Goal: Information Seeking & Learning: Learn about a topic

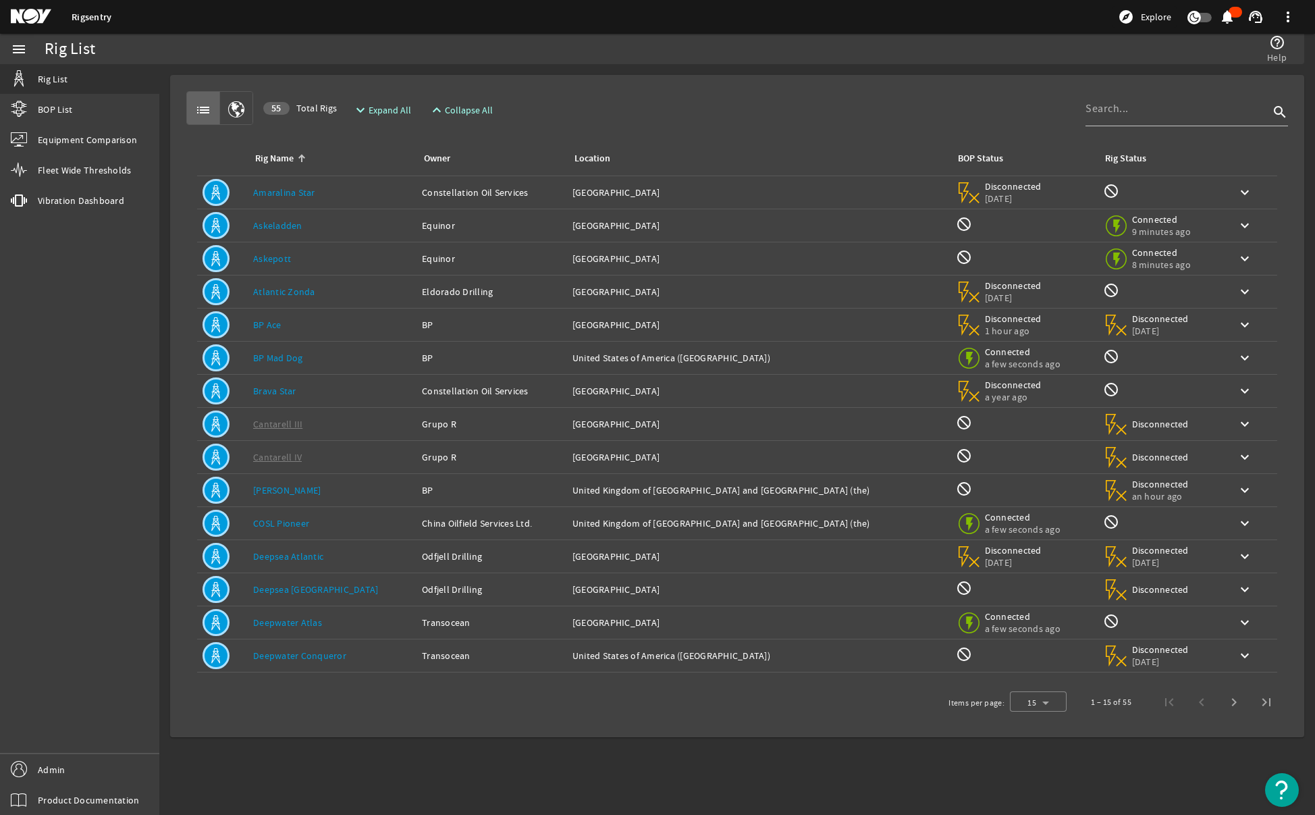
click at [631, 83] on mat-card "list 55 Total Rigs expand_more Expand All expand_less Collapse All search Rig N…" at bounding box center [737, 406] width 1134 height 662
click at [1230, 702] on span "Next page" at bounding box center [1234, 702] width 32 height 32
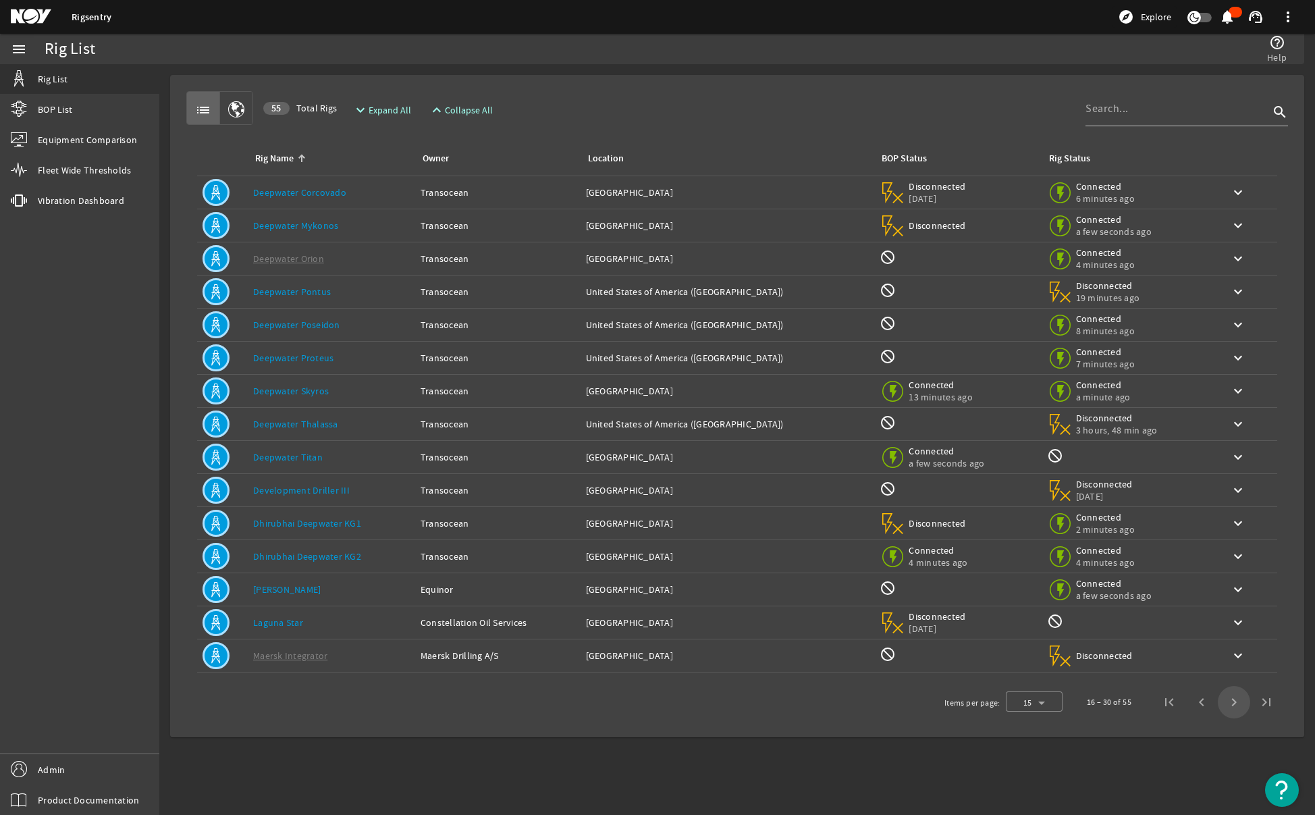
click at [1230, 702] on span "Next page" at bounding box center [1234, 702] width 32 height 32
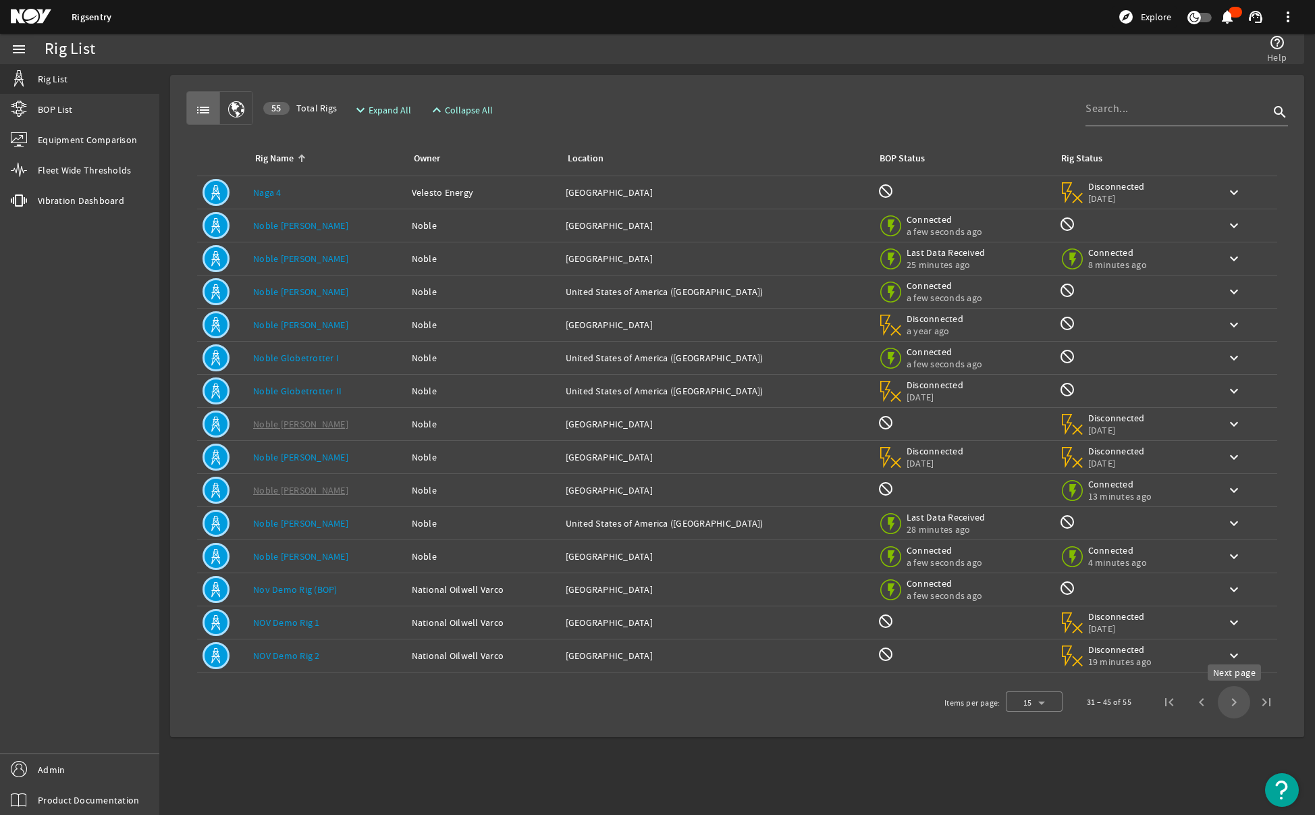
click at [1236, 701] on span "Next page" at bounding box center [1234, 702] width 32 height 32
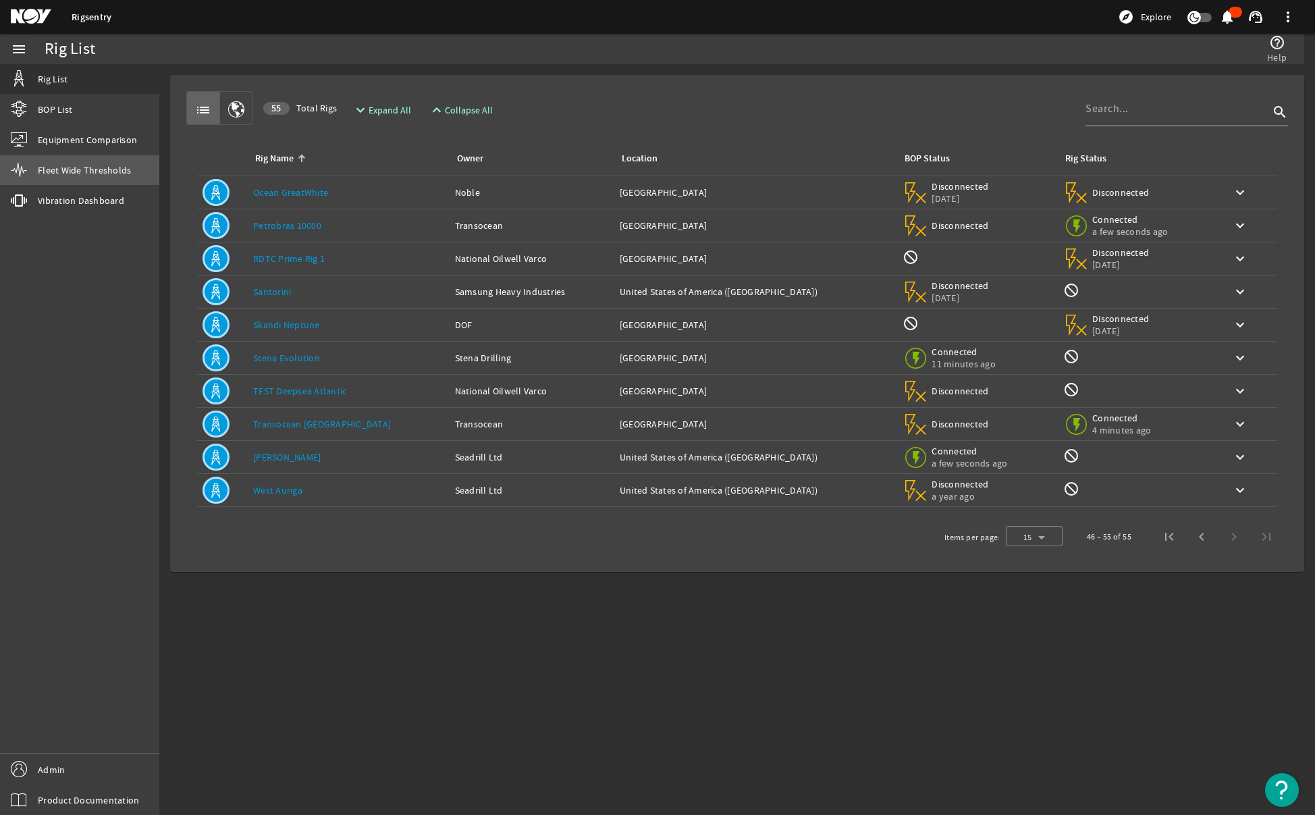
click at [57, 174] on span "Fleet Wide Thresholds" at bounding box center [84, 170] width 93 height 14
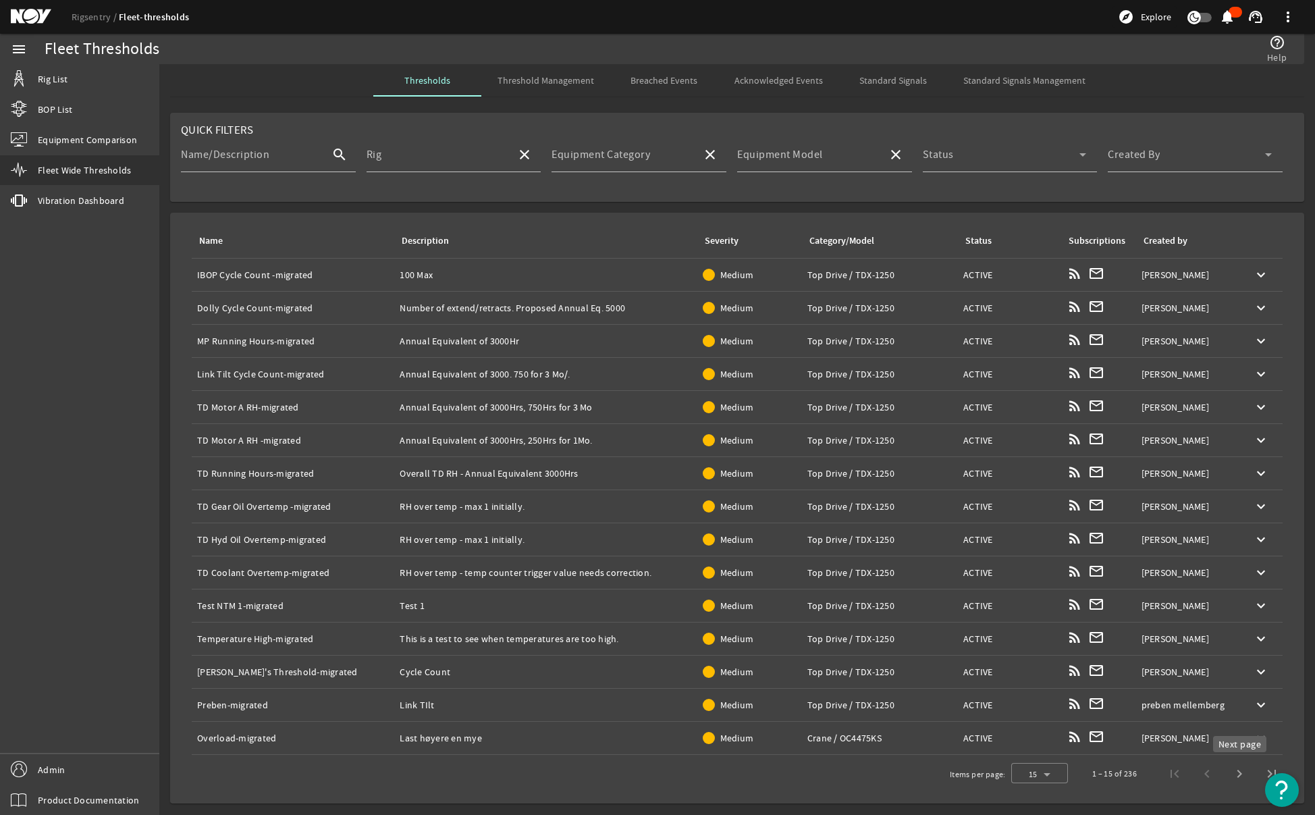
click at [1235, 776] on span "Next page" at bounding box center [1239, 773] width 32 height 32
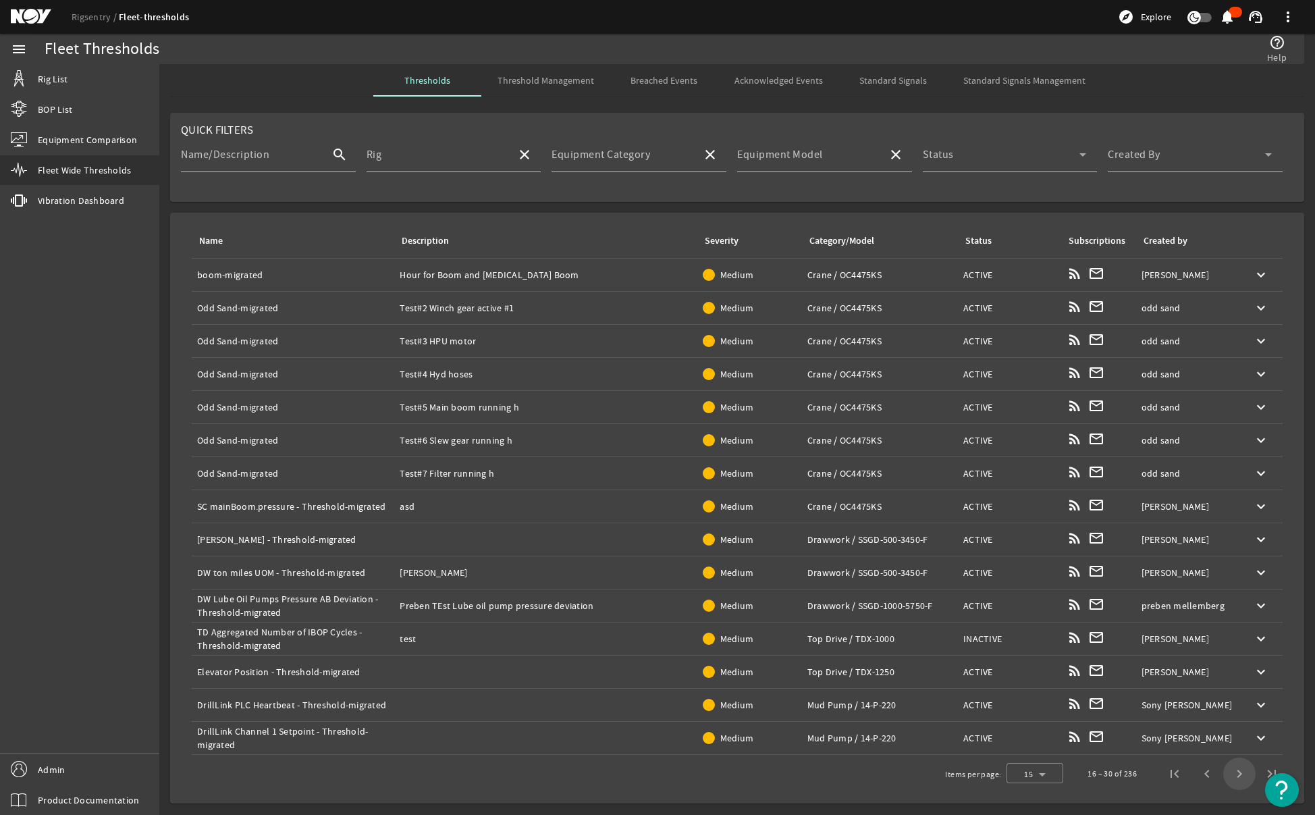
click at [1235, 776] on span "Next page" at bounding box center [1239, 773] width 32 height 32
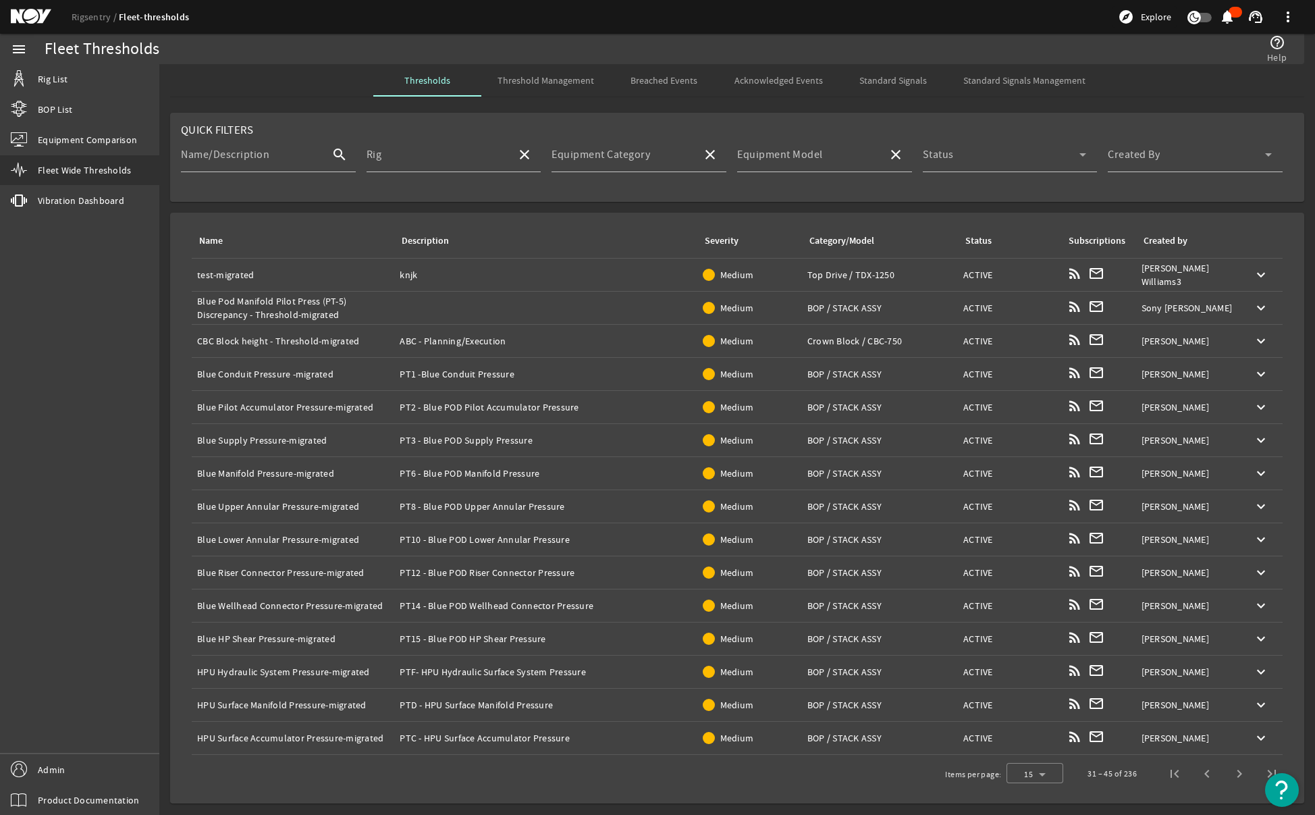
click at [1235, 776] on span "Next page" at bounding box center [1239, 773] width 32 height 32
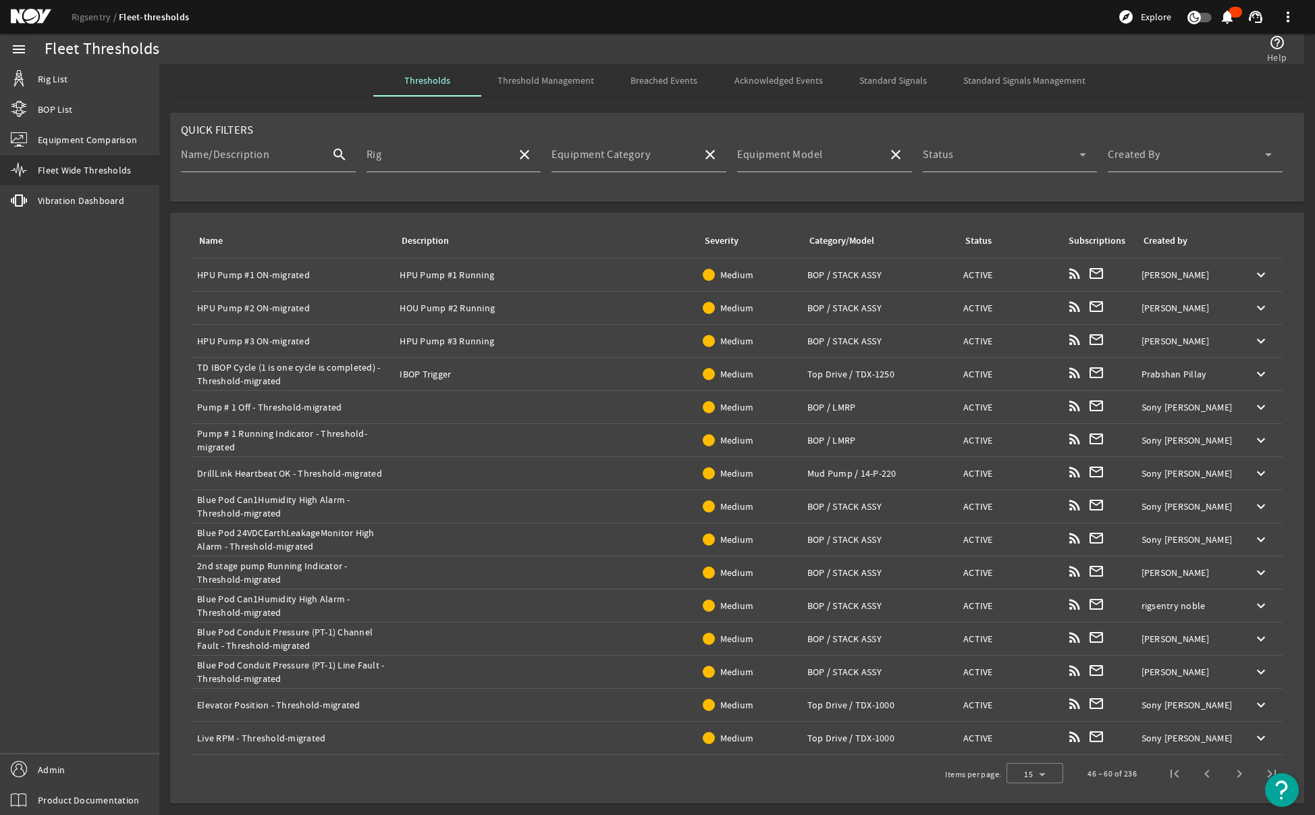
click at [1235, 776] on span "Next page" at bounding box center [1239, 773] width 32 height 32
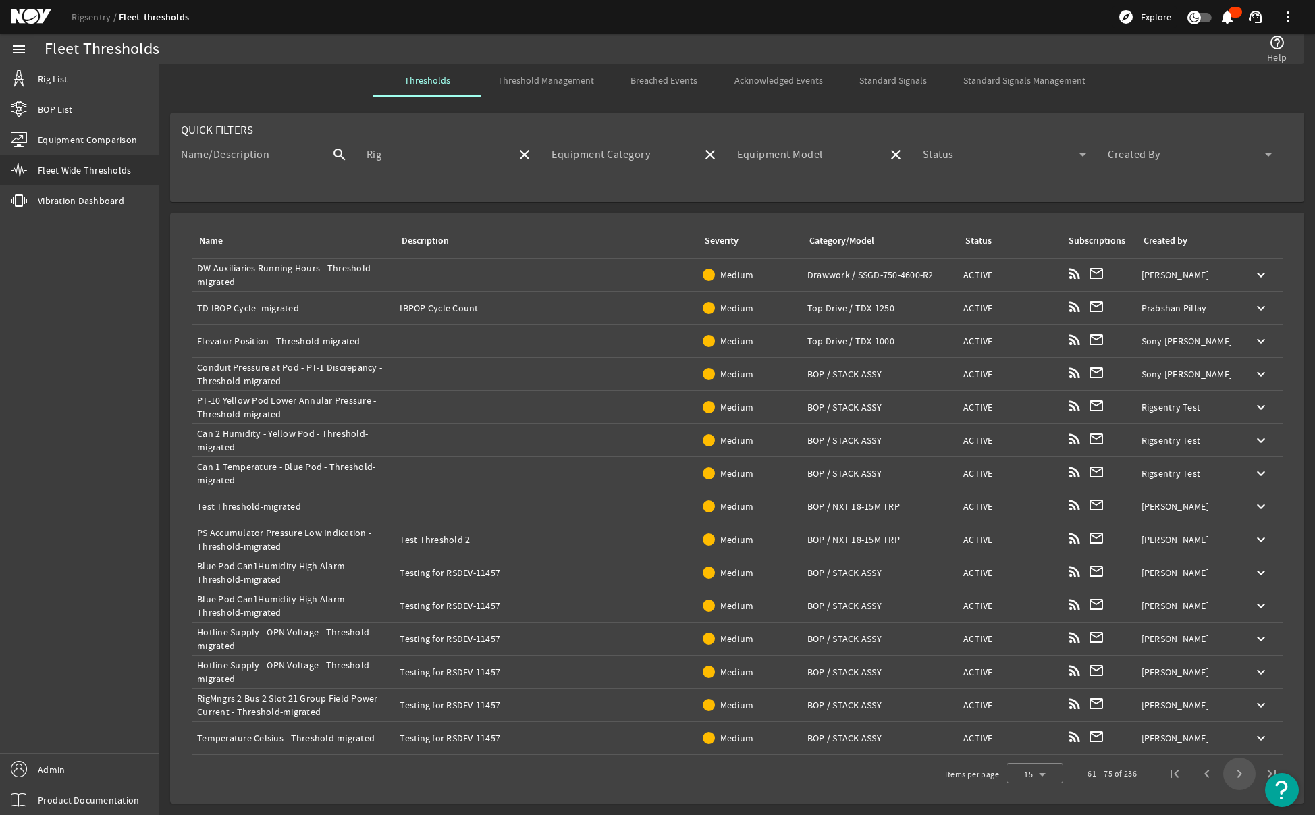
click at [1235, 776] on span "Next page" at bounding box center [1239, 773] width 32 height 32
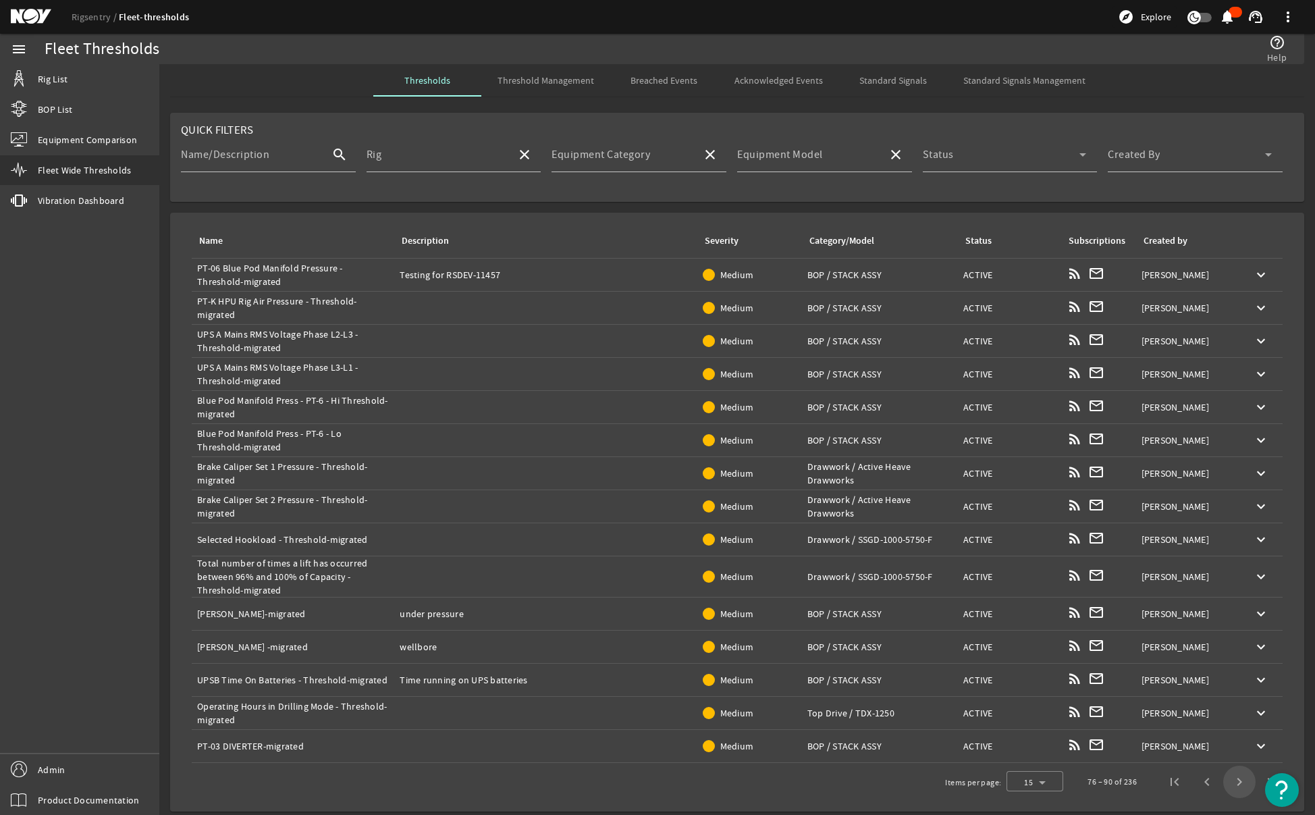
click at [1235, 776] on span "Next page" at bounding box center [1239, 782] width 32 height 32
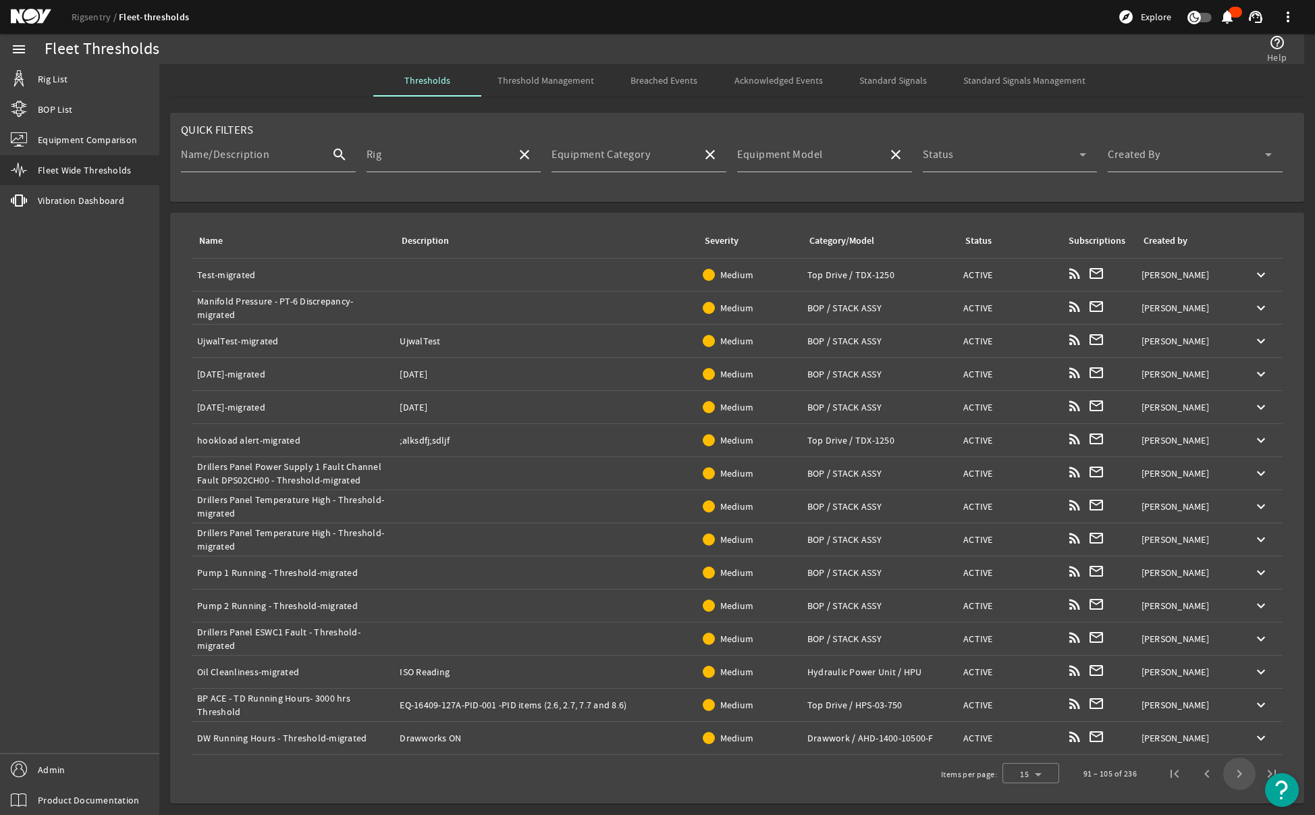
click at [1235, 776] on span "Next page" at bounding box center [1239, 773] width 32 height 32
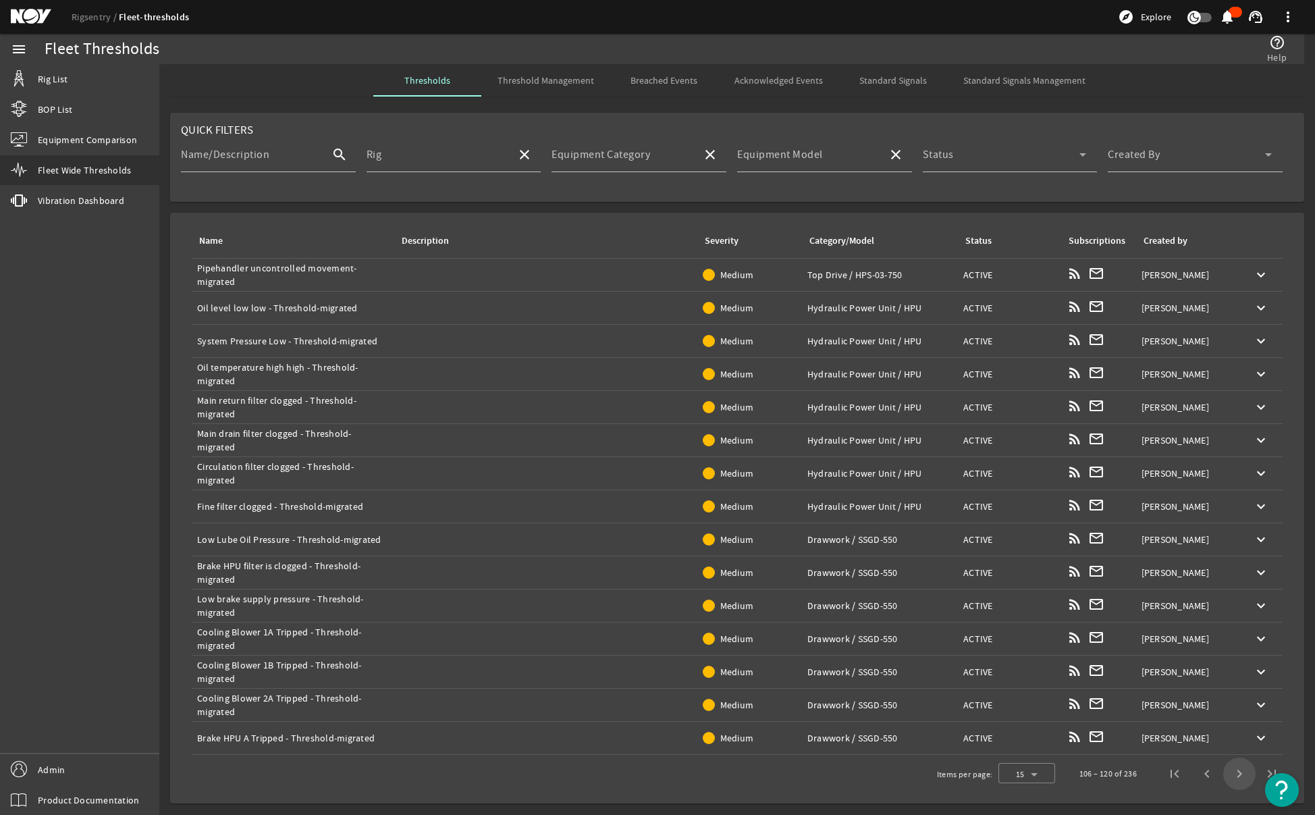
click at [1235, 776] on span "Next page" at bounding box center [1239, 773] width 32 height 32
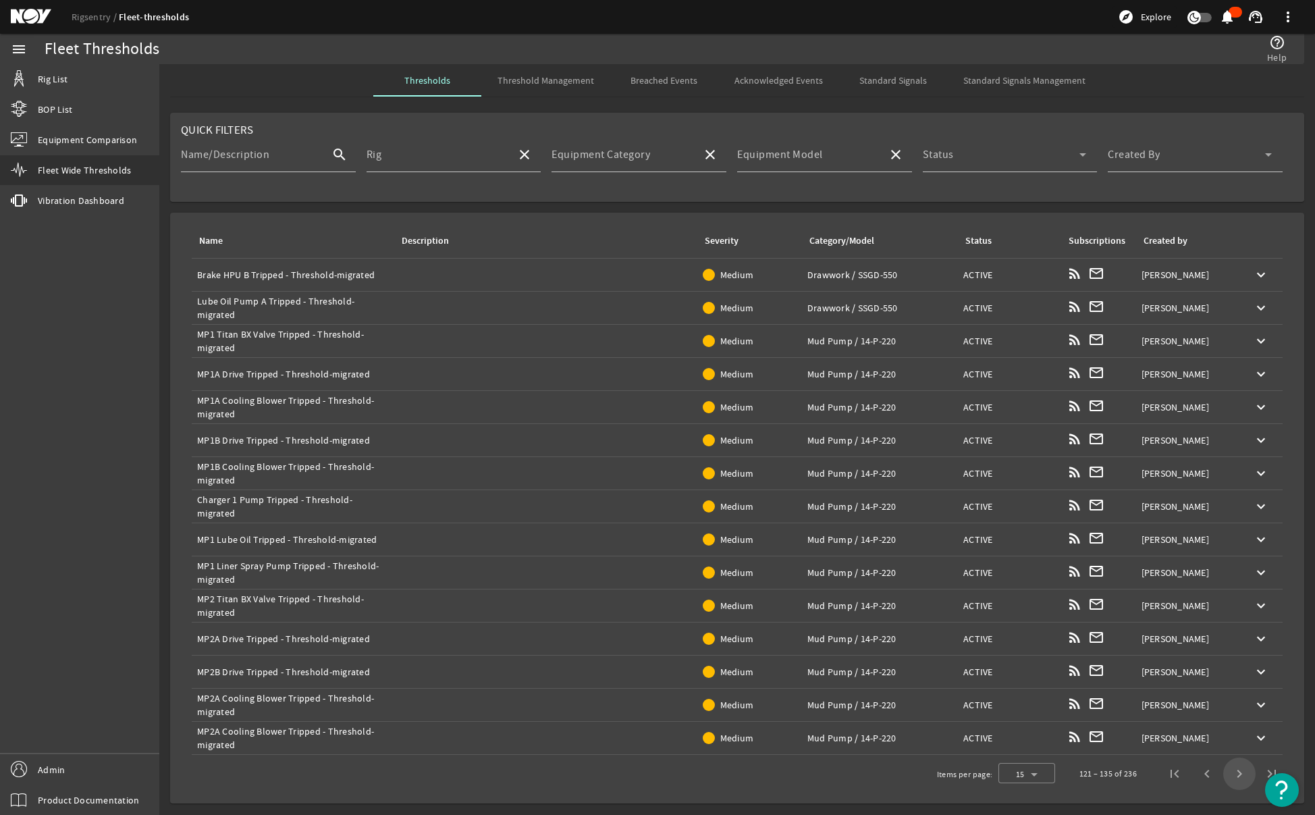
click at [1235, 776] on span "Next page" at bounding box center [1239, 773] width 32 height 32
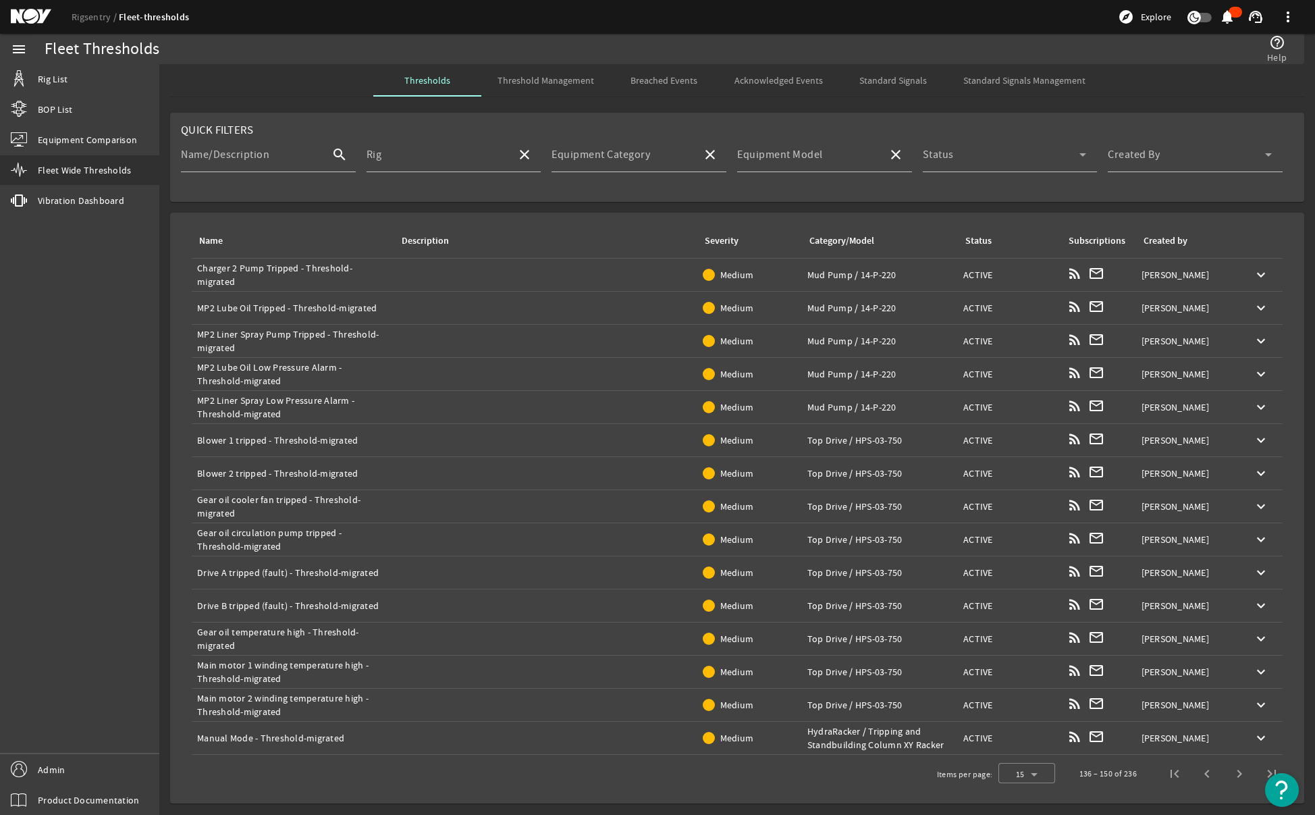
click at [1235, 776] on span "Next page" at bounding box center [1239, 773] width 32 height 32
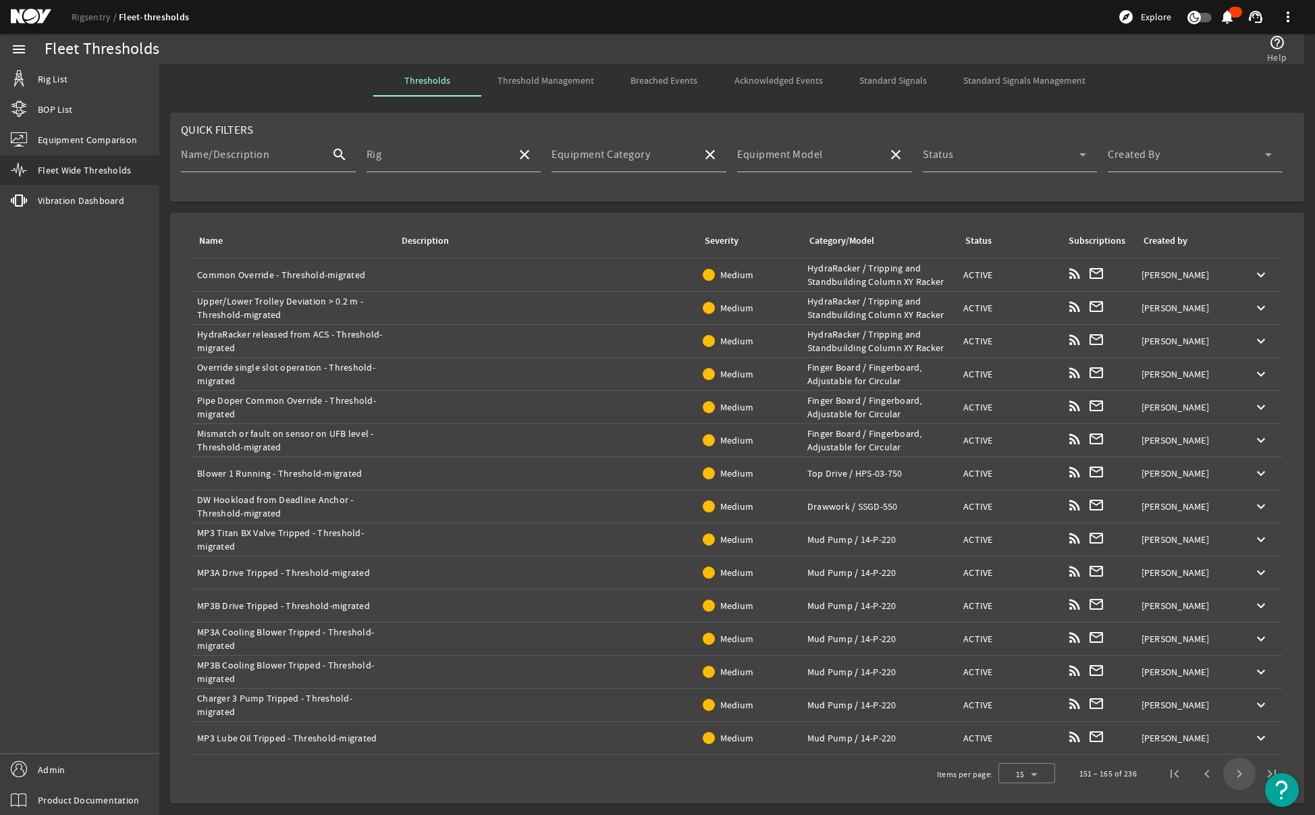
click at [1235, 776] on span "Next page" at bounding box center [1239, 773] width 32 height 32
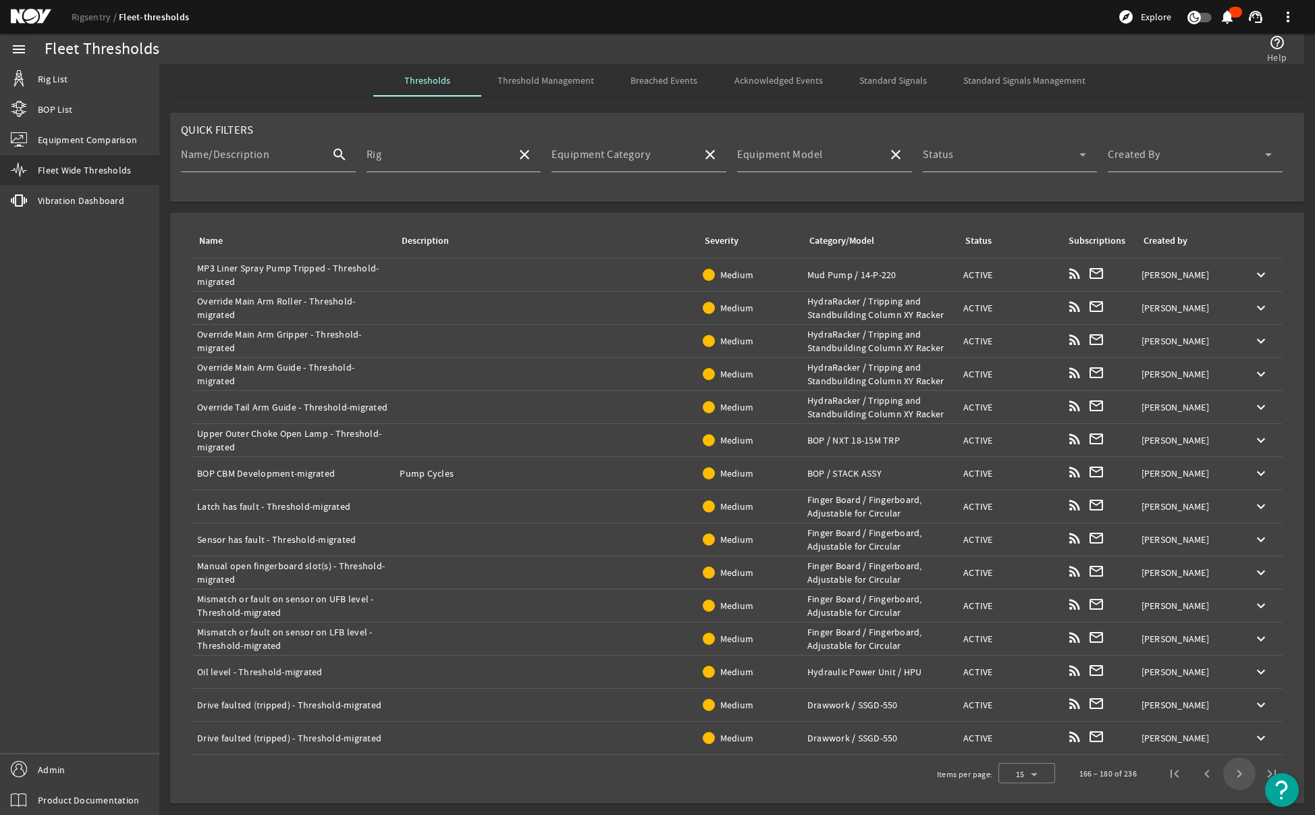
click at [1235, 776] on span "Next page" at bounding box center [1239, 773] width 32 height 32
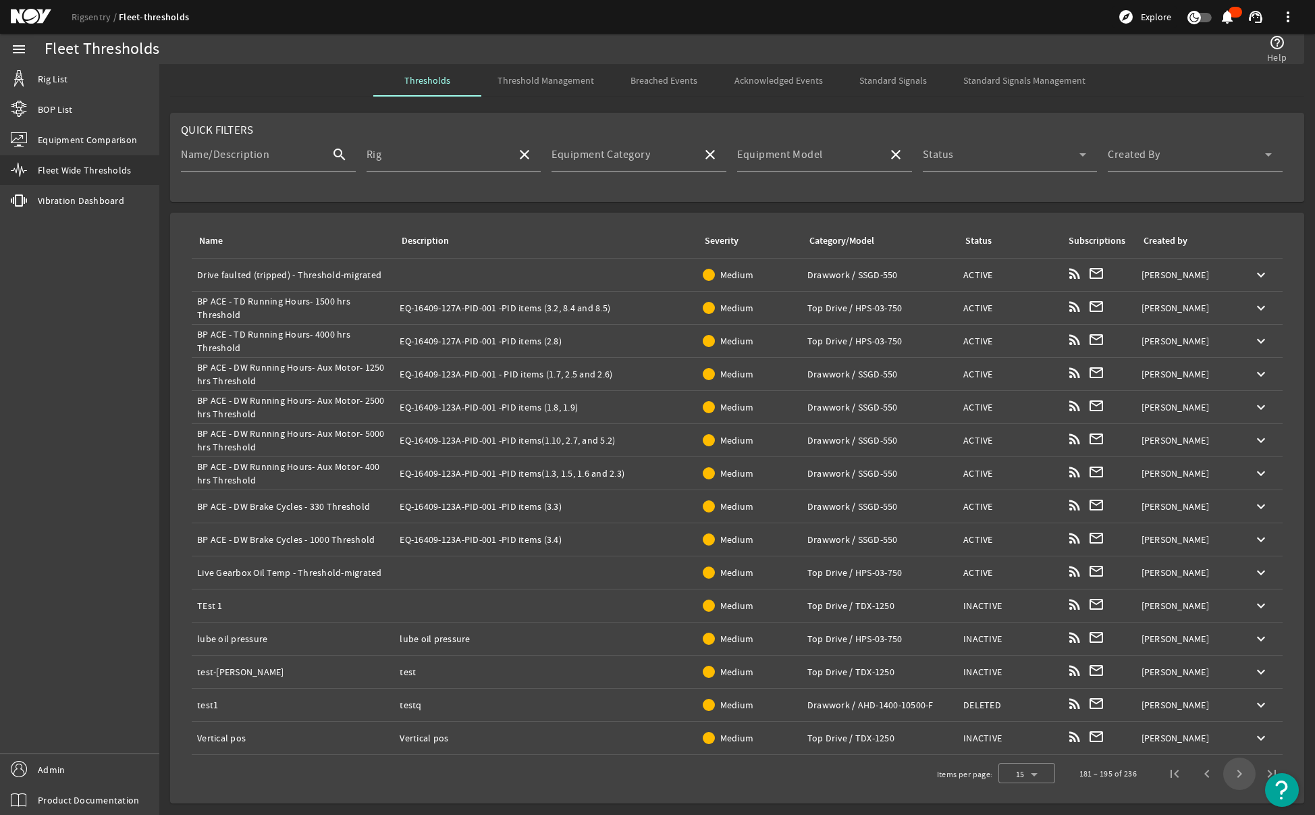
click at [1235, 776] on span "Next page" at bounding box center [1239, 773] width 32 height 32
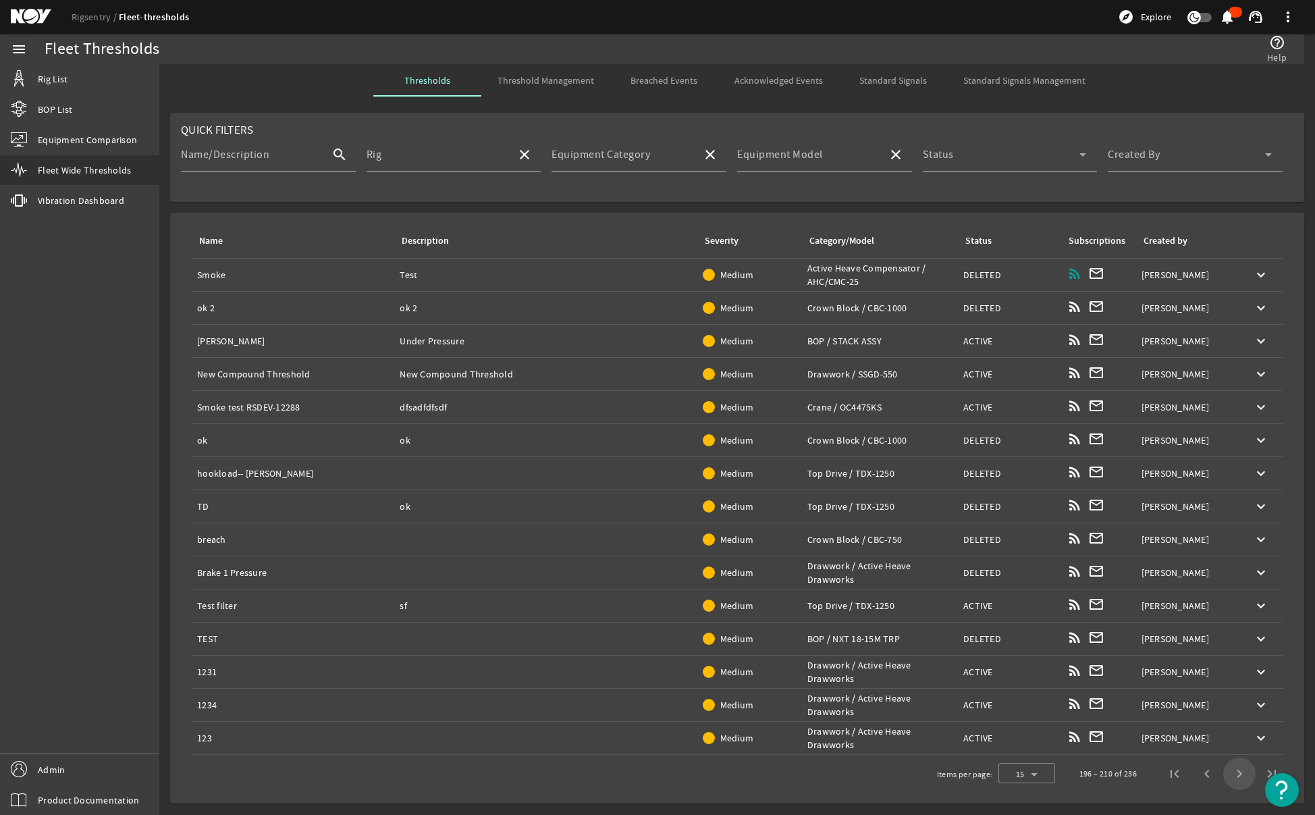
click at [1235, 776] on span "Next page" at bounding box center [1239, 773] width 32 height 32
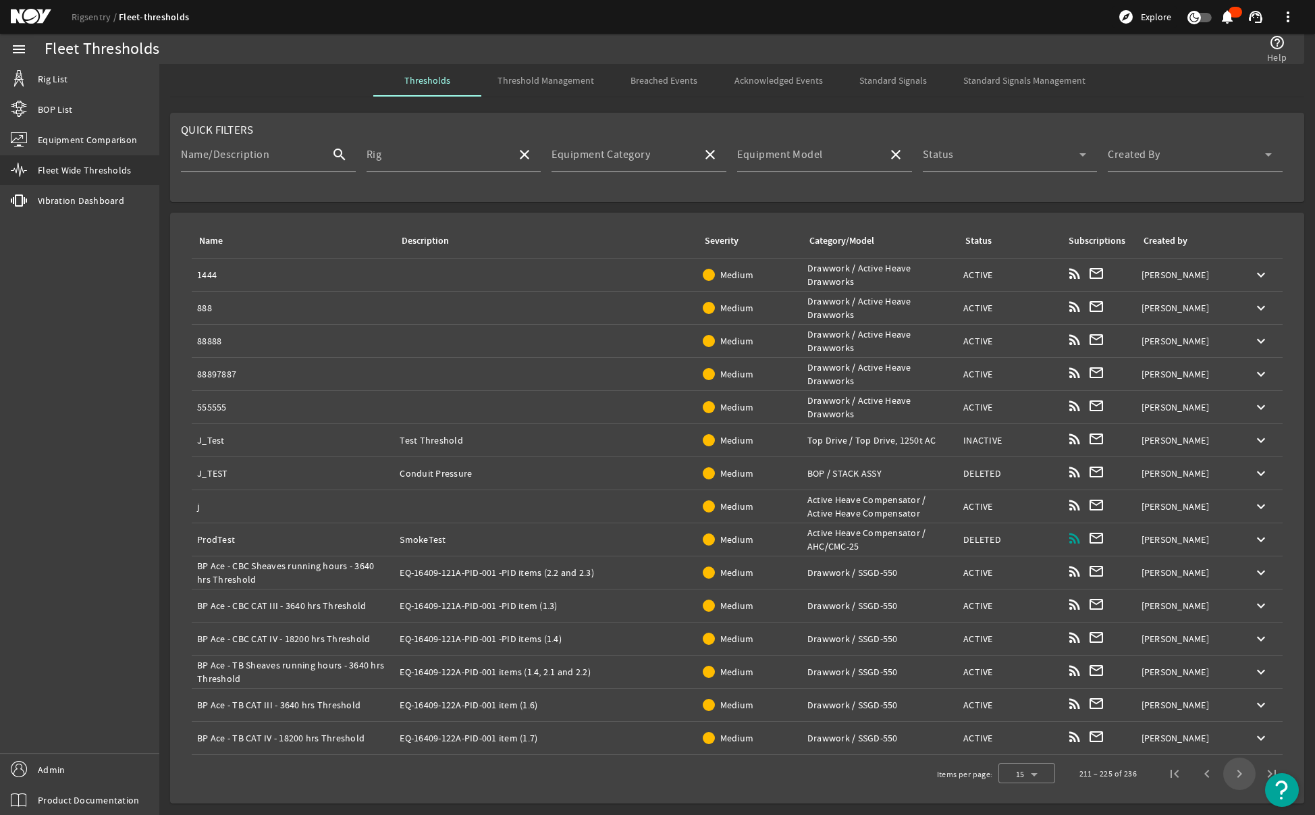
click at [1235, 776] on span "Next page" at bounding box center [1239, 773] width 32 height 32
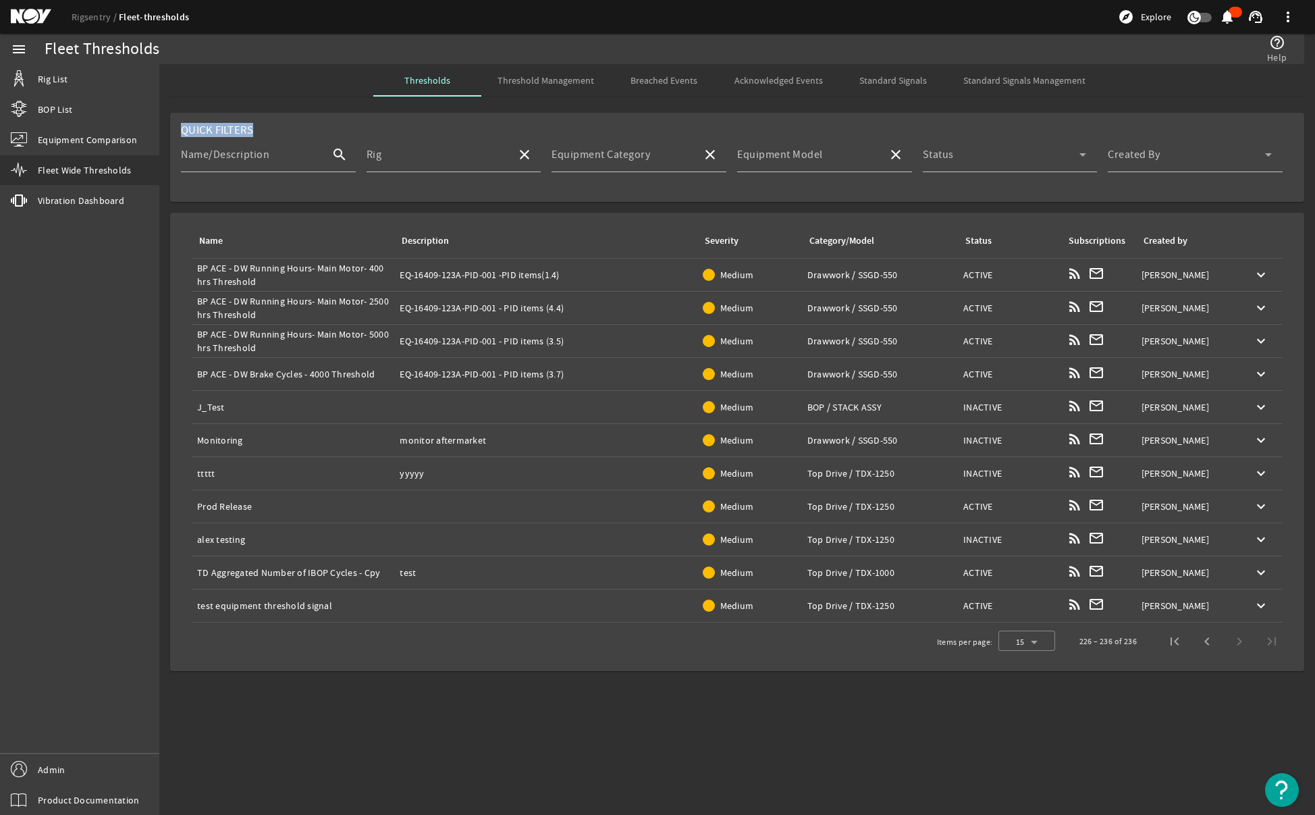
click at [1235, 776] on mat-sidenav-content "Fleet Thresholds help_outline Help Thresholds Threshold Management Breached Eve…" at bounding box center [737, 439] width 1156 height 751
click at [859, 668] on mat-card "Name Description Severity Category/Model Status Subscriptions Created by Name: …" at bounding box center [737, 442] width 1134 height 458
click at [928, 195] on mat-card "Quick Filters Name/Description search Rig close Equipment Category close Equipm…" at bounding box center [737, 157] width 1134 height 89
click at [1069, 157] on span at bounding box center [1001, 160] width 157 height 16
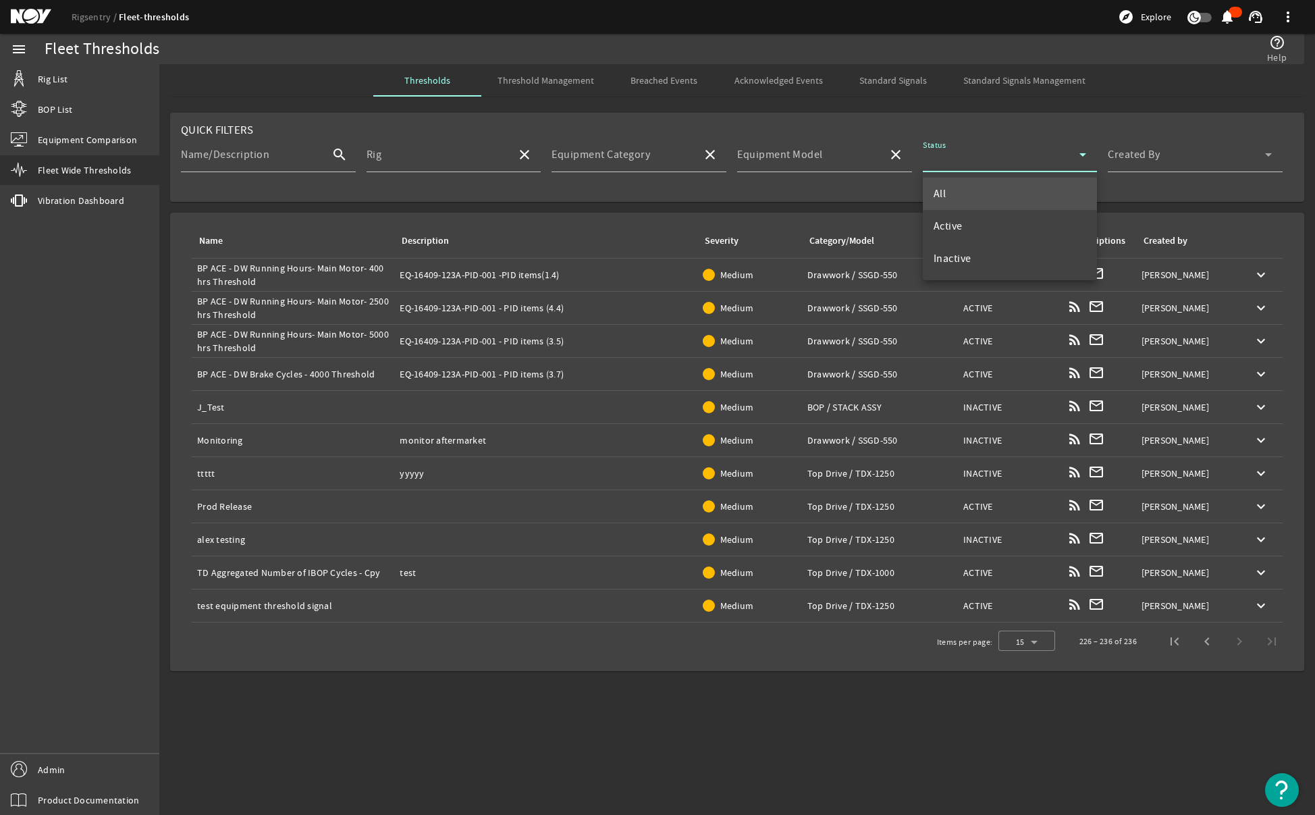
click at [885, 207] on div at bounding box center [657, 407] width 1315 height 815
click at [223, 539] on div "Name: alex testing" at bounding box center [293, 540] width 192 height 14
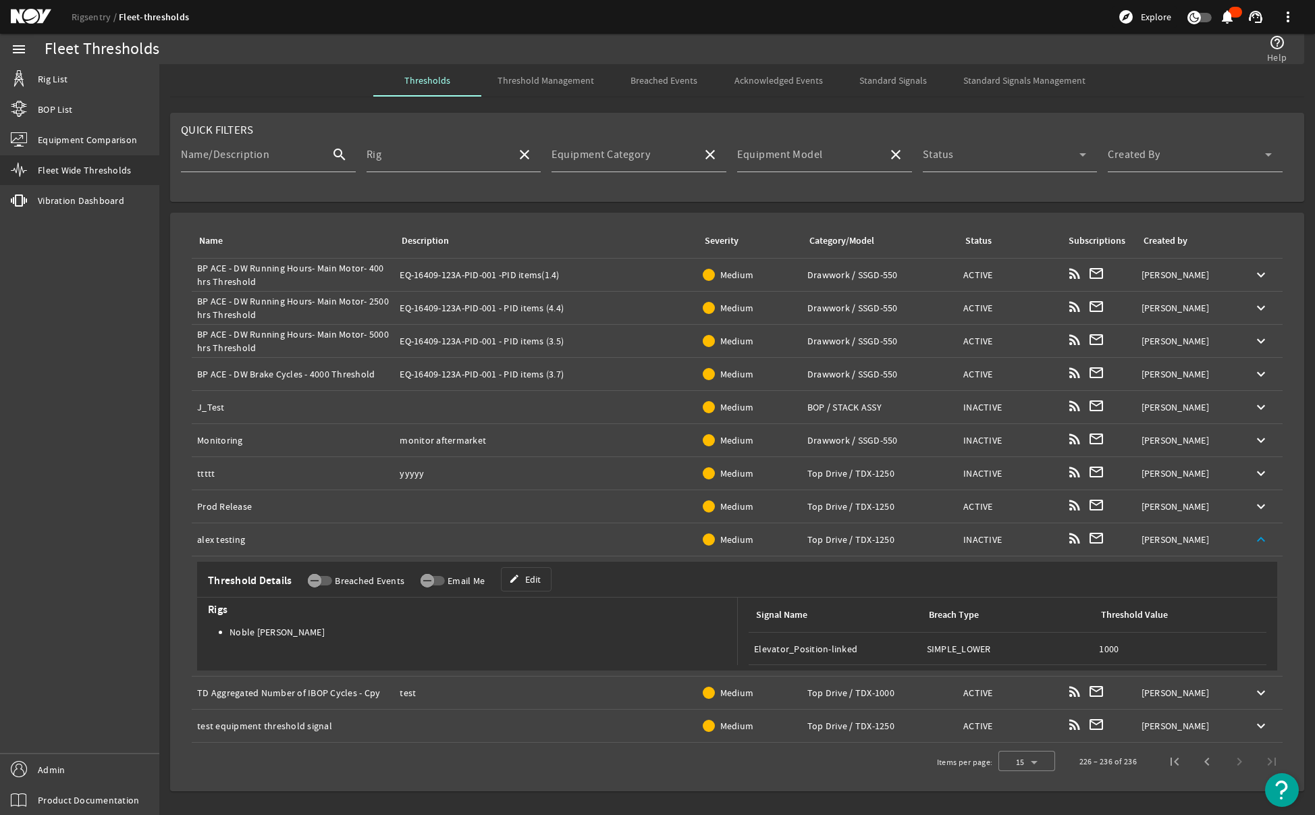
click at [1269, 538] on mat-icon "keyboard_arrow_up" at bounding box center [1261, 539] width 16 height 16
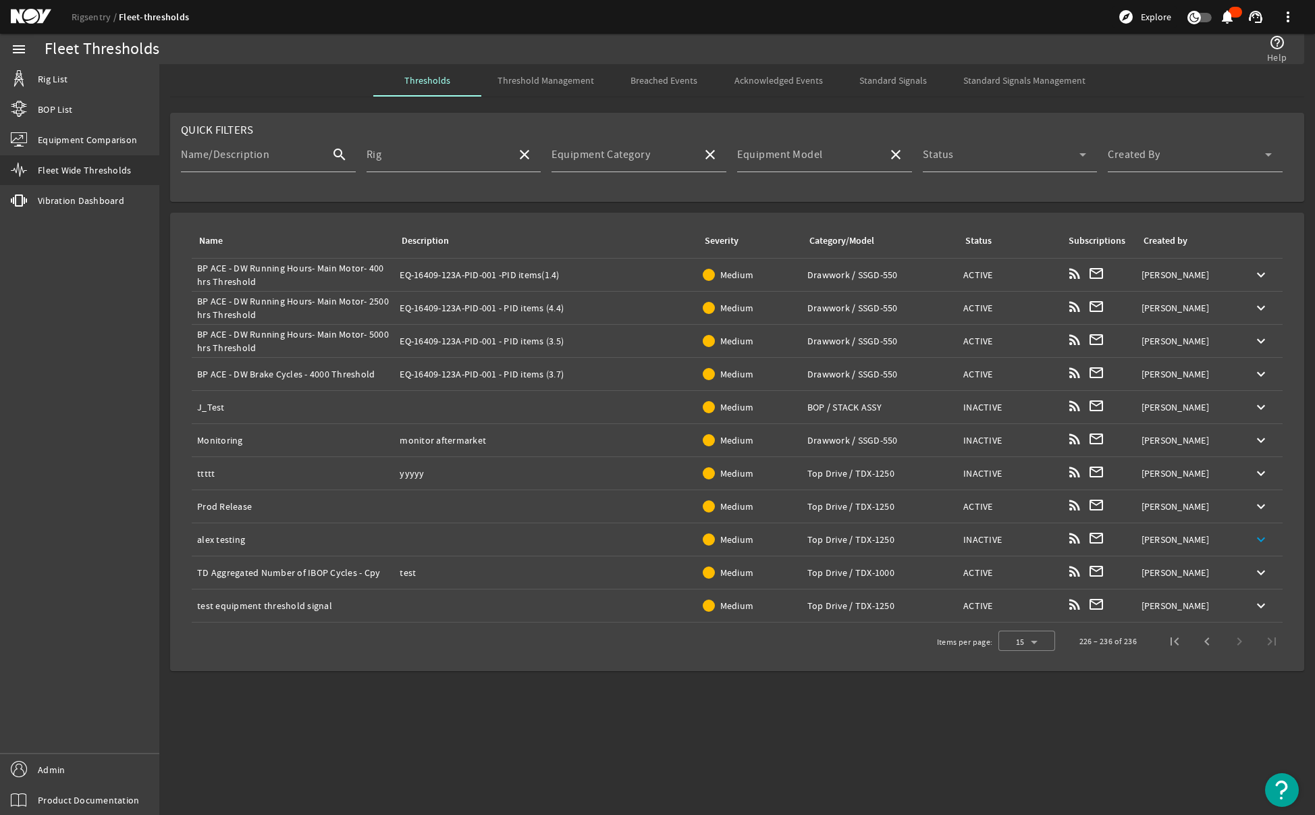
click at [342, 697] on mat-sidenav-content "Fleet Thresholds help_outline Help Thresholds Threshold Management Breached Eve…" at bounding box center [737, 439] width 1156 height 751
click at [1256, 469] on mat-icon "keyboard_arrow_down" at bounding box center [1261, 473] width 16 height 16
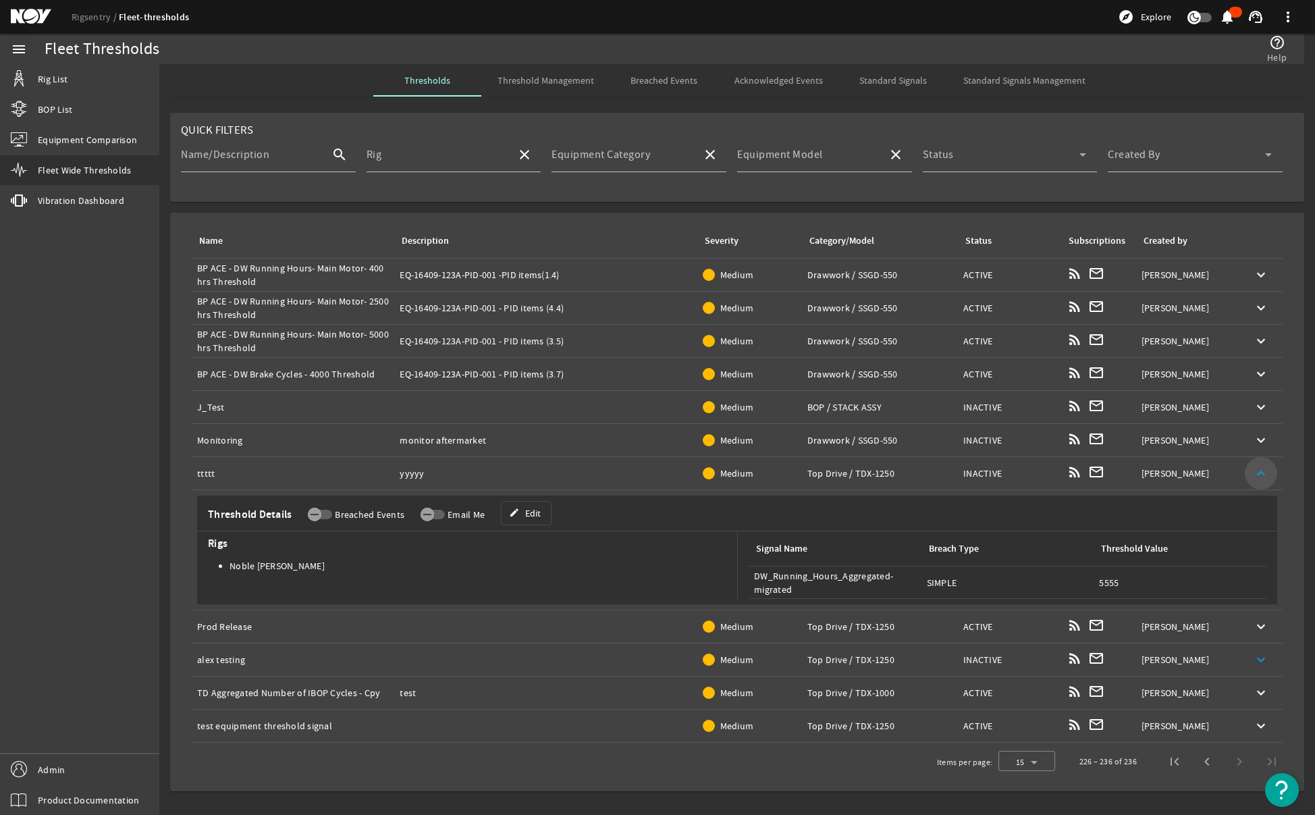
click at [1256, 469] on mat-icon "keyboard_arrow_up" at bounding box center [1261, 473] width 16 height 16
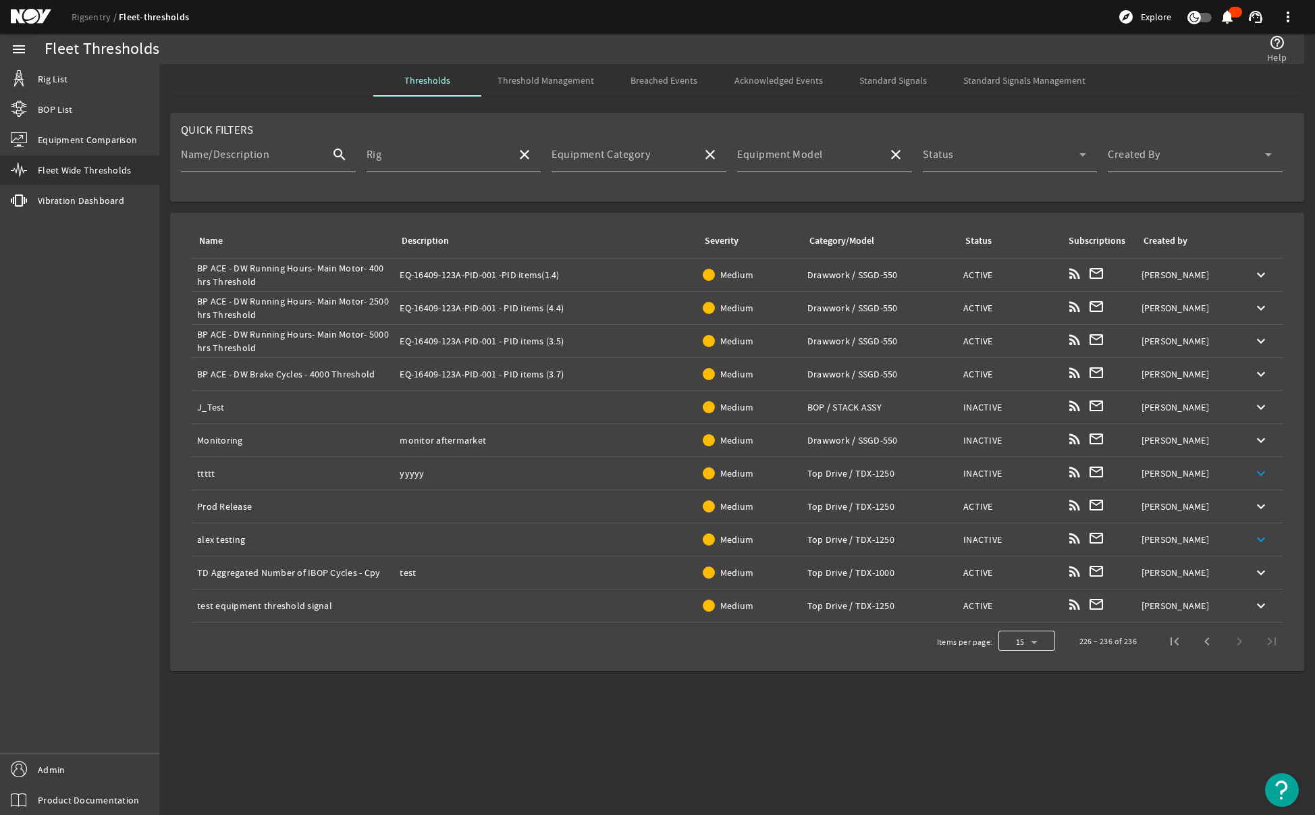
click at [1038, 644] on div at bounding box center [1026, 641] width 57 height 32
click at [1020, 782] on span "100" at bounding box center [1018, 774] width 18 height 16
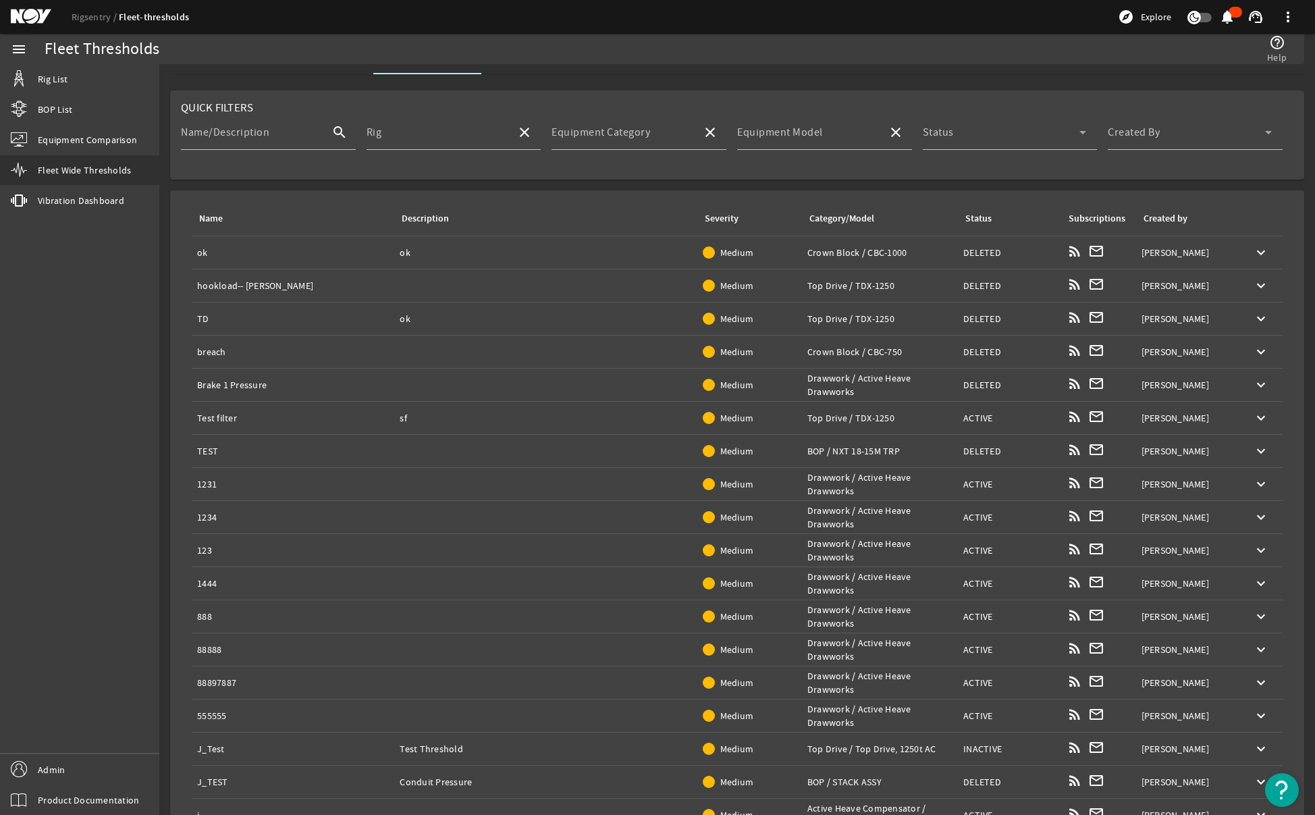
scroll to position [62, 0]
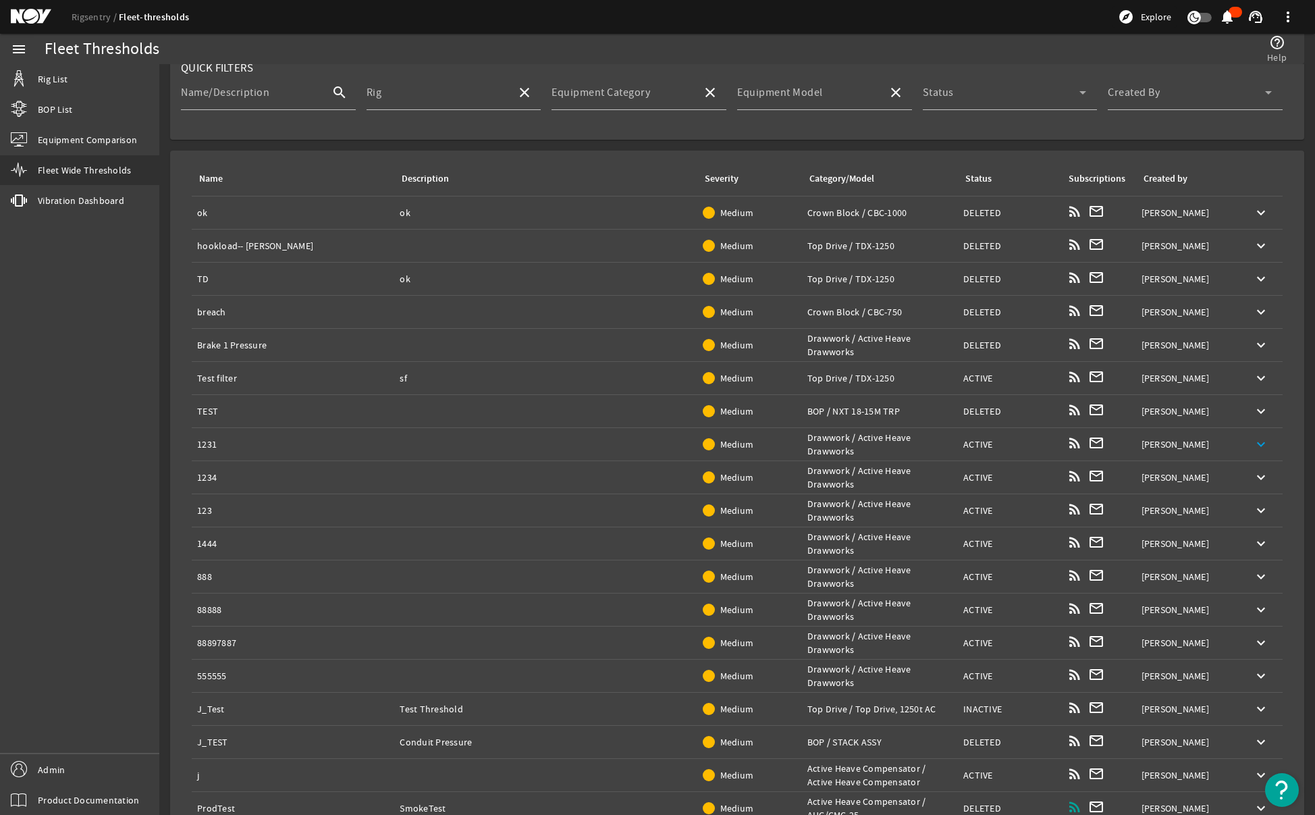
click at [1253, 444] on mat-icon "keyboard_arrow_down" at bounding box center [1261, 444] width 16 height 16
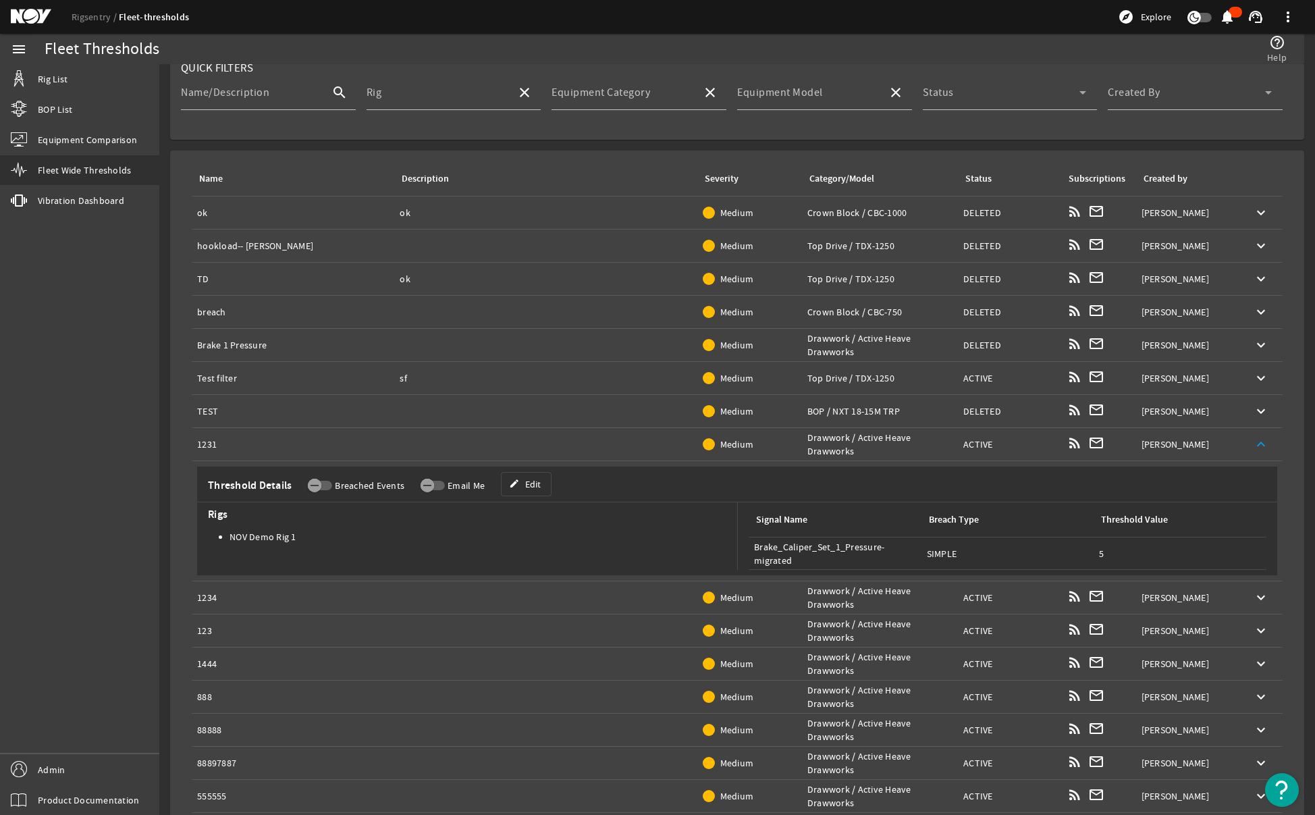
click at [1255, 445] on mat-icon "keyboard_arrow_up" at bounding box center [1261, 444] width 16 height 16
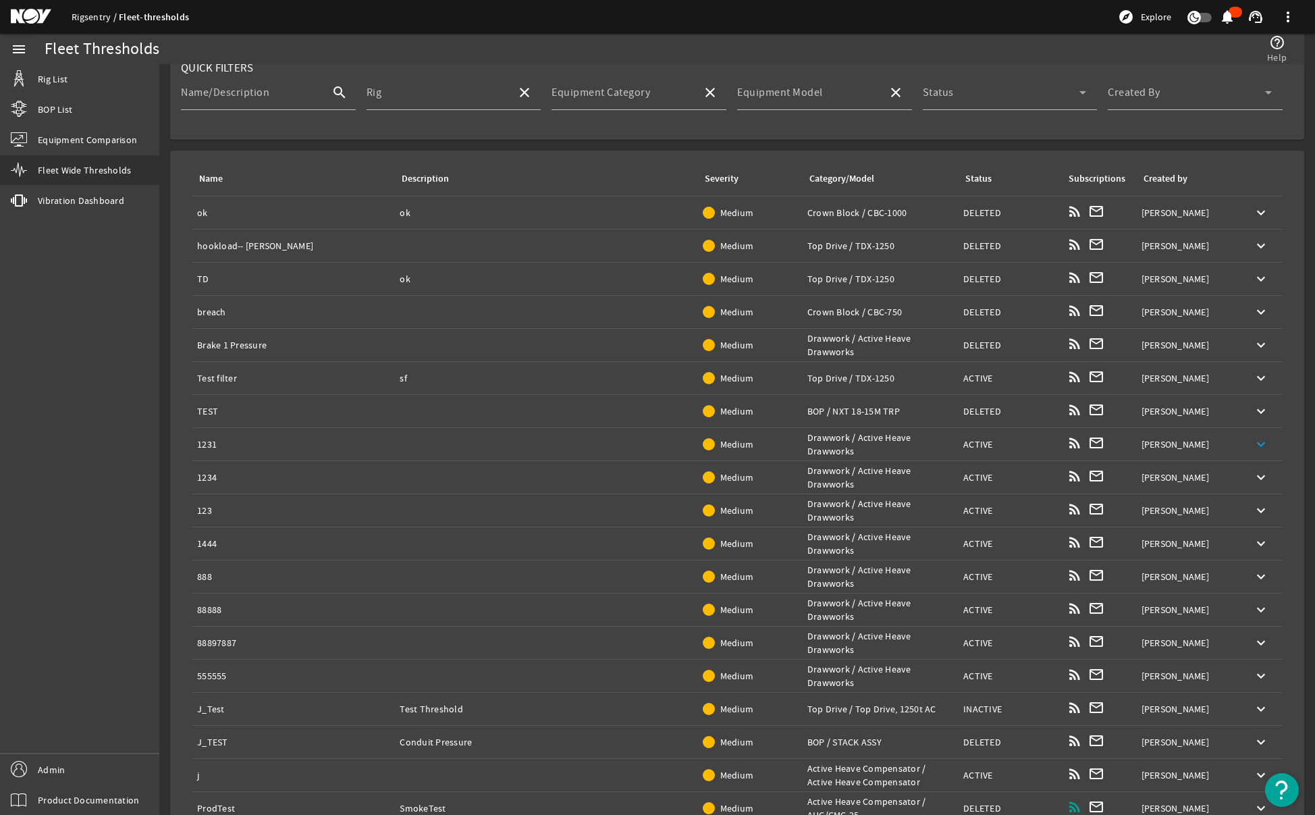
click at [76, 14] on link "Rigsentry" at bounding box center [95, 17] width 47 height 12
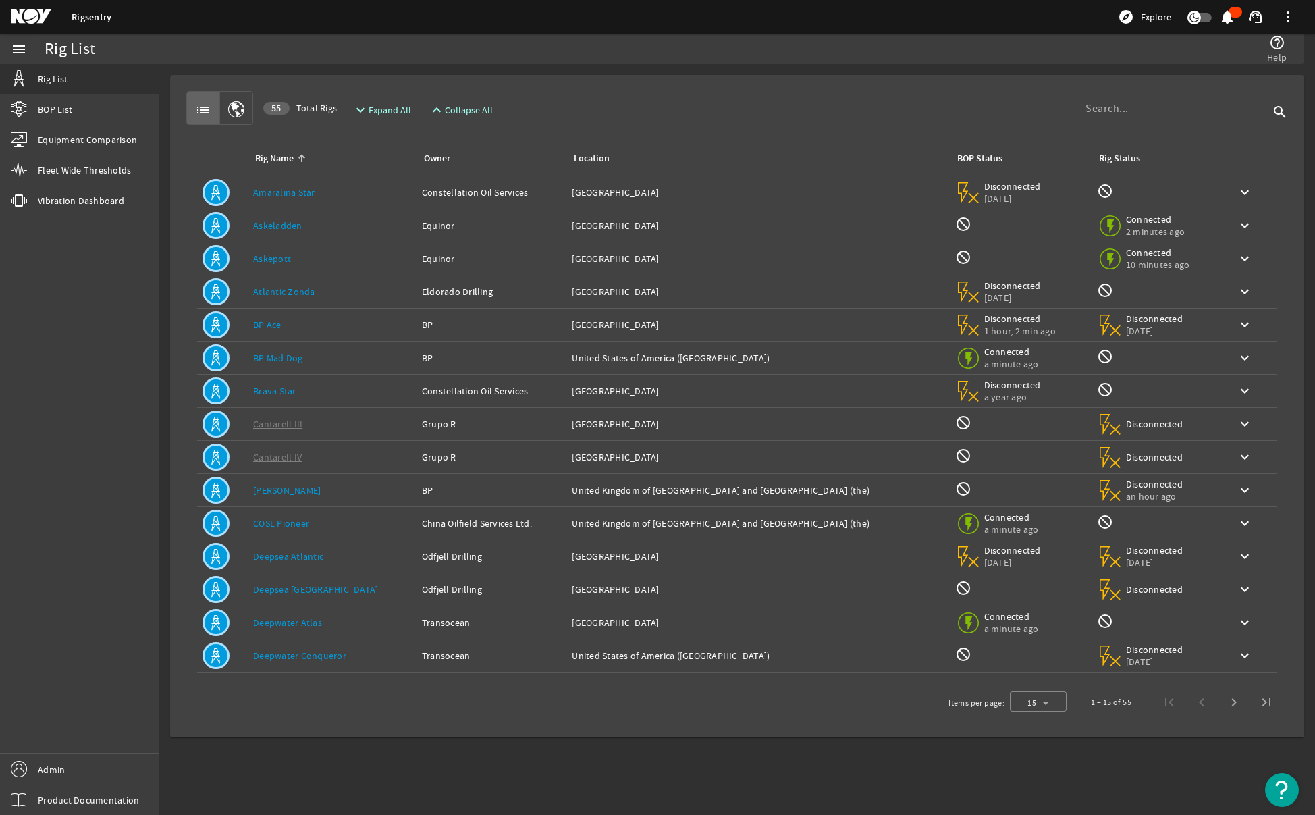
click at [66, 217] on div "menu Rig List BOP List Equipment Comparison Fleet Wide Thresholds vibration Vib…" at bounding box center [79, 424] width 159 height 781
click at [64, 206] on span "Vibration Dashboard" at bounding box center [81, 201] width 86 height 14
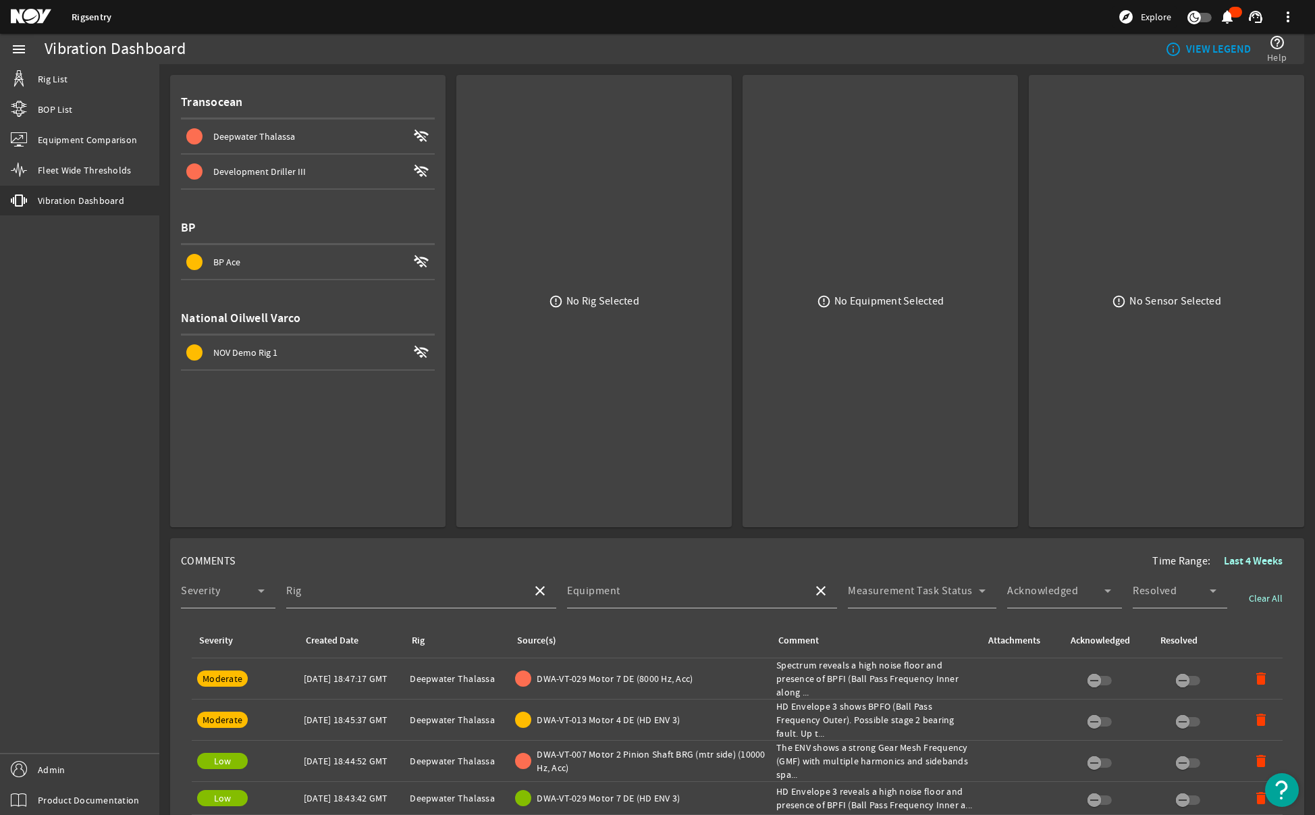
click at [277, 173] on span "Development Driller III" at bounding box center [259, 171] width 92 height 12
click at [273, 349] on span "NOV Demo Rig 1" at bounding box center [245, 352] width 64 height 12
click at [485, 174] on div at bounding box center [481, 171] width 16 height 16
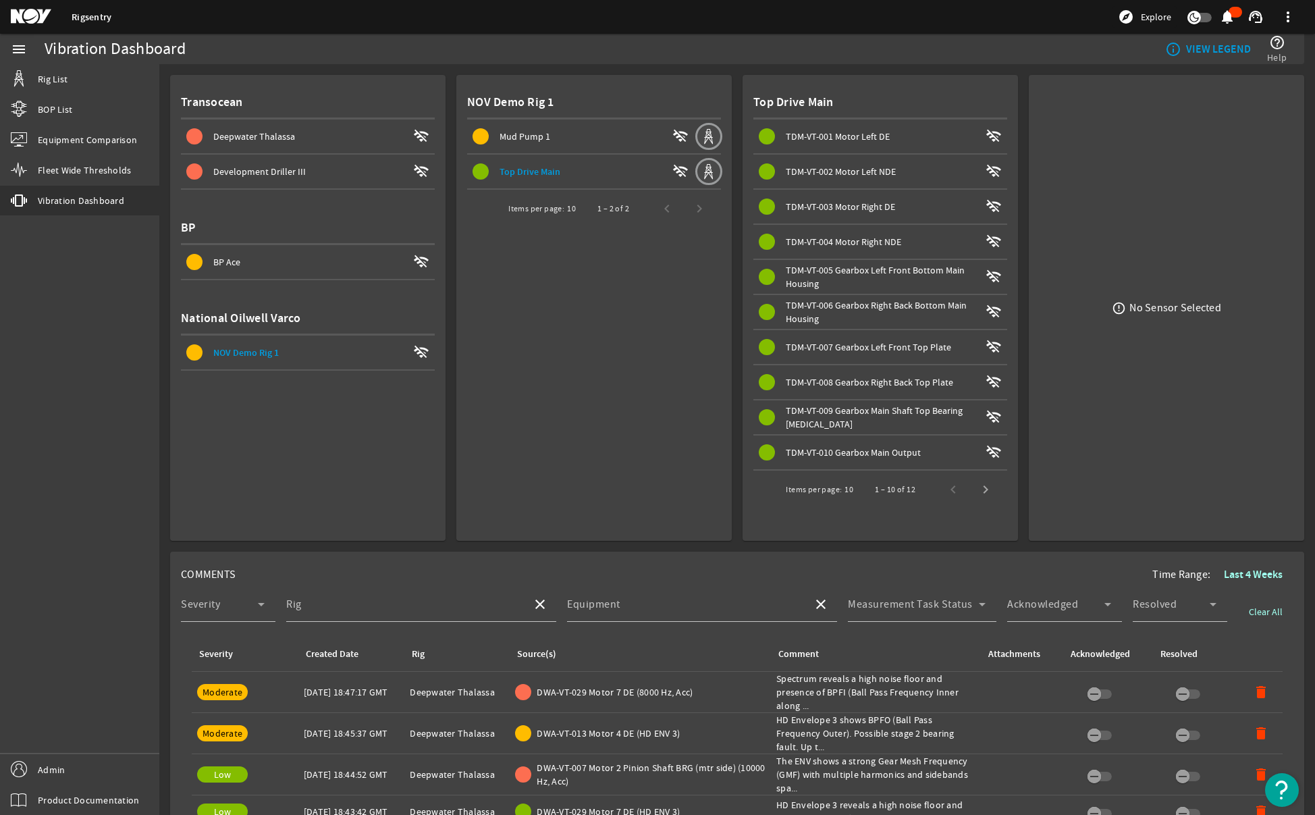
click at [585, 132] on div "Mud Pump 1" at bounding box center [583, 137] width 167 height 14
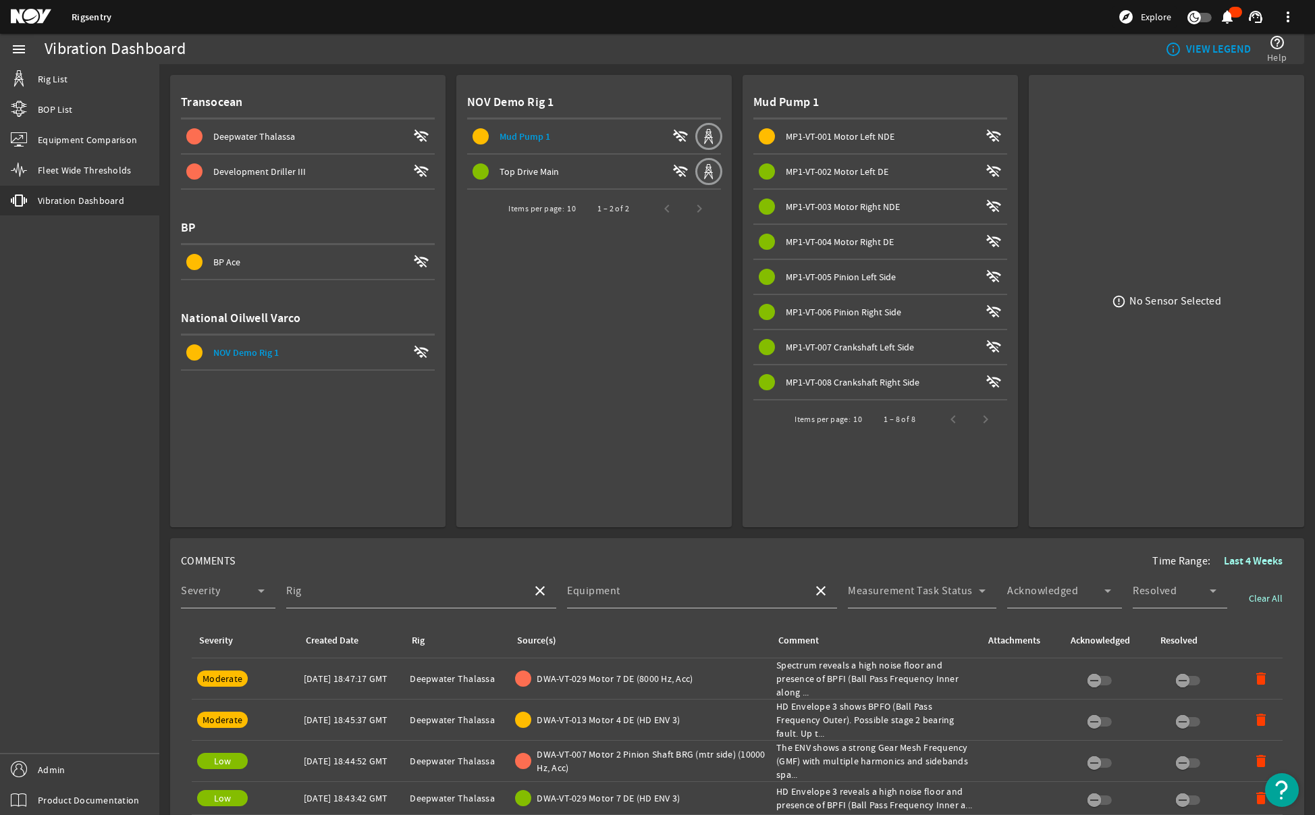
click at [839, 130] on span "MP1-VT-001 Motor Left NDE" at bounding box center [840, 136] width 109 height 12
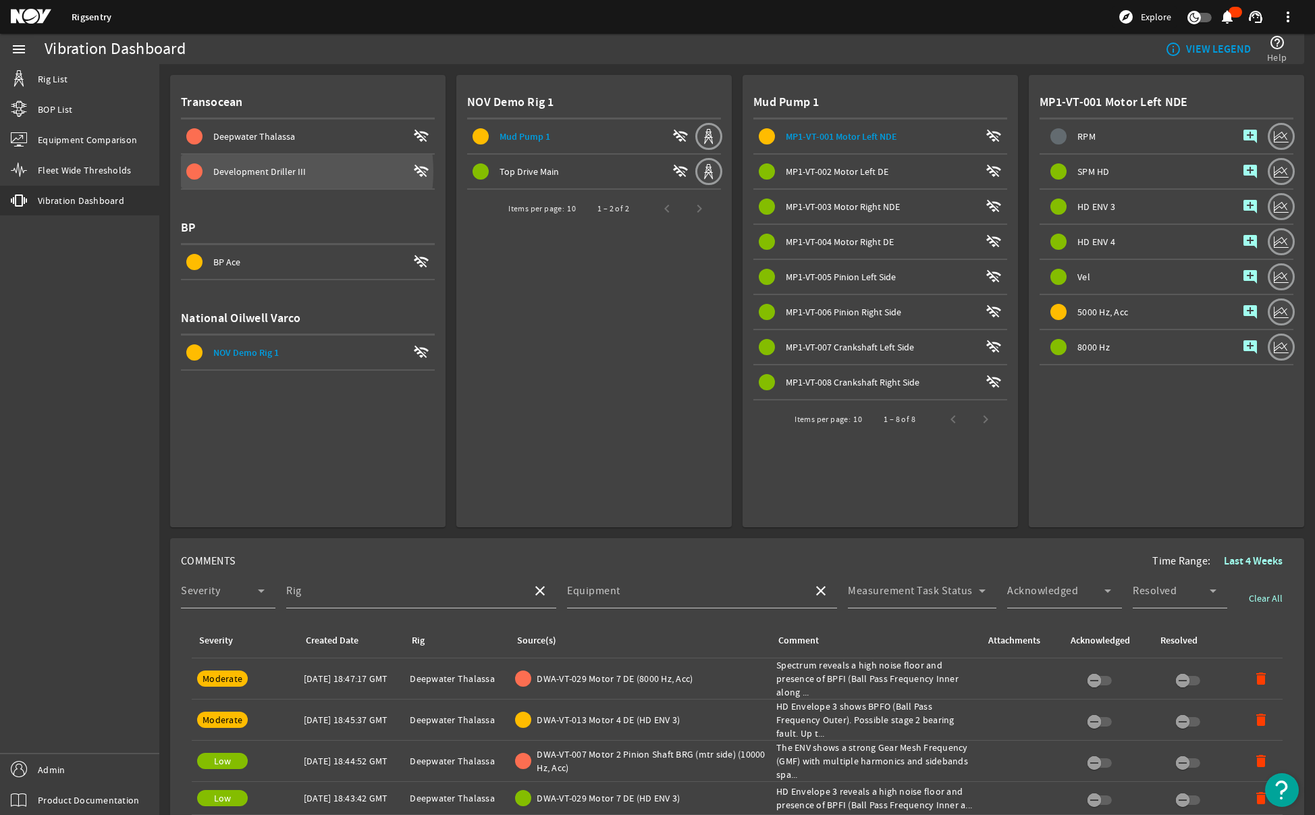
click at [288, 171] on span "Development Driller III" at bounding box center [259, 171] width 92 height 12
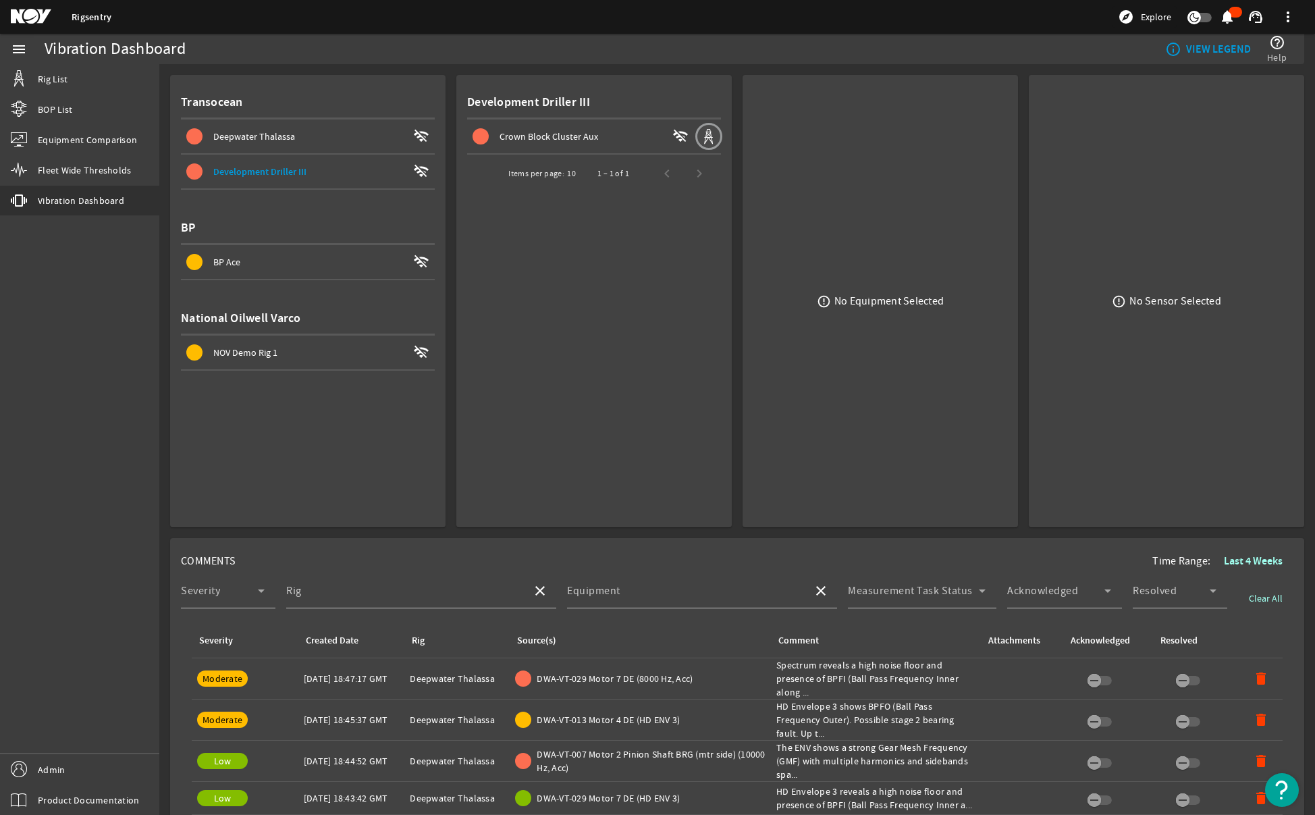
click at [565, 138] on span "Crown Block Cluster Aux" at bounding box center [549, 136] width 99 height 12
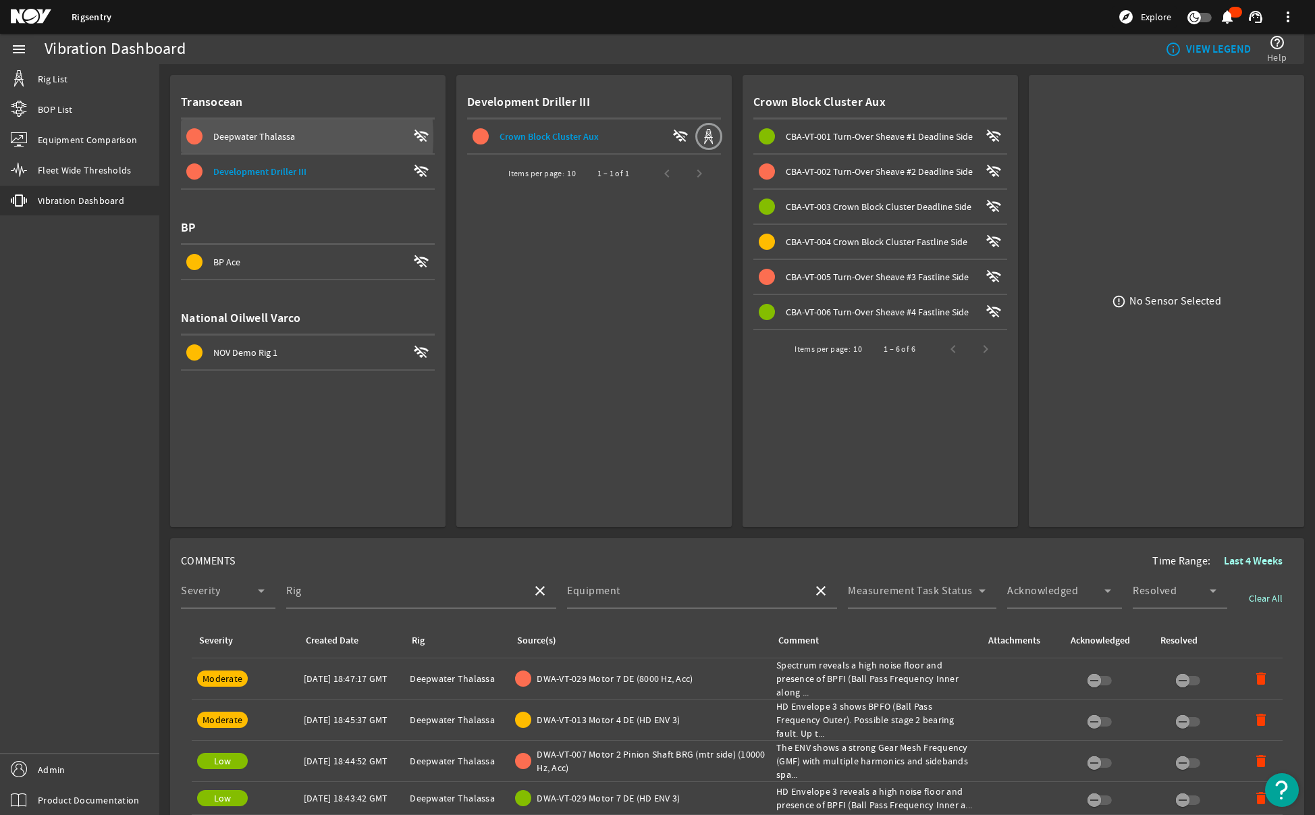
click at [263, 137] on span "Deepwater Thalassa" at bounding box center [254, 136] width 82 height 12
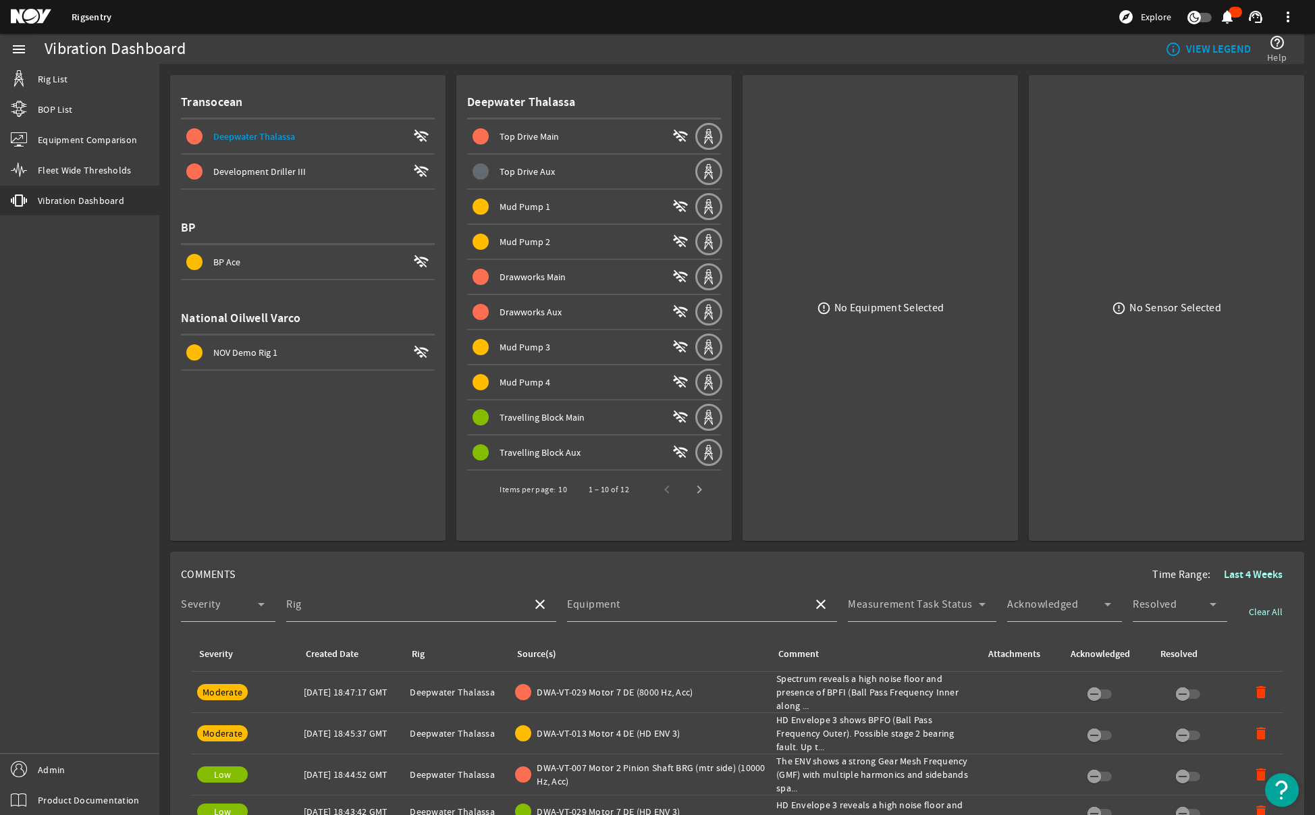
click at [556, 312] on span "Drawworks Aux" at bounding box center [531, 312] width 62 height 12
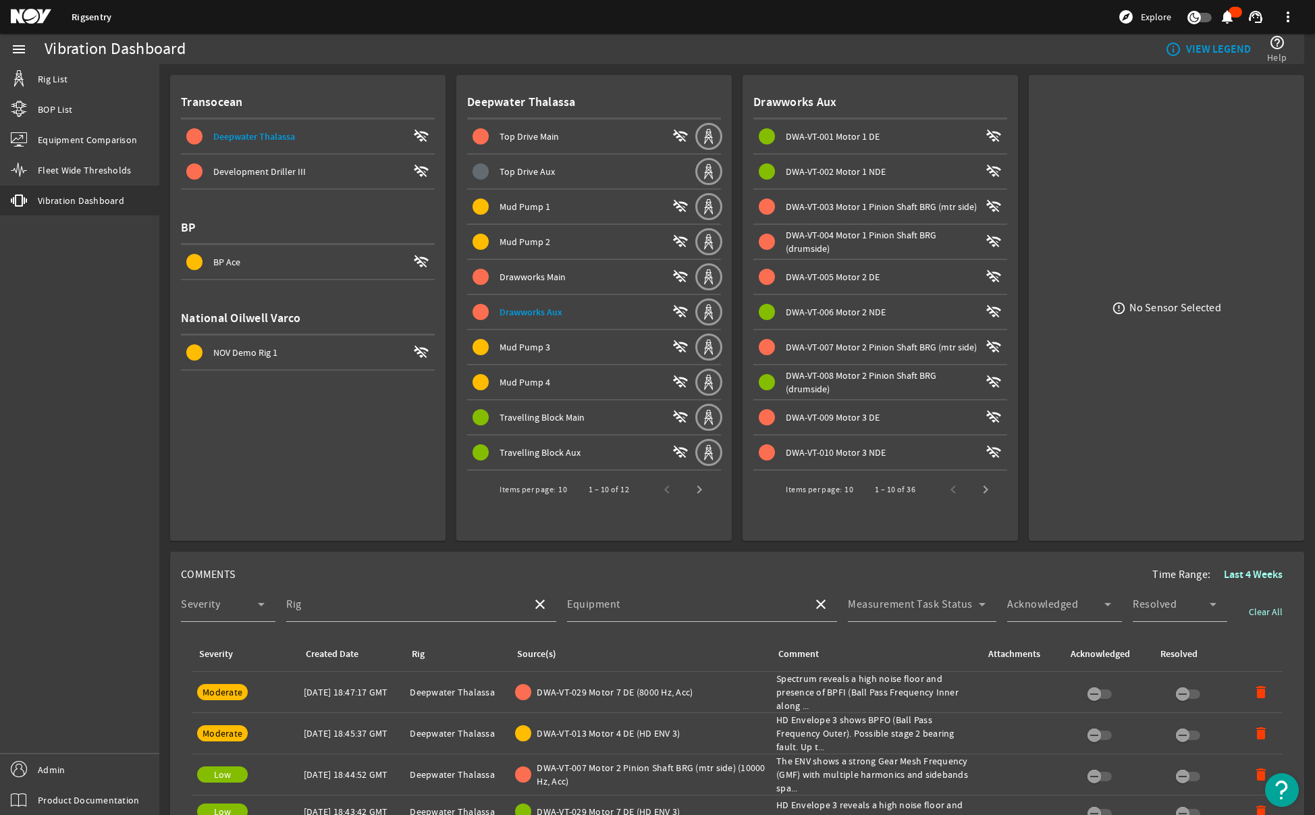
click at [795, 208] on span "DWA-VT-003 Motor 1 Pinion Shaft BRG (mtr side)" at bounding box center [881, 207] width 191 height 12
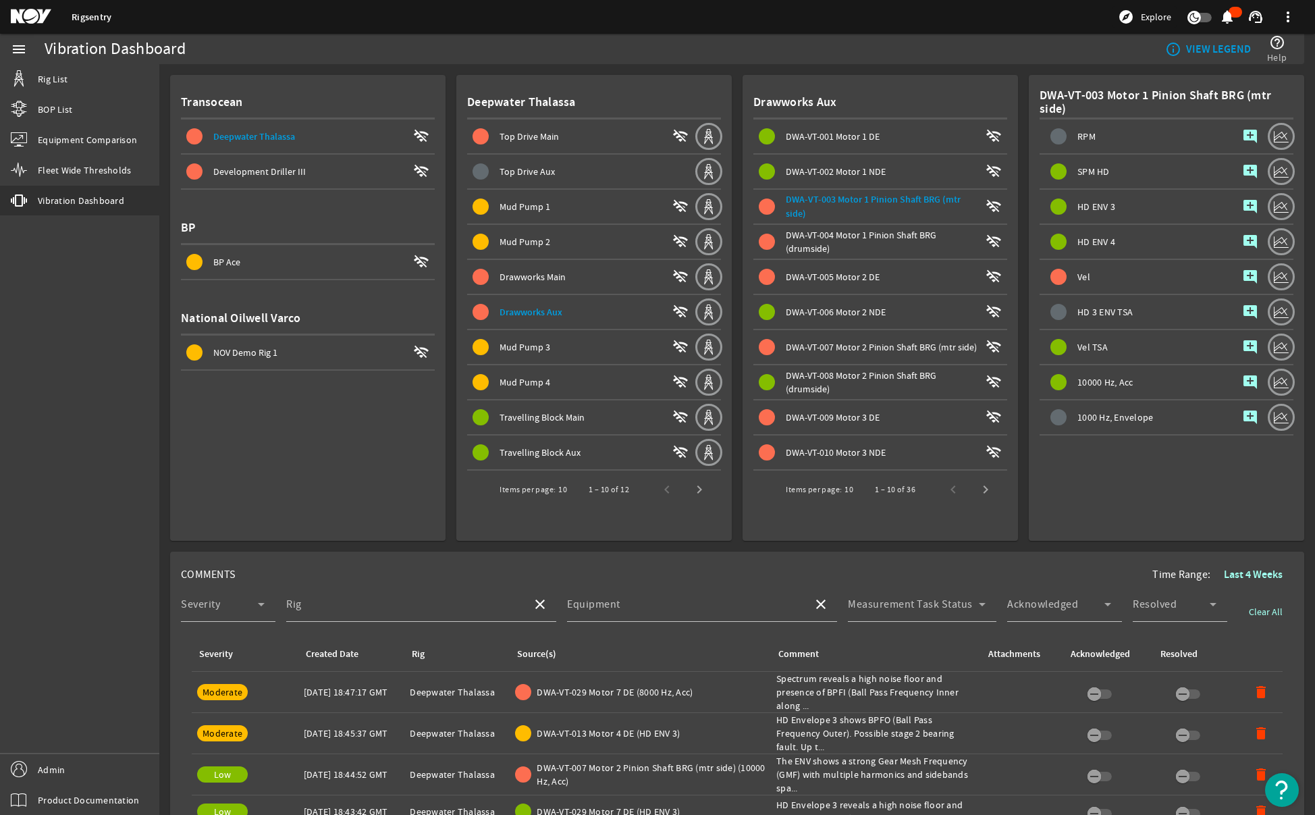
click at [1112, 280] on div "Vel" at bounding box center [1137, 277] width 194 height 34
click at [24, 23] on mat-icon at bounding box center [41, 17] width 61 height 16
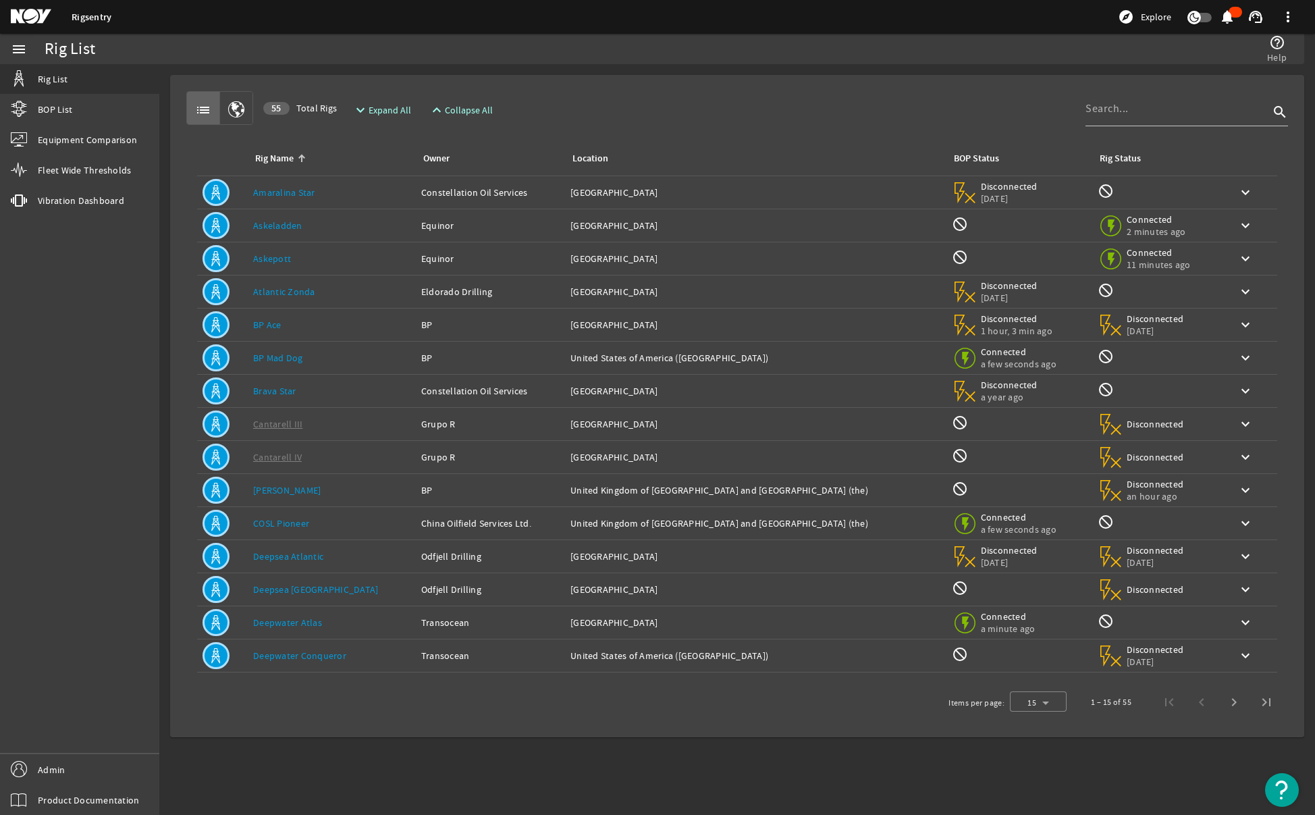
click at [81, 216] on div "menu Rig List BOP List Equipment Comparison Fleet Wide Thresholds vibration Vib…" at bounding box center [79, 424] width 159 height 781
click at [70, 169] on span "Fleet Wide Thresholds" at bounding box center [84, 170] width 93 height 14
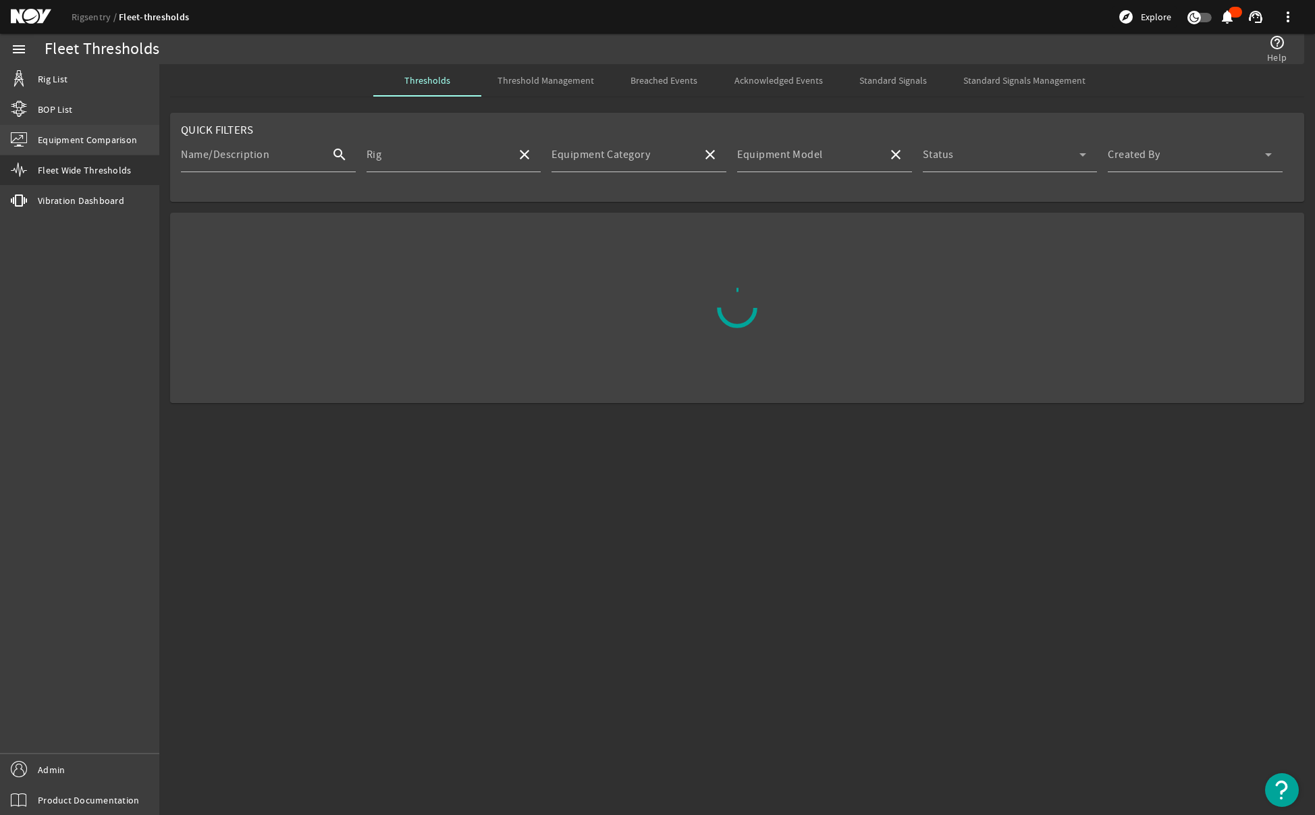
click at [86, 141] on span "Equipment Comparison" at bounding box center [87, 140] width 99 height 14
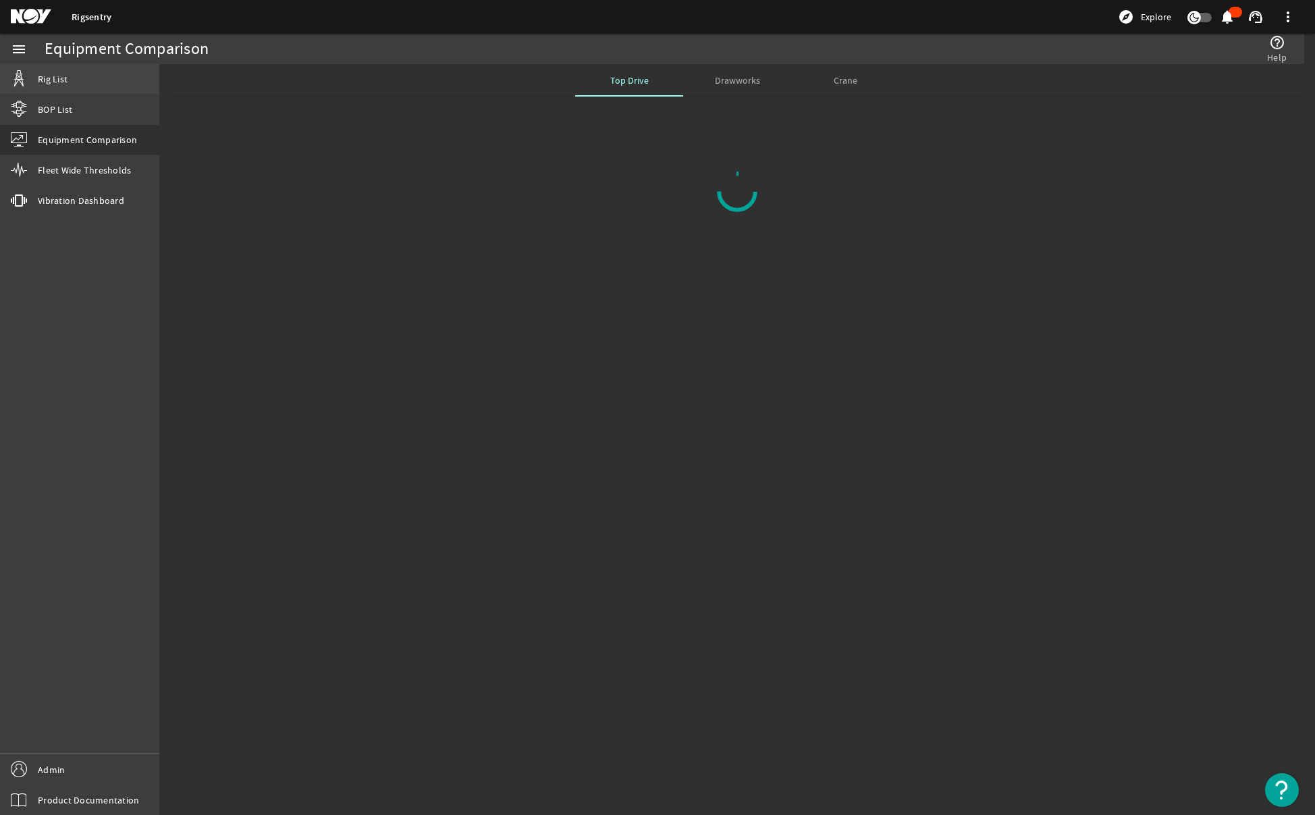
click at [33, 90] on link "Rig List" at bounding box center [79, 79] width 159 height 30
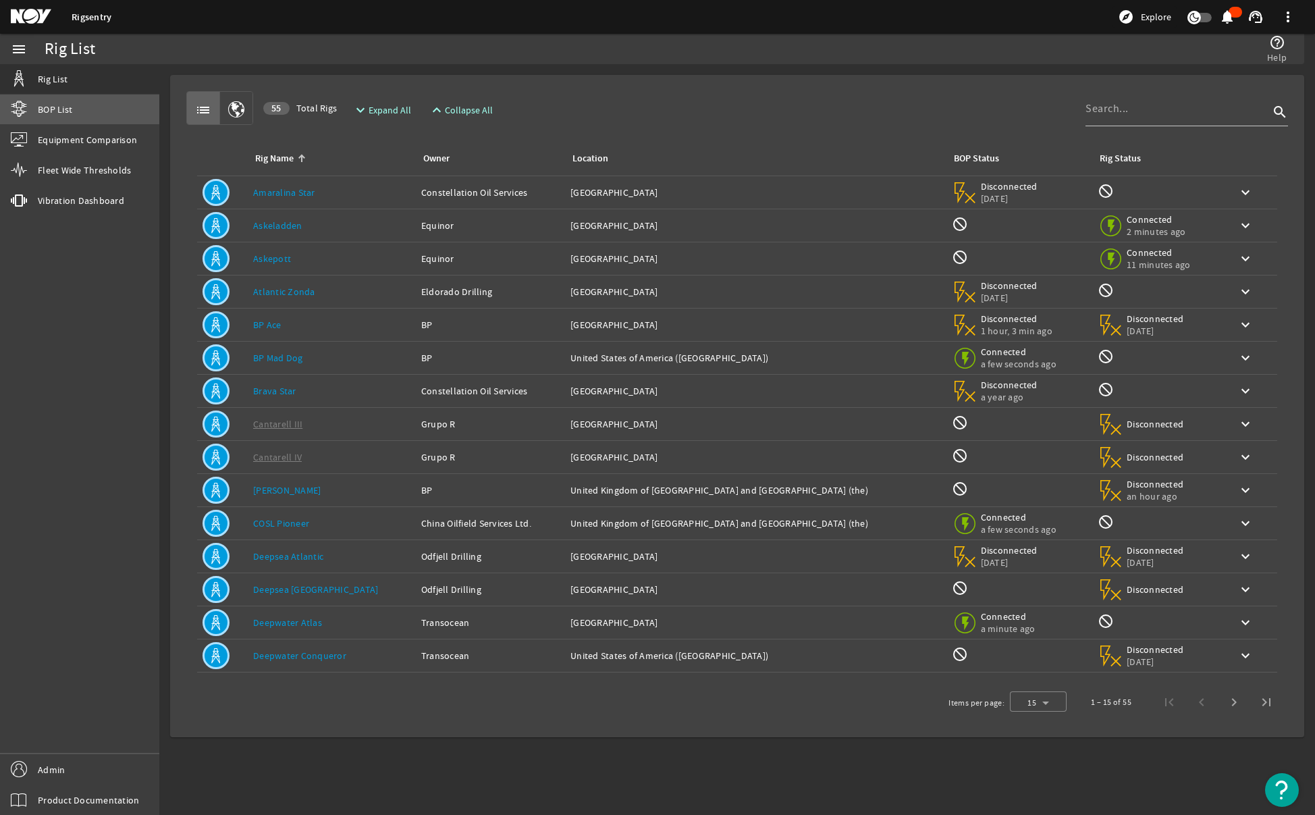
click at [27, 101] on link "BOP List" at bounding box center [79, 110] width 159 height 30
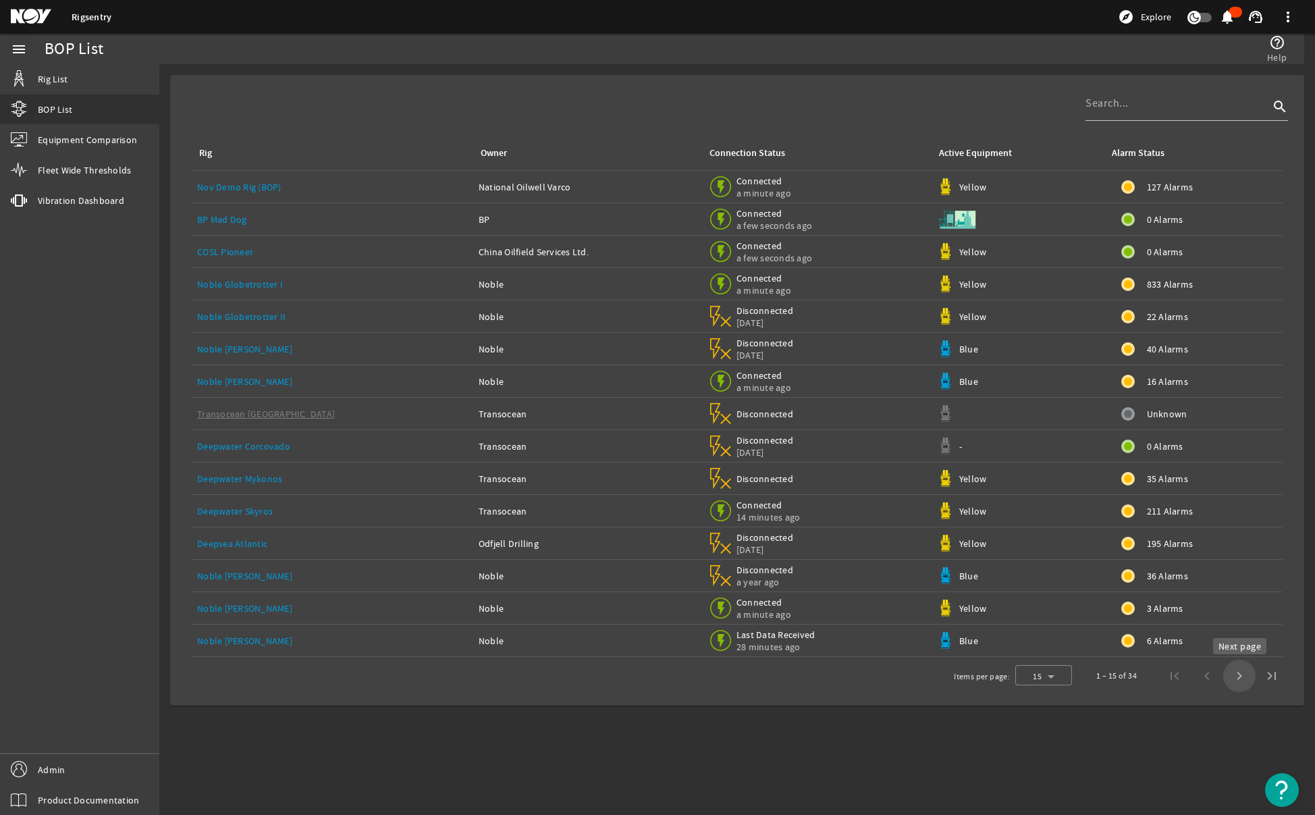
click at [1235, 678] on span "Next page" at bounding box center [1239, 676] width 32 height 32
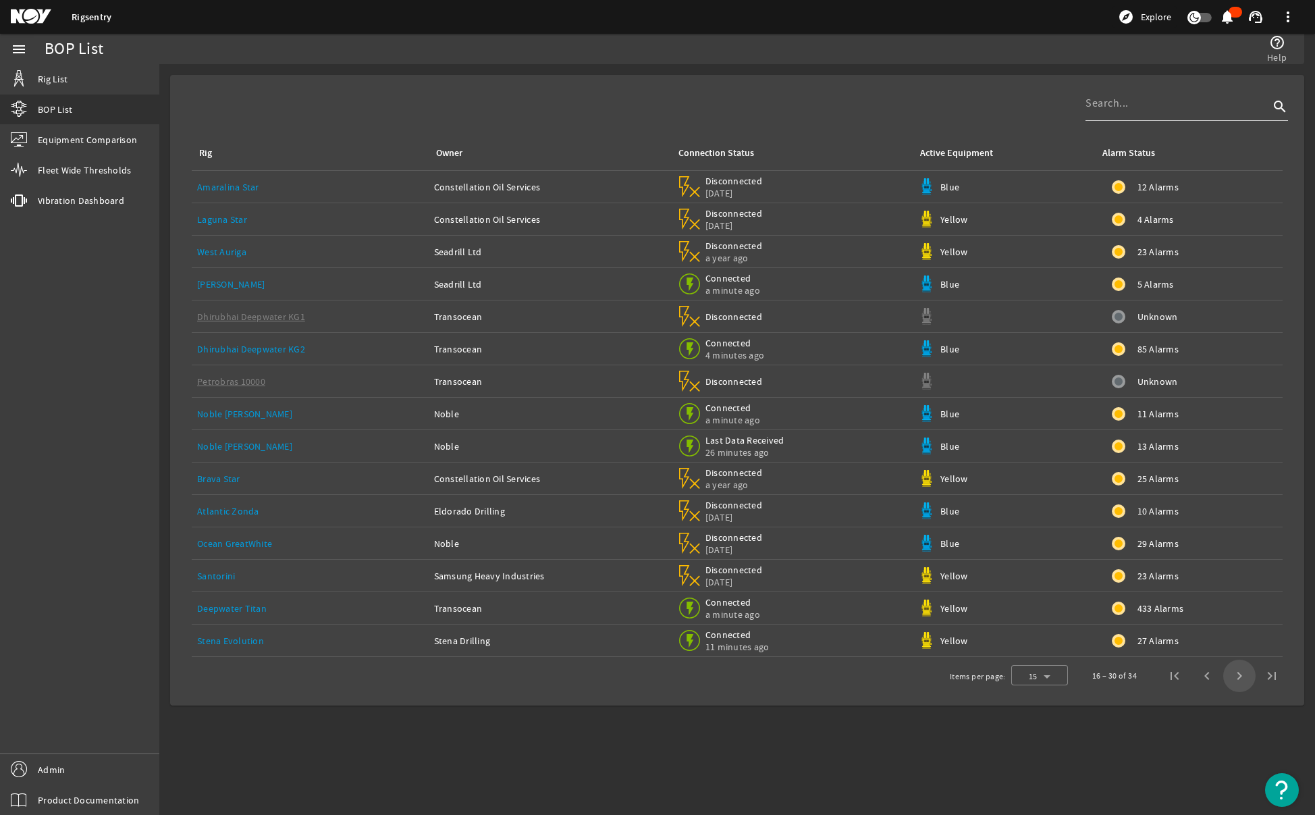
click at [1235, 678] on span "Next page" at bounding box center [1239, 676] width 32 height 32
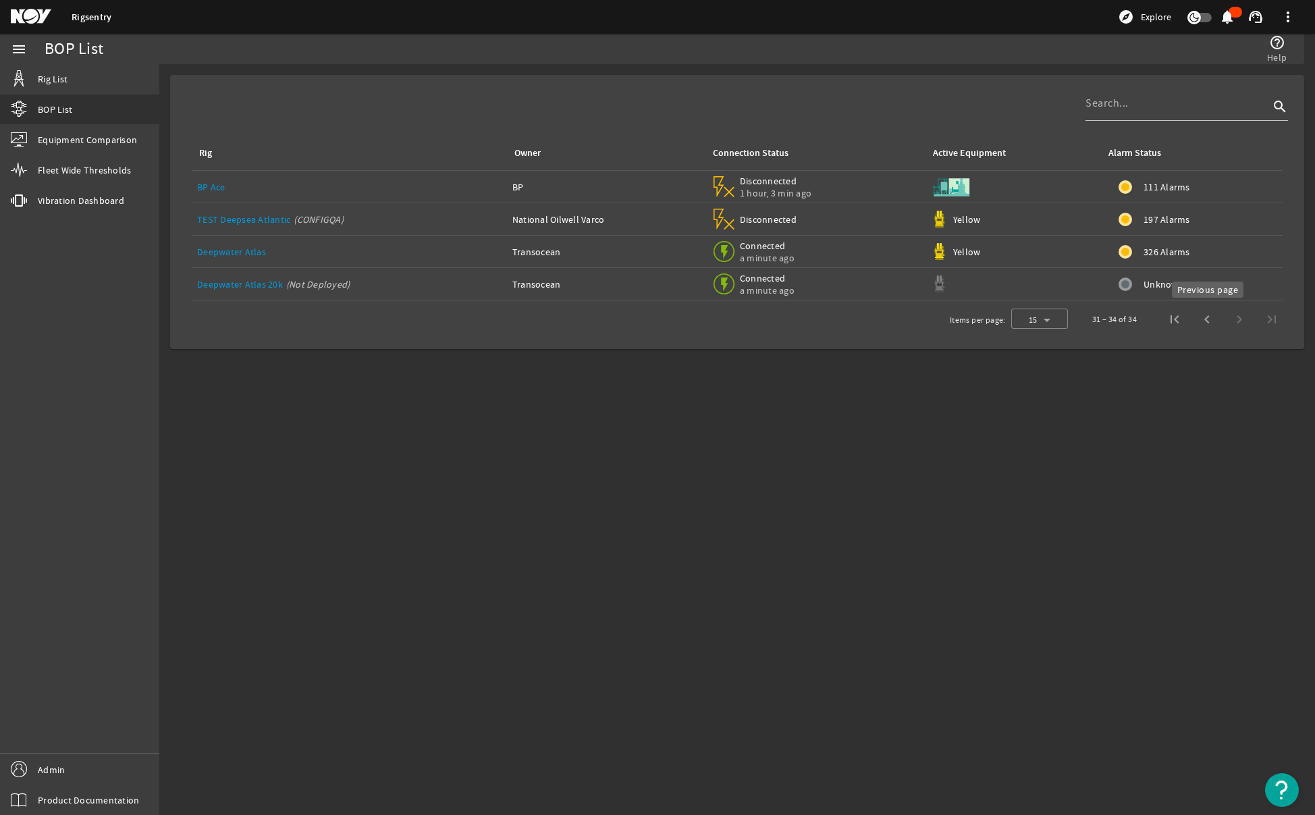
click at [1205, 319] on span "Previous page" at bounding box center [1207, 319] width 32 height 32
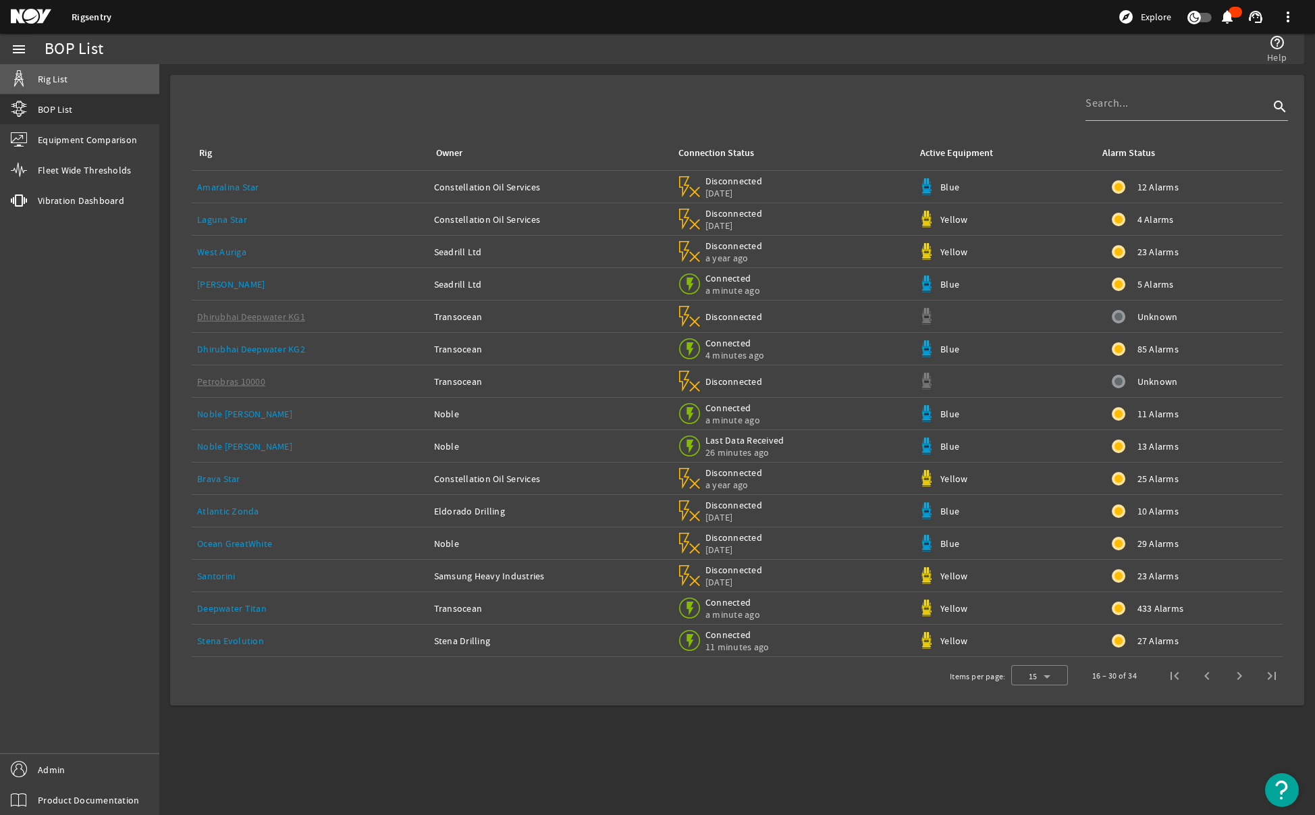
click at [55, 80] on span "Rig List" at bounding box center [53, 79] width 30 height 14
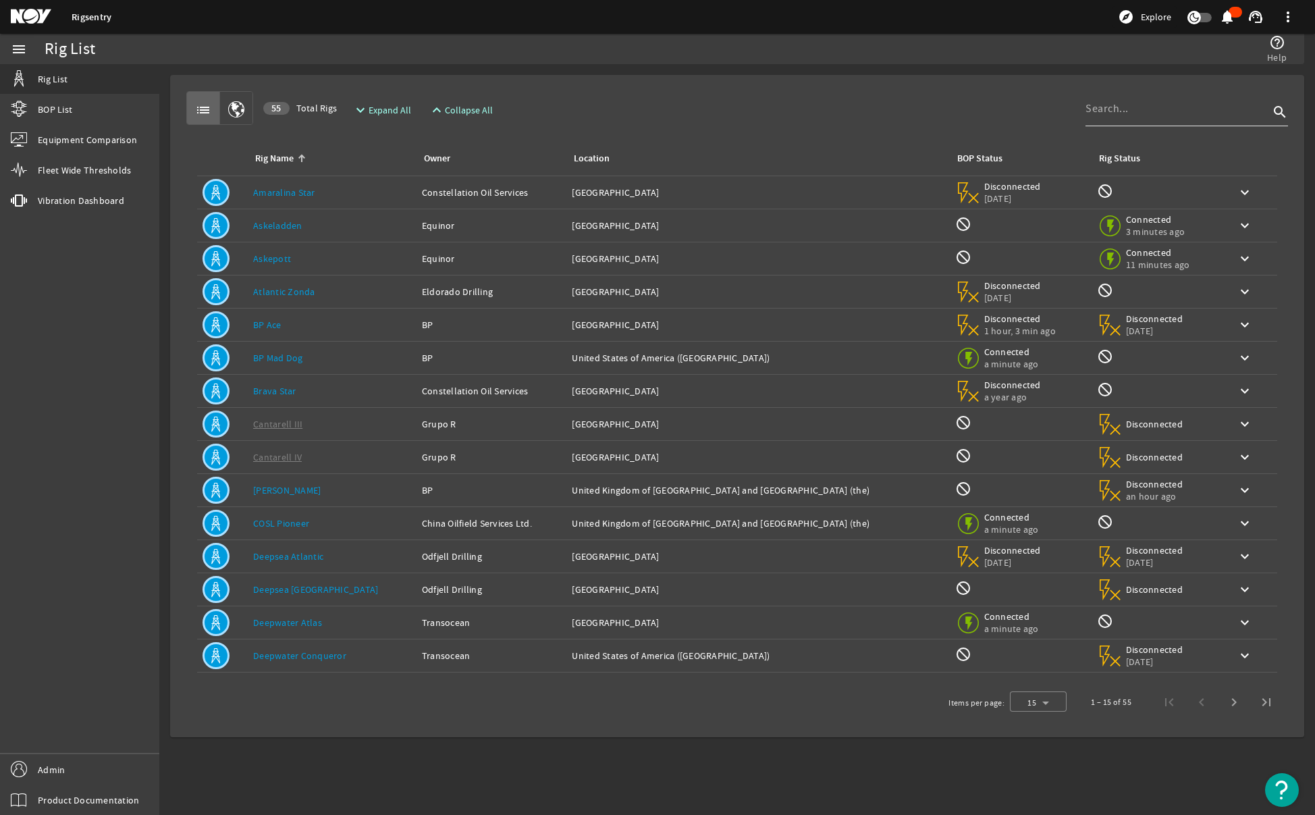
click at [1151, 119] on div at bounding box center [1178, 108] width 184 height 35
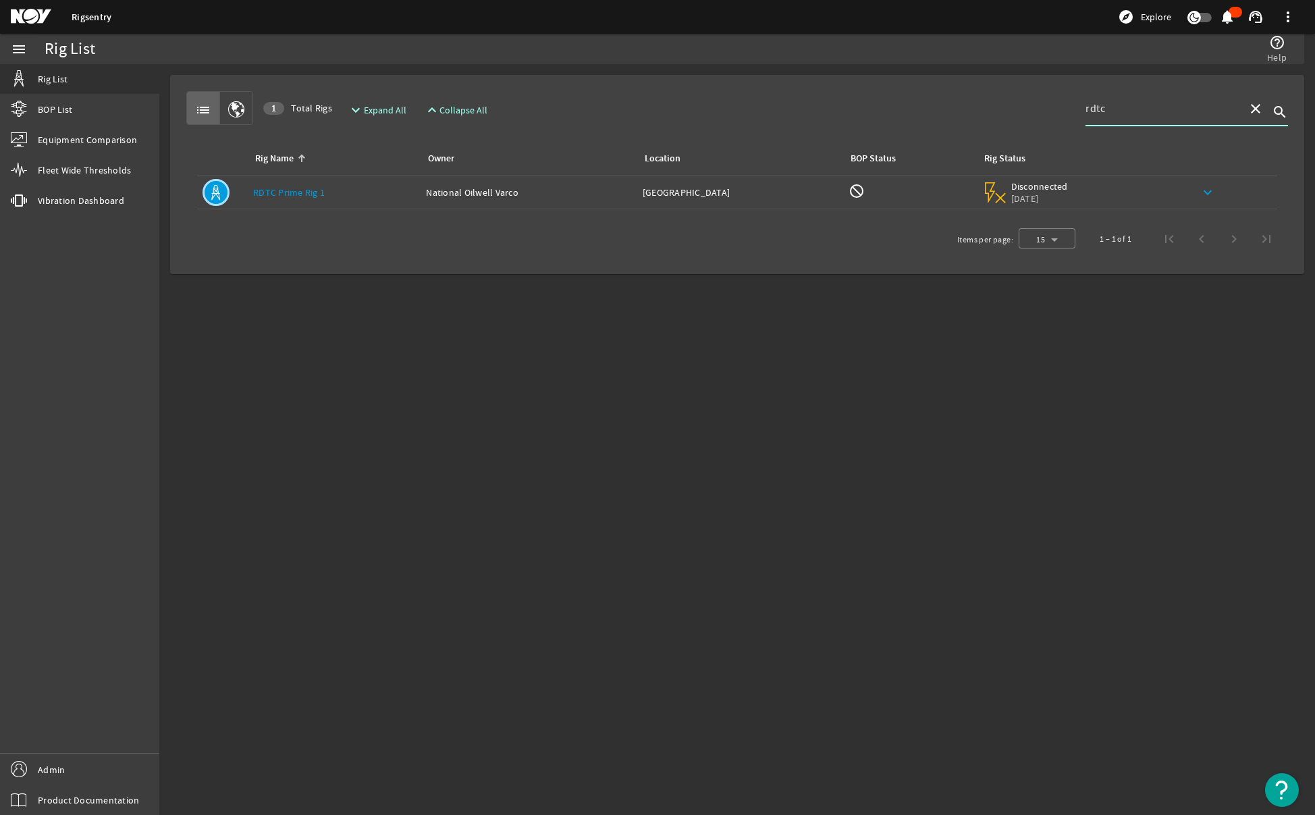
type input "rdtc"
click at [1214, 190] on mat-icon "keyboard_arrow_down" at bounding box center [1208, 192] width 16 height 16
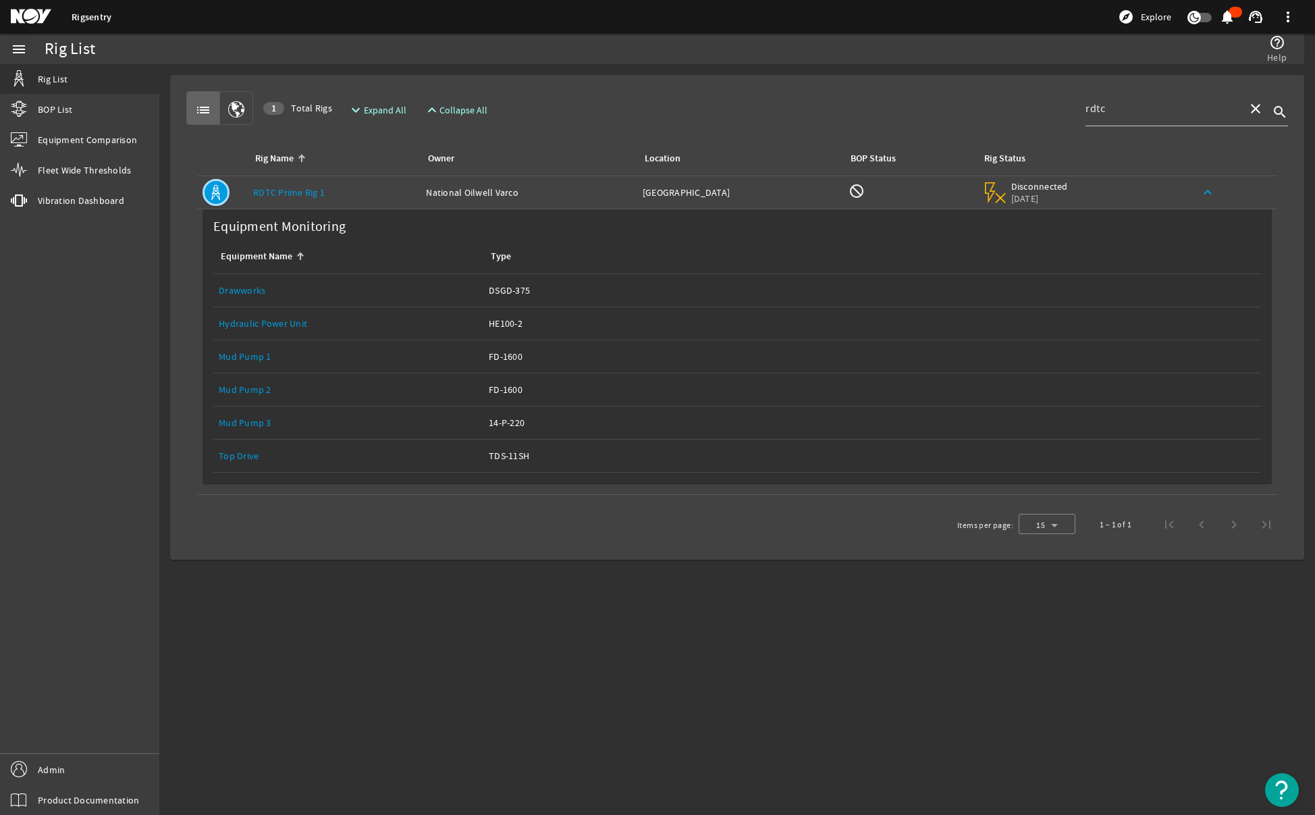
click at [237, 455] on link "Top Drive" at bounding box center [239, 456] width 40 height 12
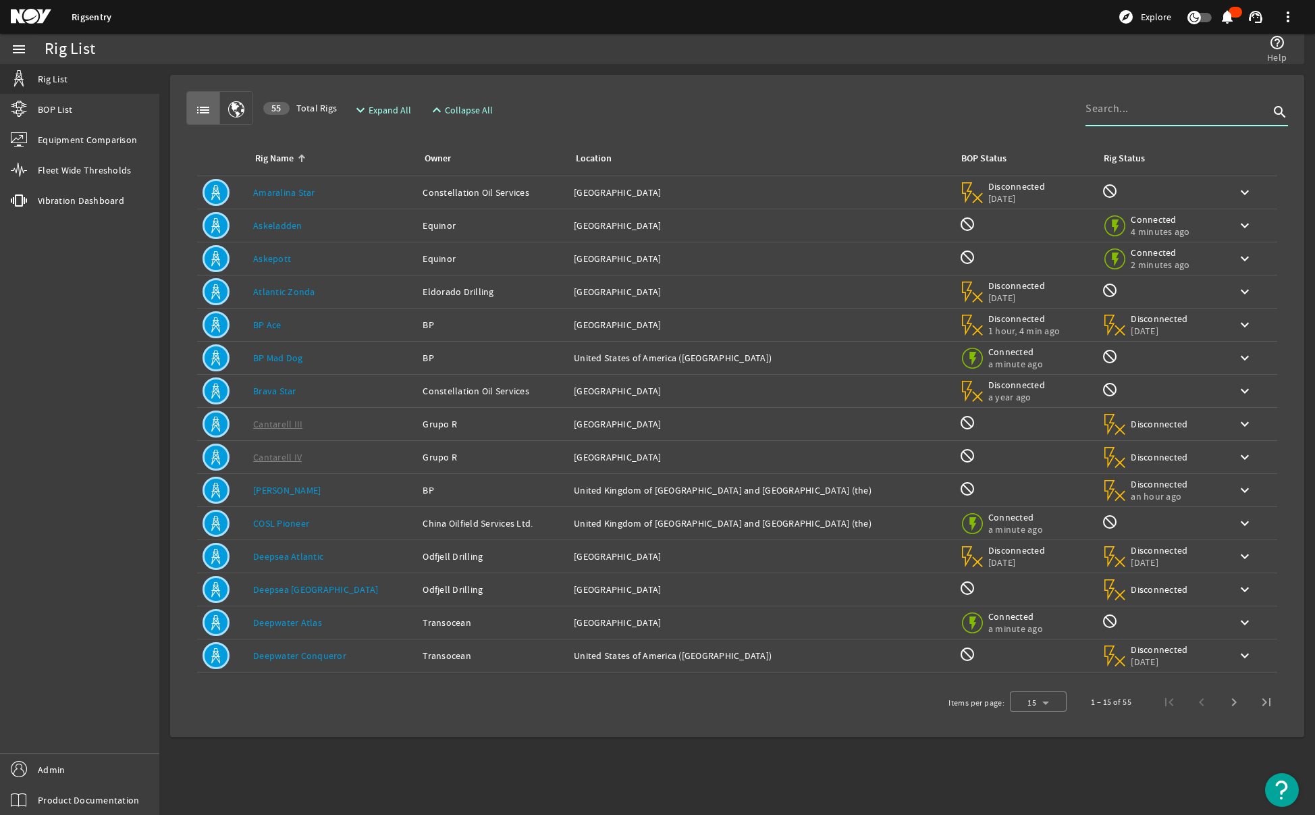
click at [1201, 105] on input at bounding box center [1178, 109] width 184 height 16
click at [95, 112] on link "BOP List" at bounding box center [79, 110] width 159 height 30
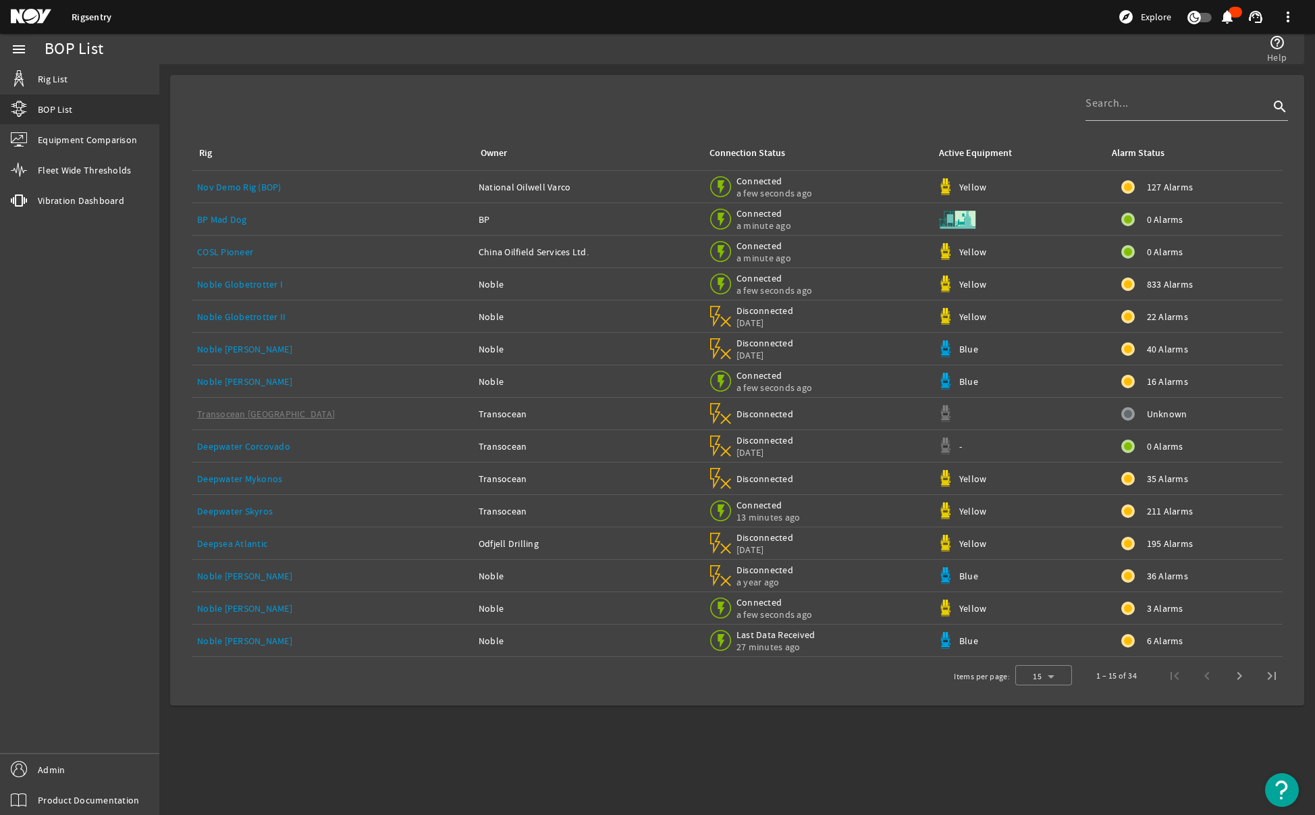
click at [276, 229] on td "BP Mad Dog" at bounding box center [333, 219] width 282 height 32
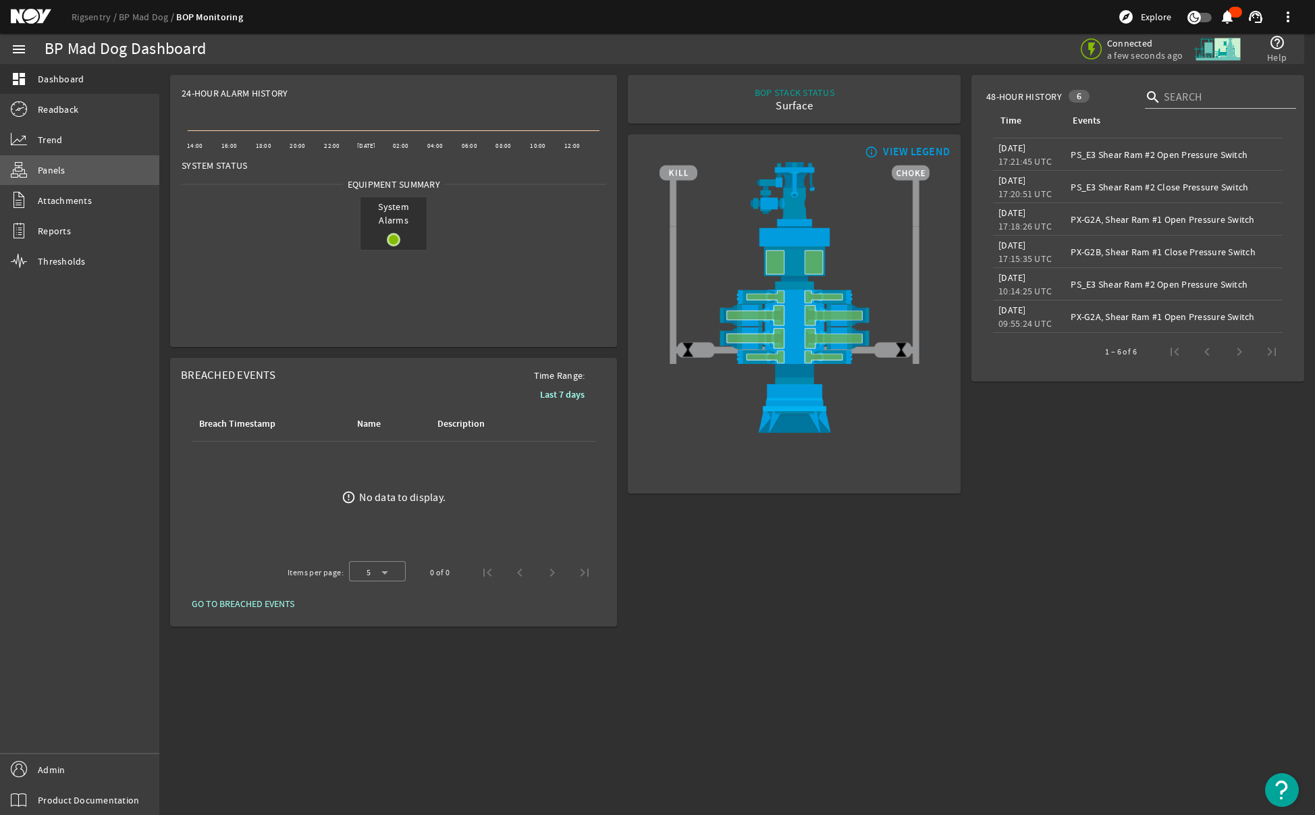
click at [63, 167] on span "Panels" at bounding box center [52, 170] width 28 height 14
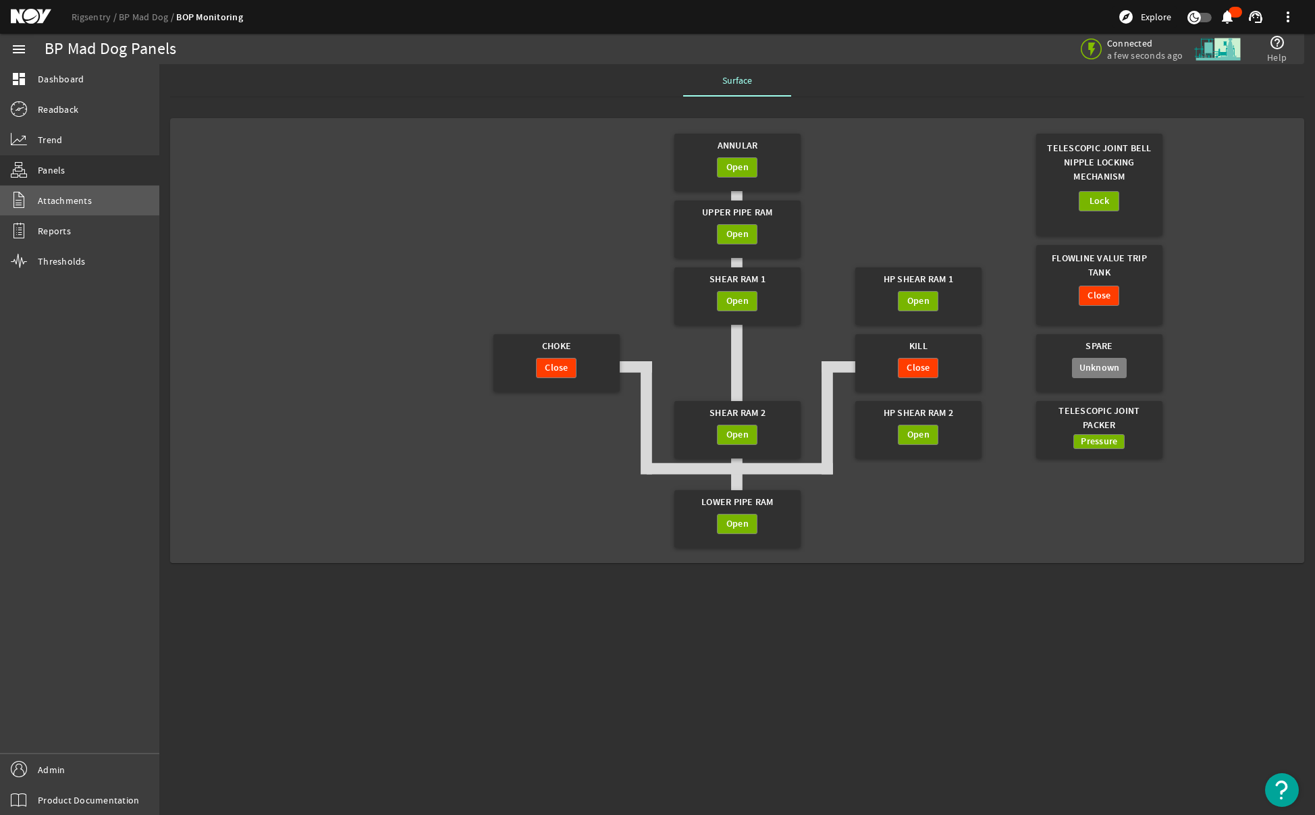
click at [67, 191] on link "Attachments" at bounding box center [79, 201] width 159 height 30
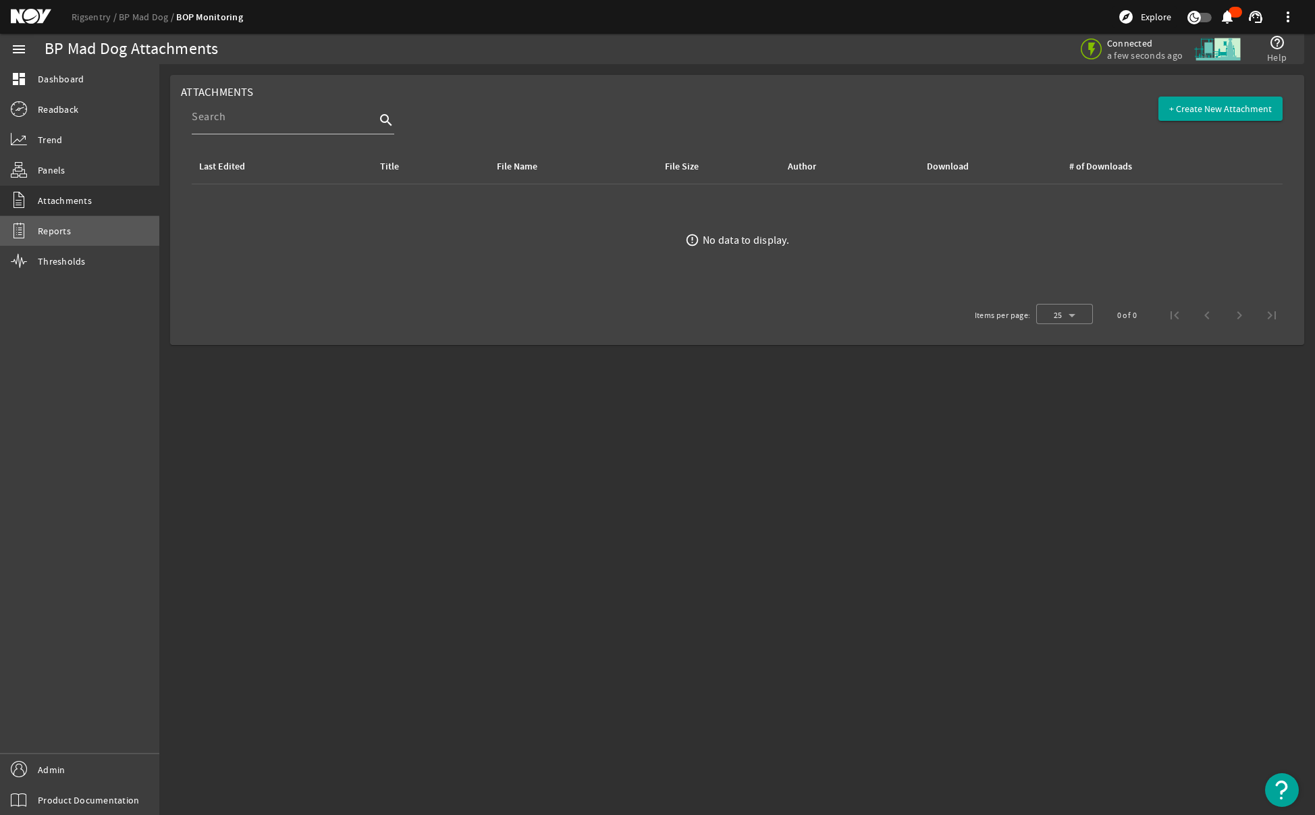
click at [73, 232] on link "Reports" at bounding box center [79, 231] width 159 height 30
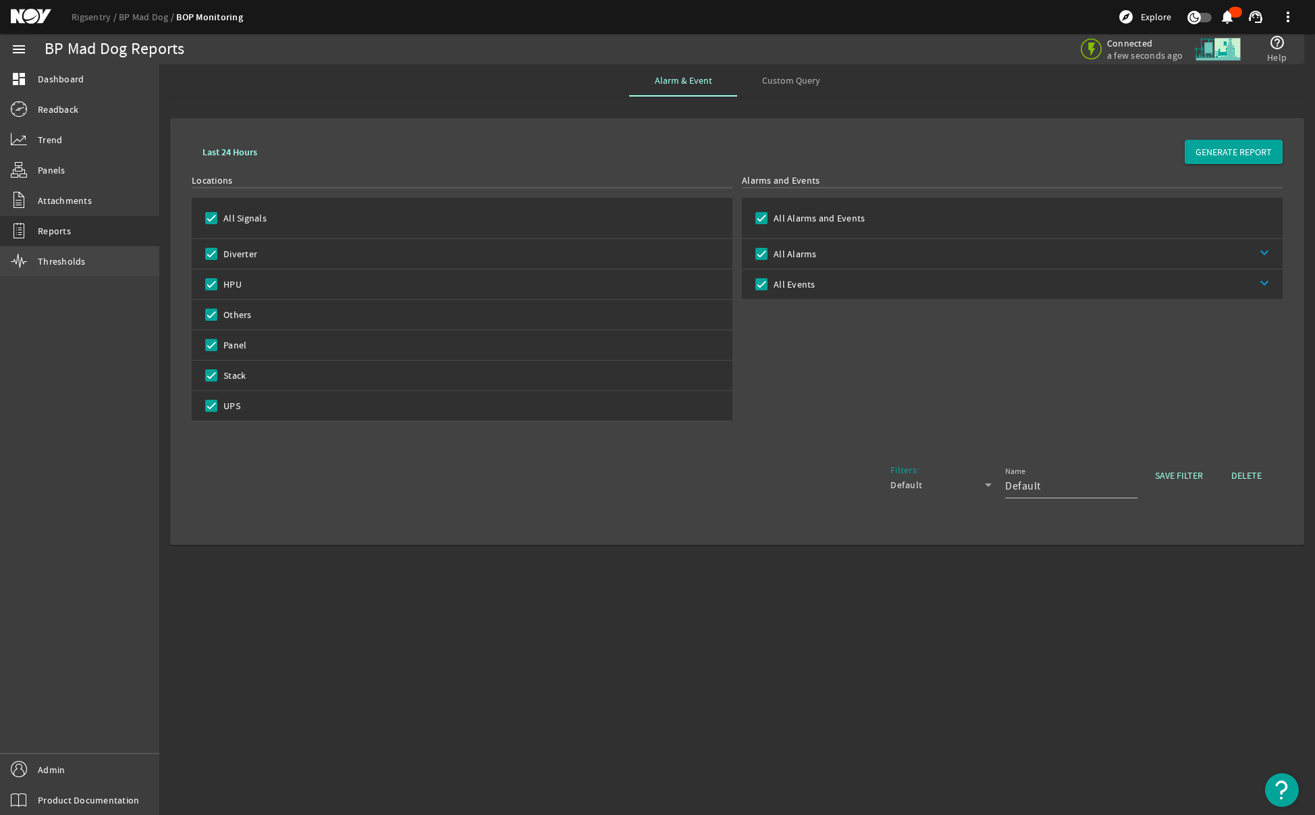
click at [97, 267] on link "Thresholds" at bounding box center [79, 261] width 159 height 30
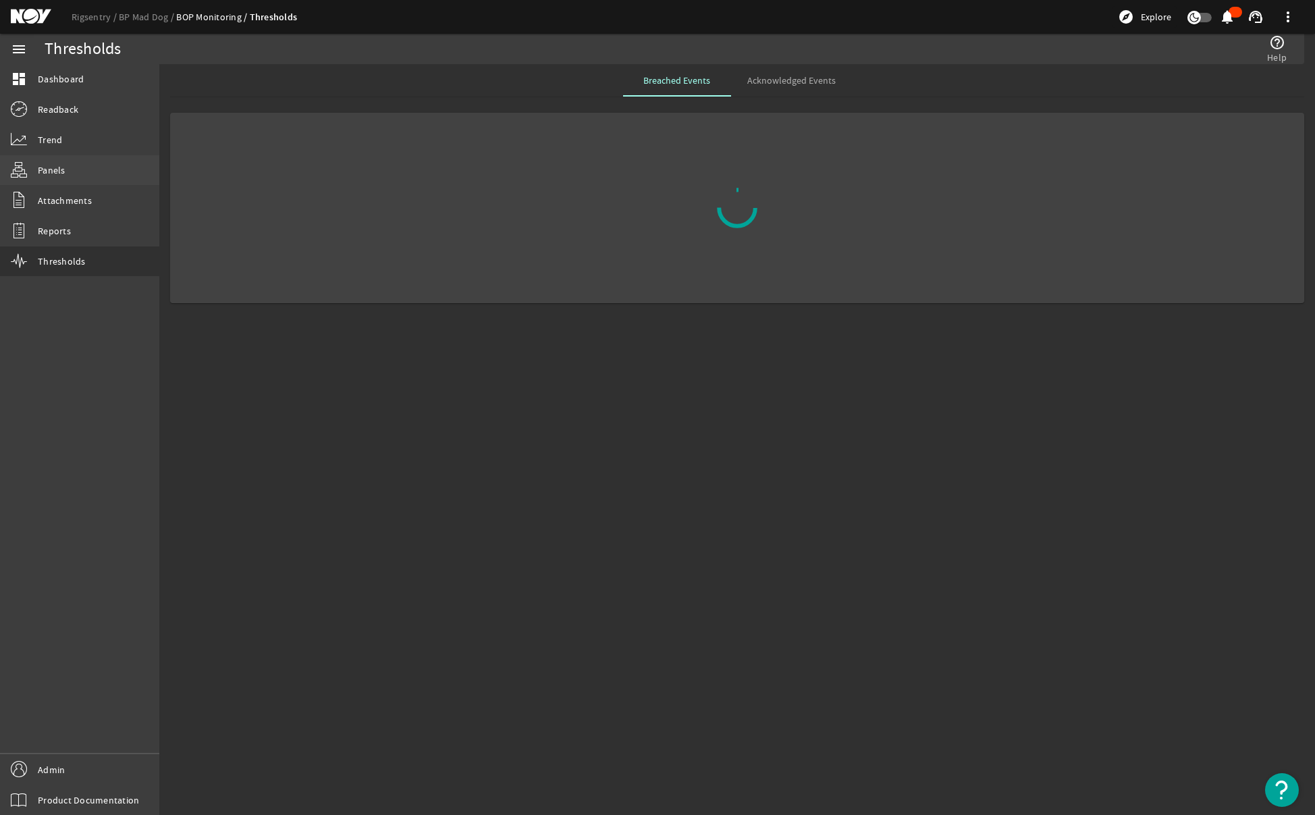
click at [60, 171] on span "Panels" at bounding box center [52, 170] width 28 height 14
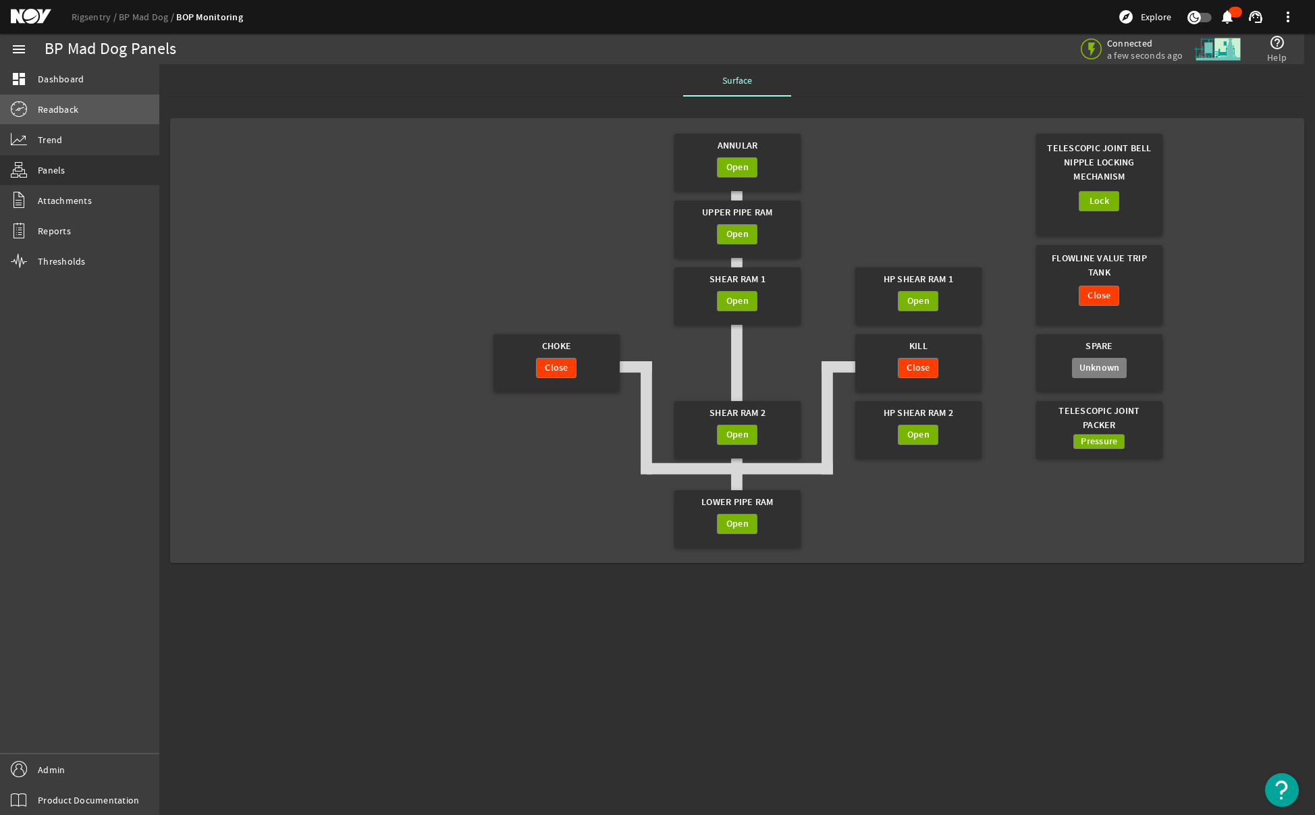
click at [59, 114] on span "Readback" at bounding box center [58, 110] width 41 height 14
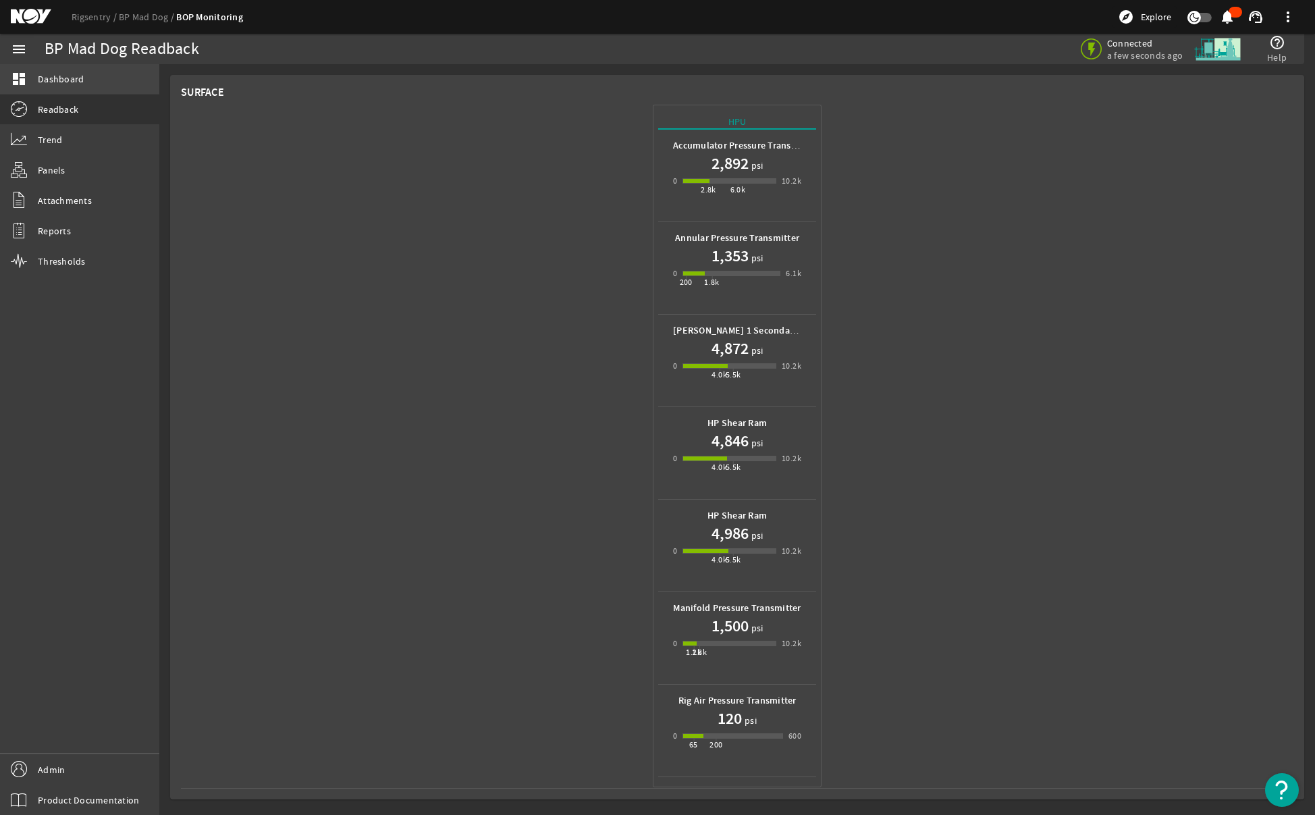
click at [64, 76] on span "Dashboard" at bounding box center [61, 79] width 46 height 14
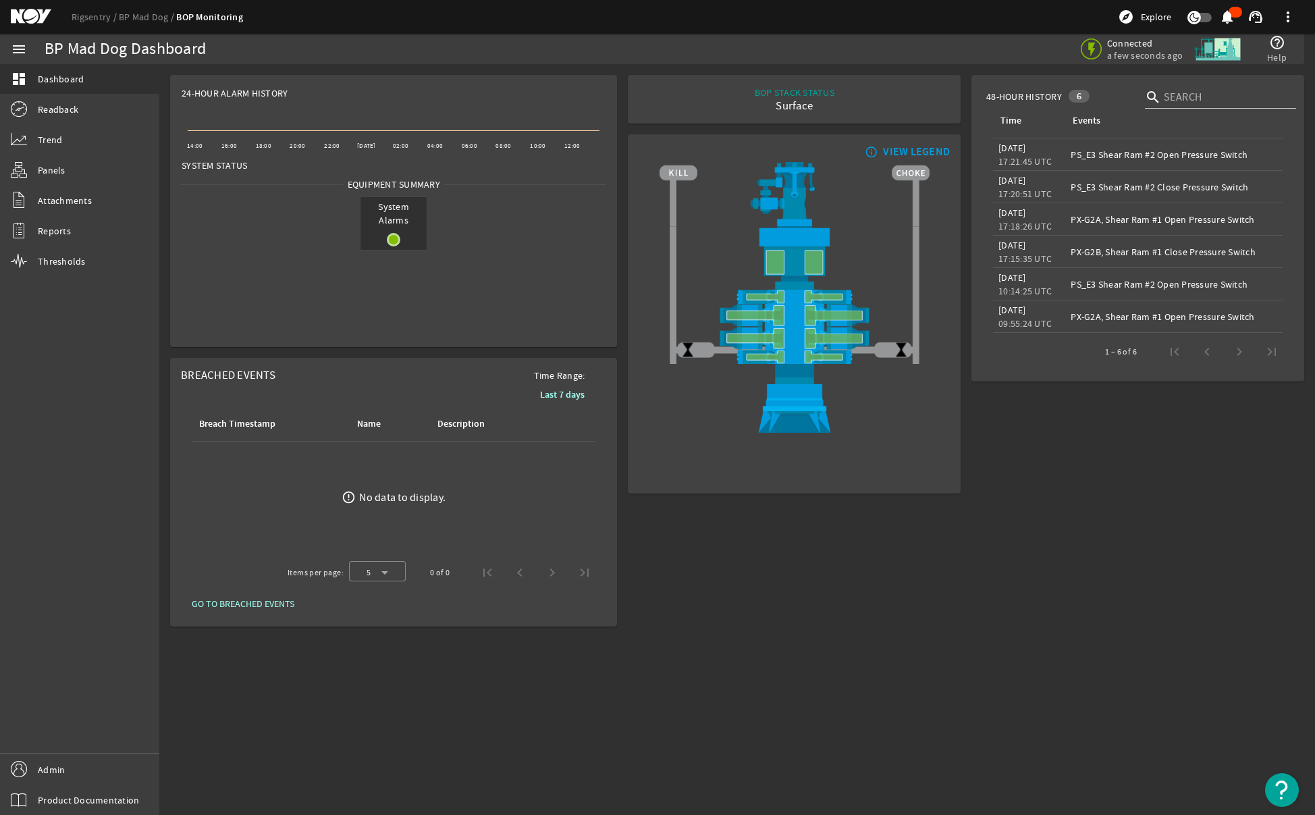
click at [872, 155] on mat-icon "info_outline" at bounding box center [870, 151] width 16 height 11
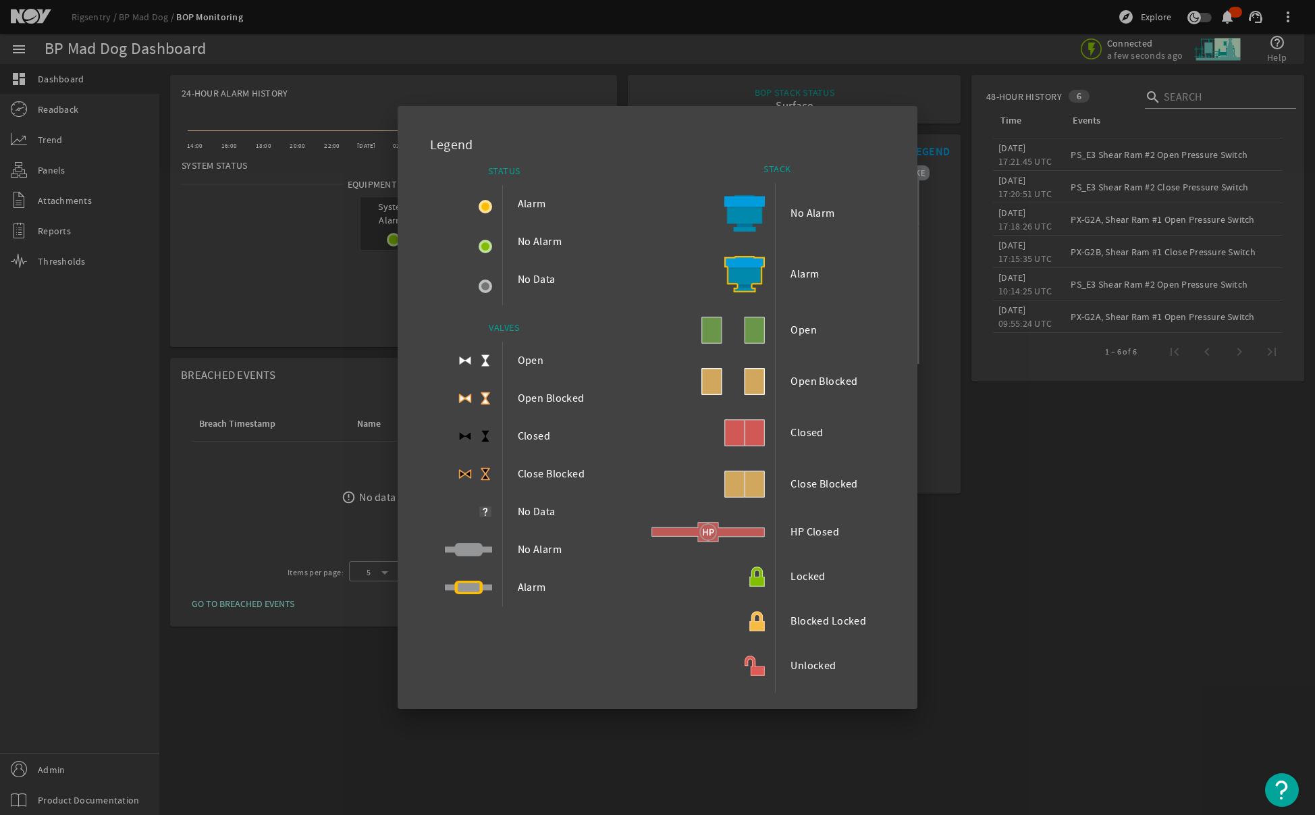
click at [696, 723] on div at bounding box center [657, 407] width 1315 height 815
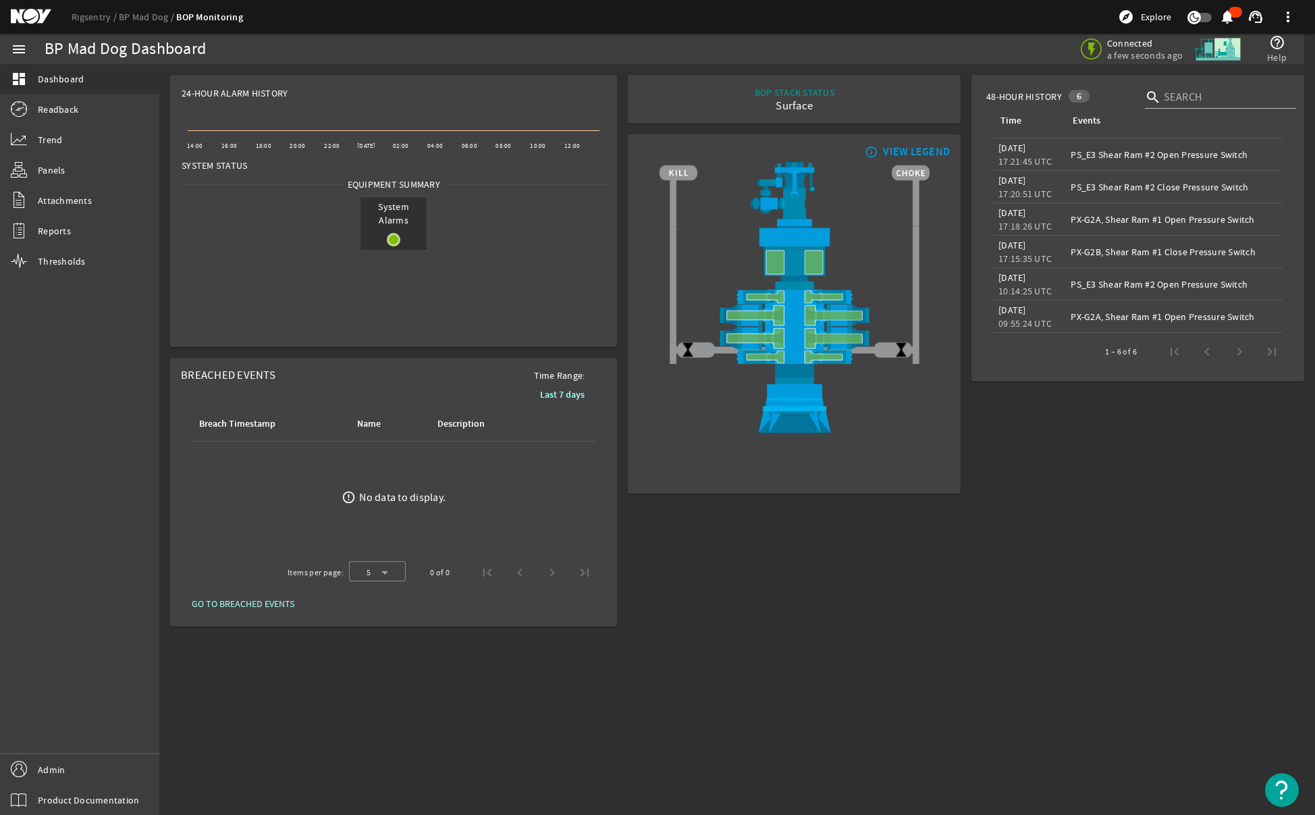
click at [154, 24] on ds-header-breadcrumb "Rigsentry BP Mad Dog BOP Monitoring" at bounding box center [157, 17] width 171 height 14
click at [145, 19] on link "BP Mad Dog" at bounding box center [147, 17] width 57 height 12
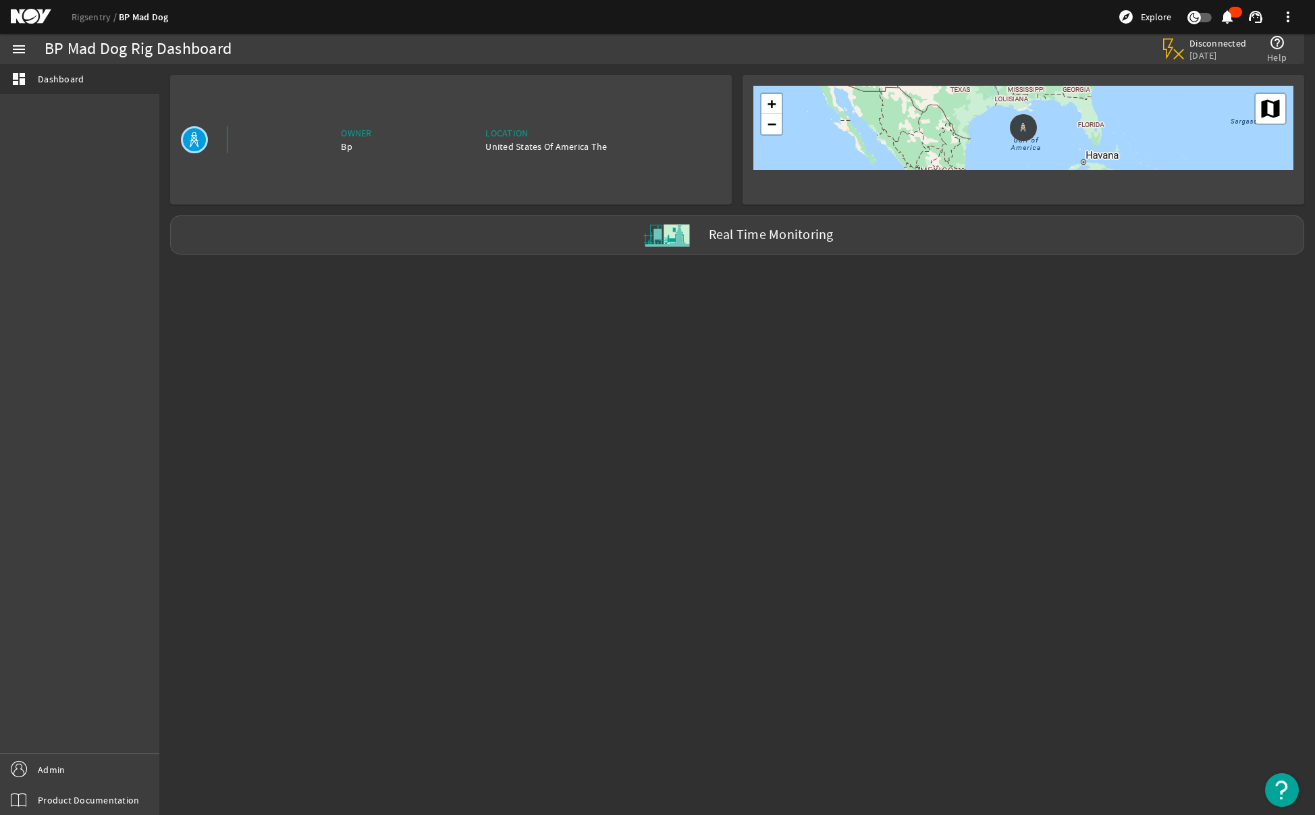
click at [89, 25] on div "Rigsentry BP Mad Dog explore Explore notifications support_agent more_vert" at bounding box center [657, 17] width 1315 height 34
click at [86, 16] on link "Rigsentry" at bounding box center [95, 17] width 47 height 12
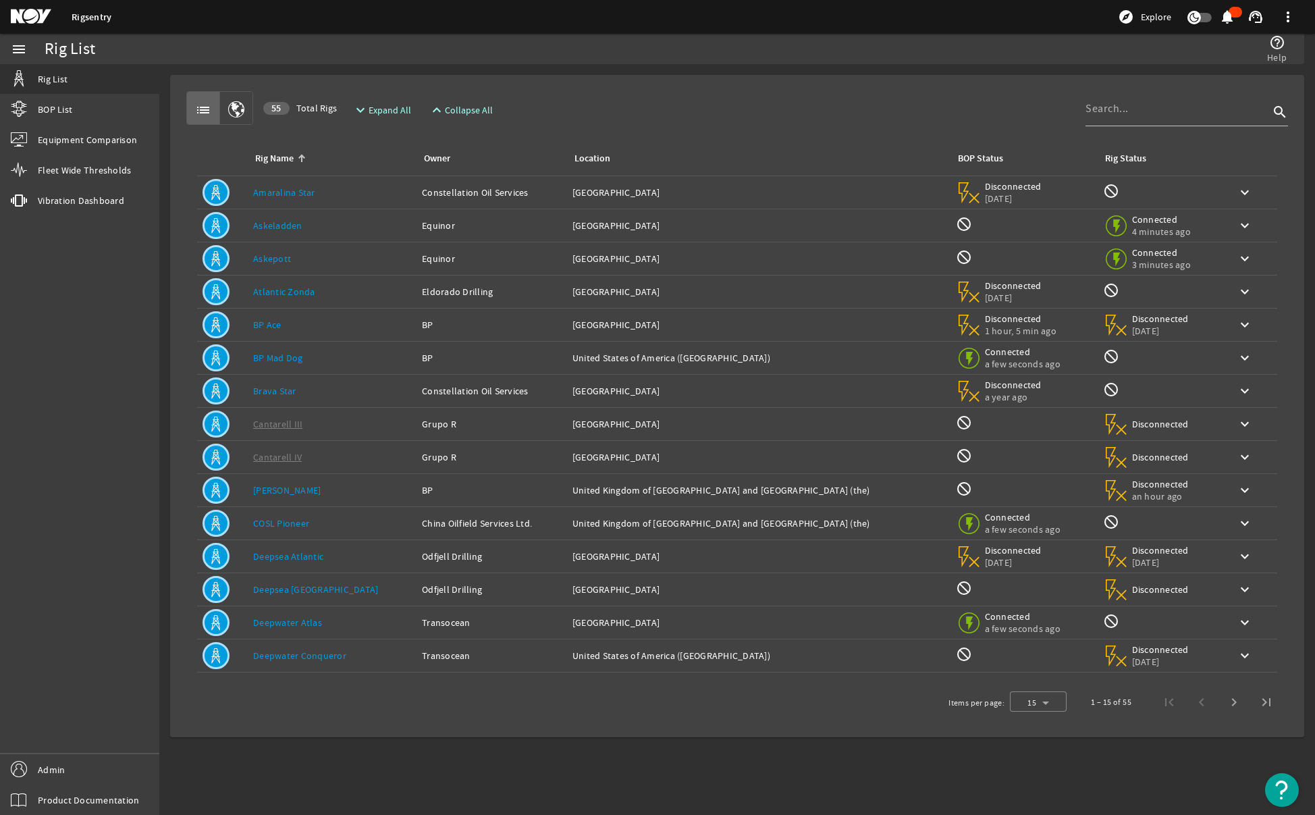
click at [119, 459] on div "menu Rig List BOP List Equipment Comparison Fleet Wide Thresholds vibration Vib…" at bounding box center [79, 424] width 159 height 781
click at [79, 121] on link "BOP List" at bounding box center [79, 110] width 159 height 30
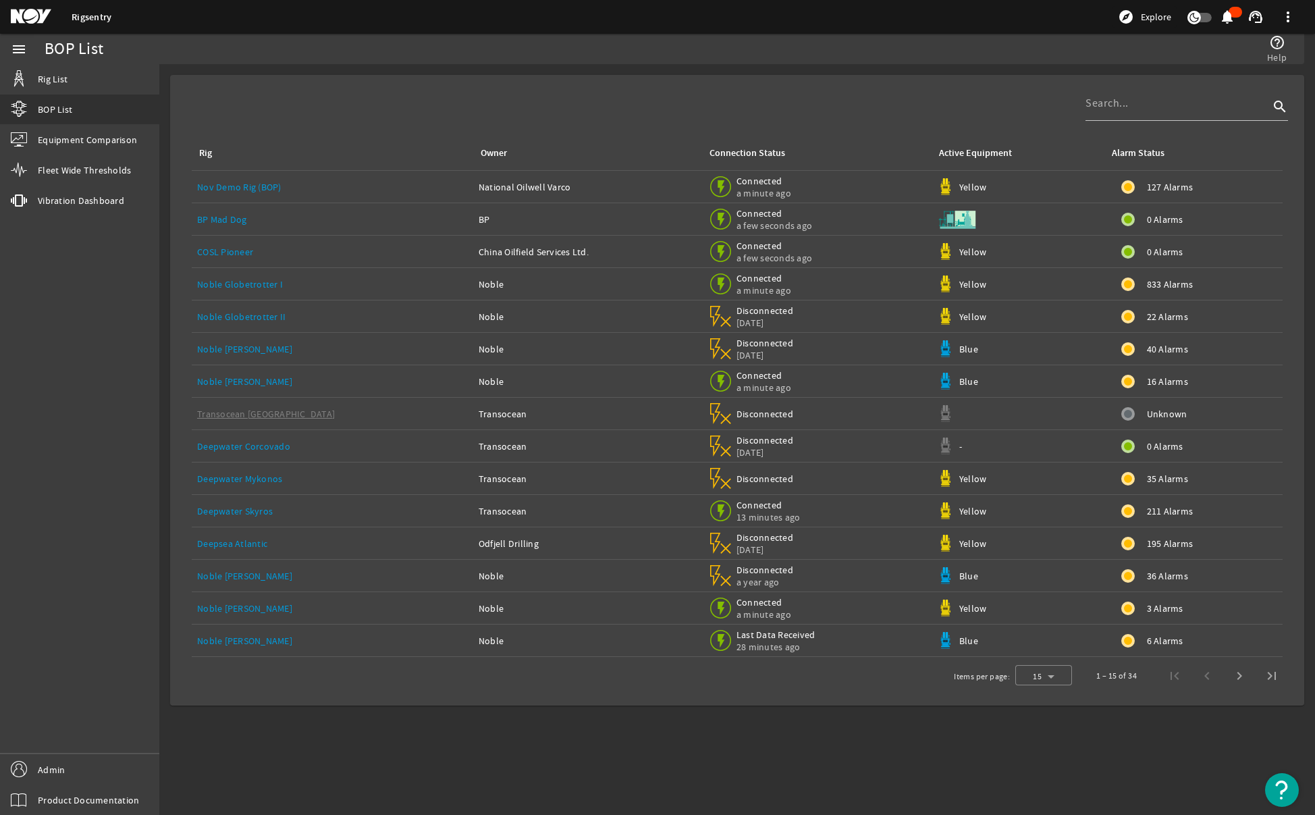
click at [245, 285] on link "Noble Globetrotter I" at bounding box center [240, 284] width 86 height 12
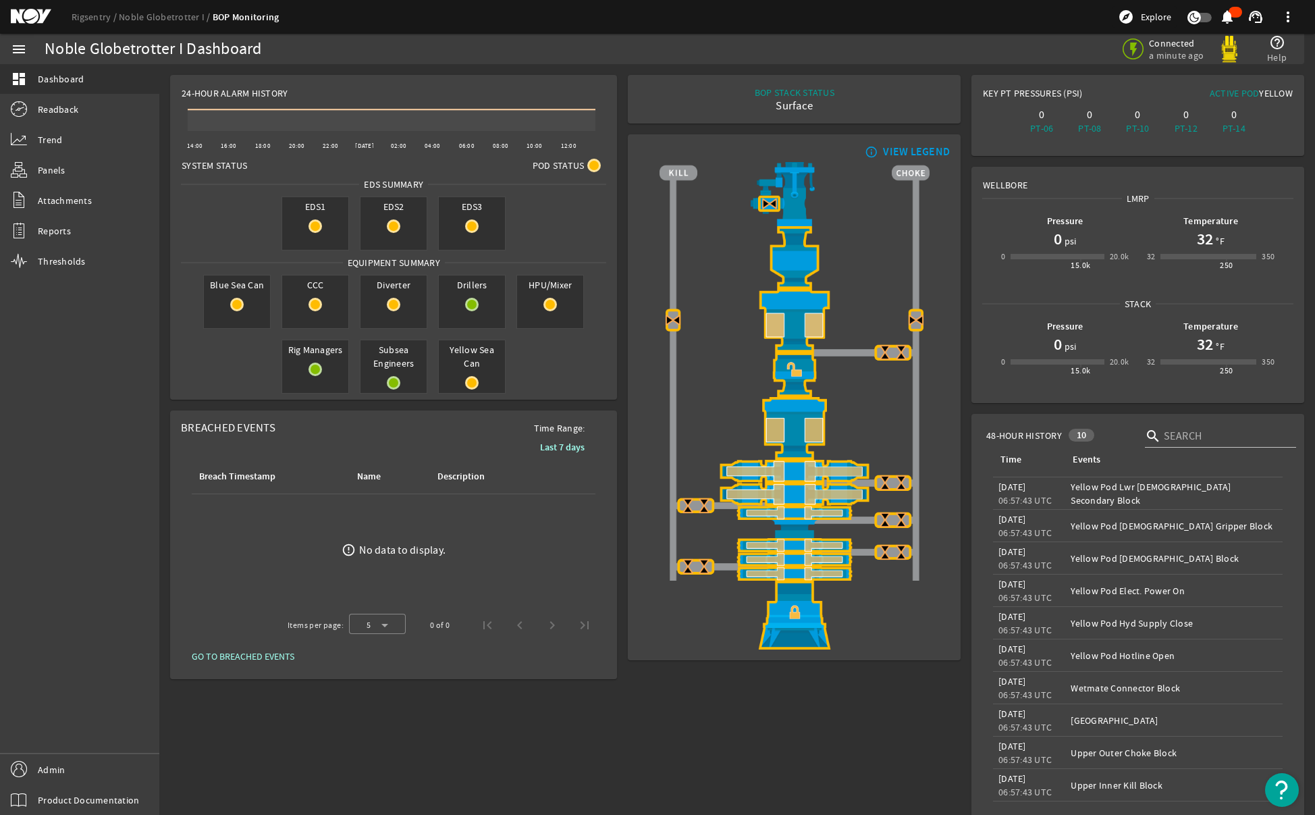
click at [870, 150] on mat-icon "info_outline" at bounding box center [870, 151] width 16 height 11
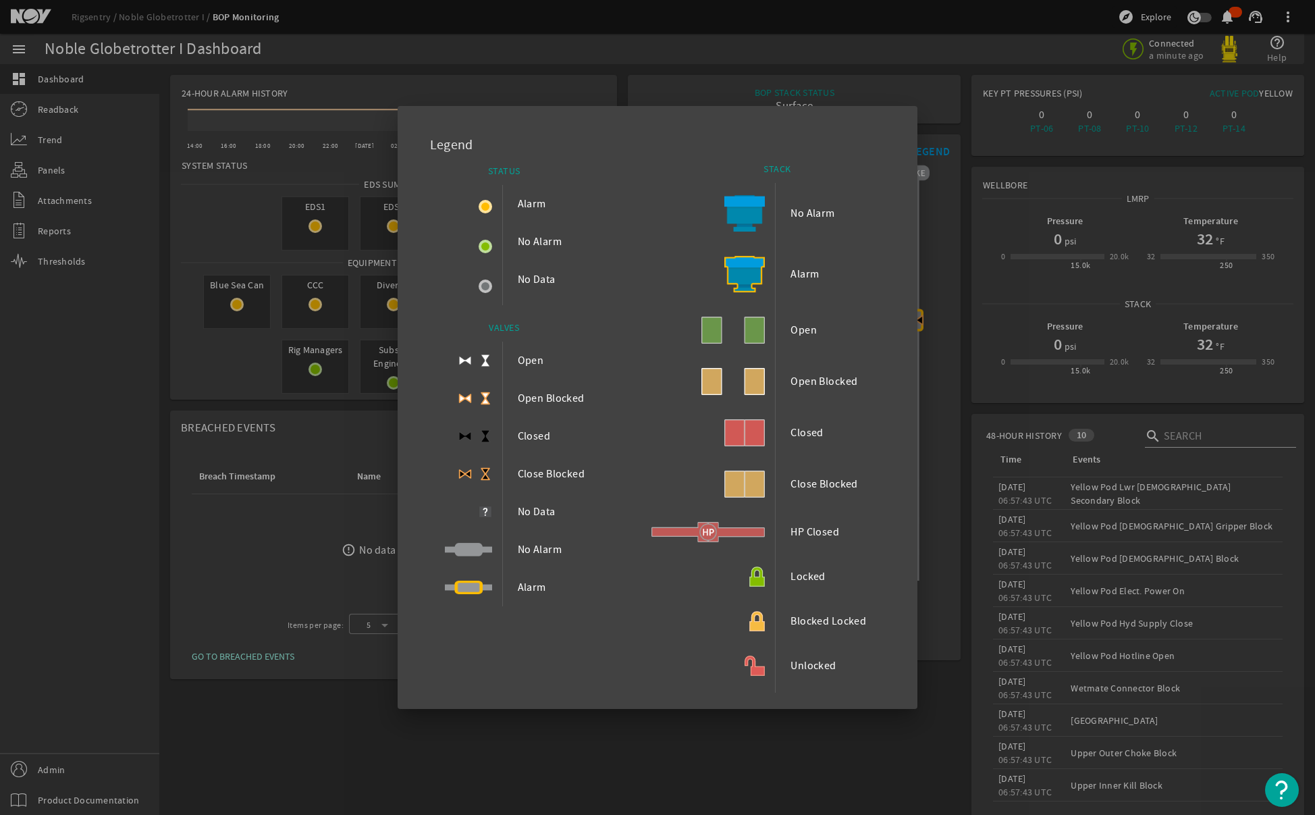
click at [466, 772] on div at bounding box center [657, 407] width 1315 height 815
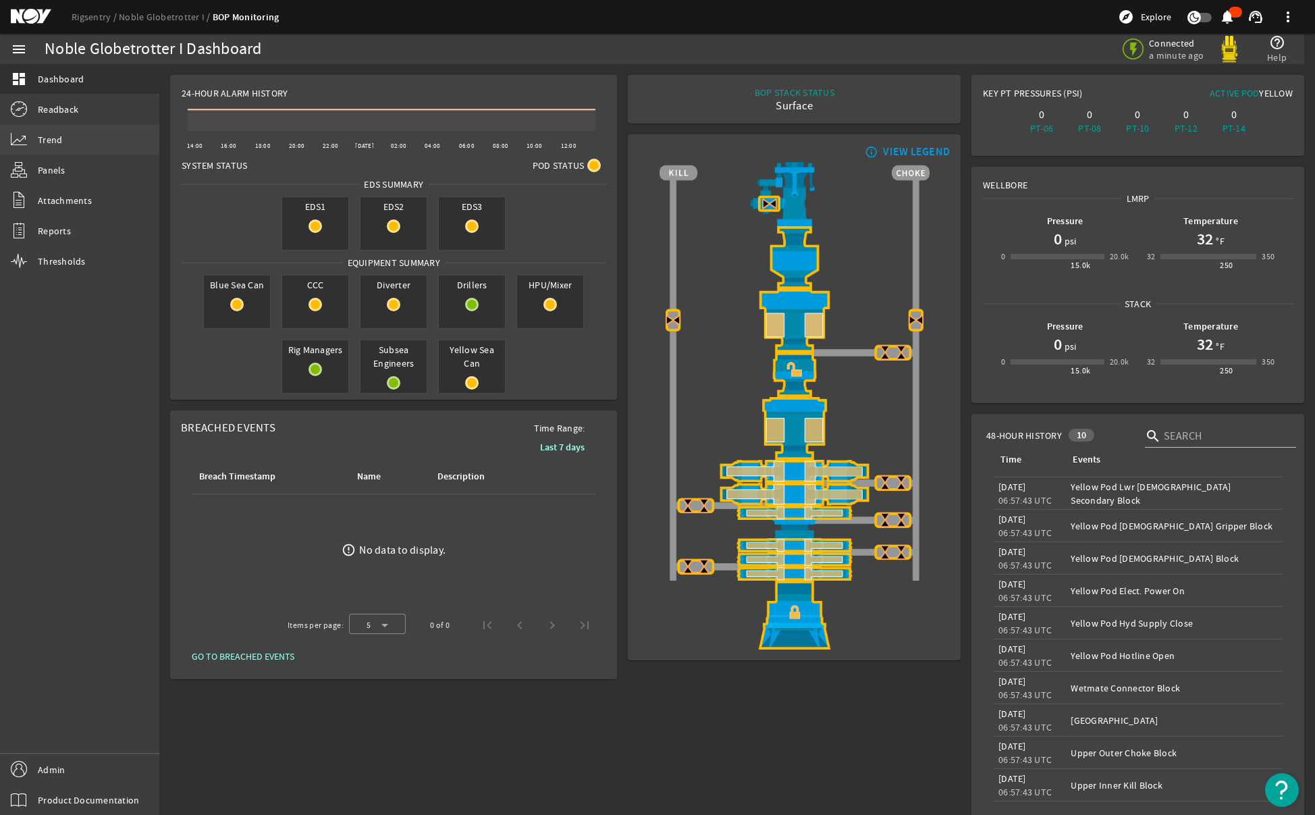
click at [38, 134] on span "Trend" at bounding box center [50, 140] width 24 height 14
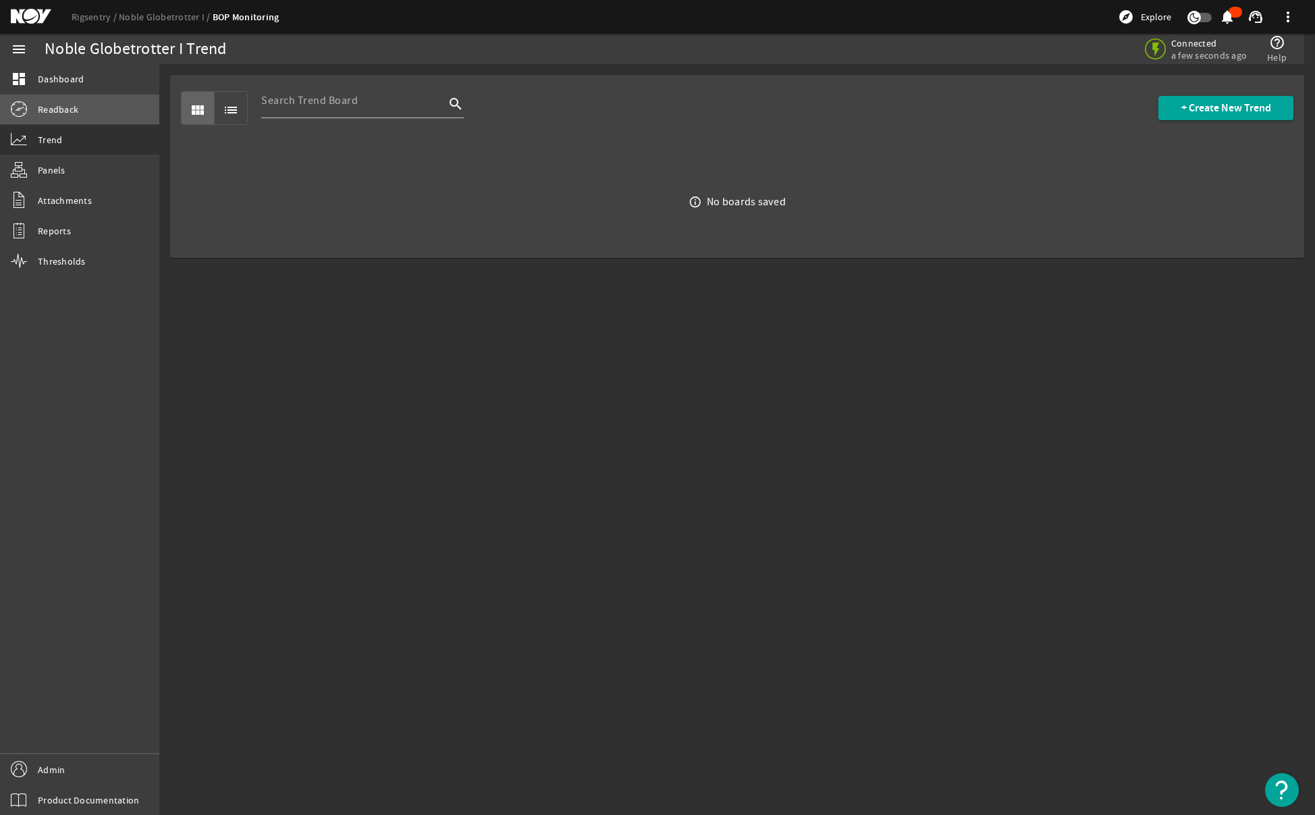
click at [44, 119] on link "Readback" at bounding box center [79, 110] width 159 height 30
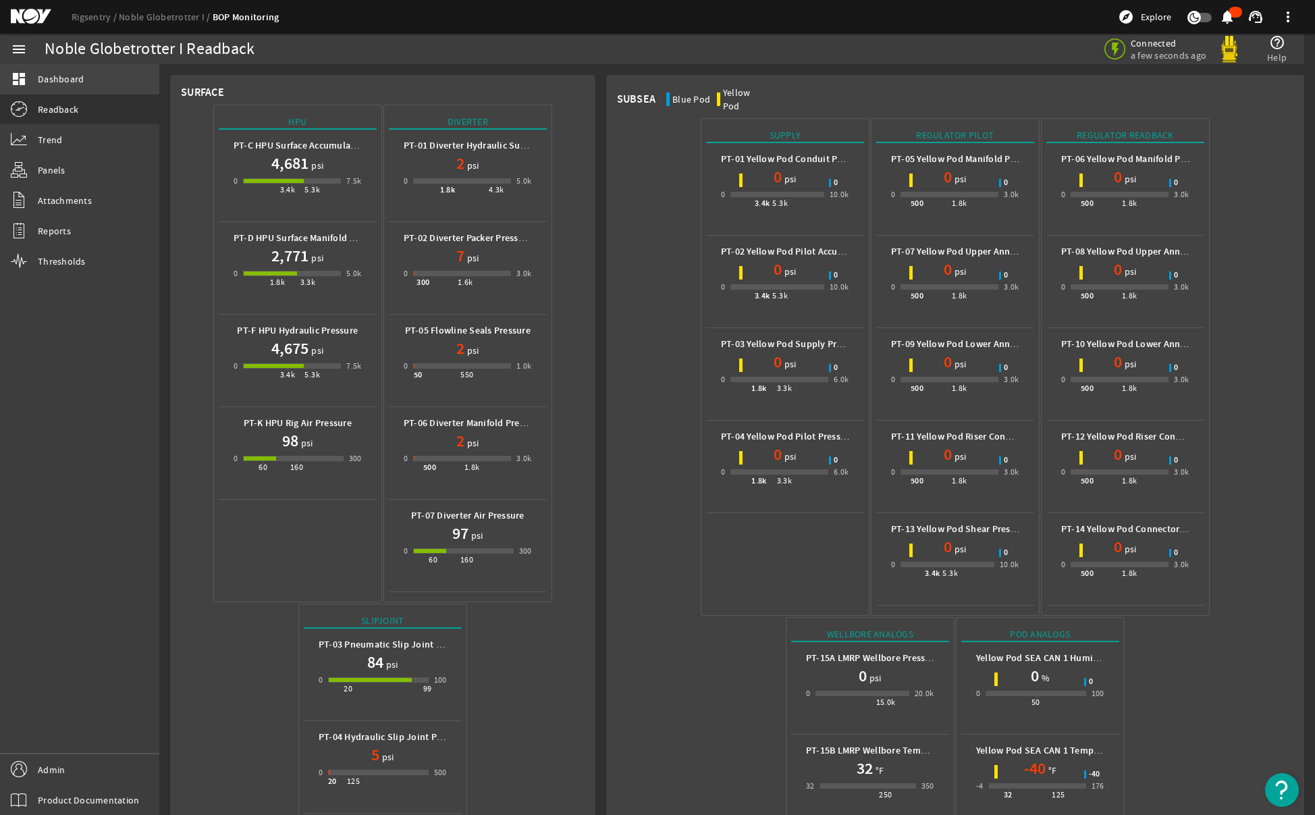
click at [58, 84] on span "Dashboard" at bounding box center [61, 79] width 46 height 14
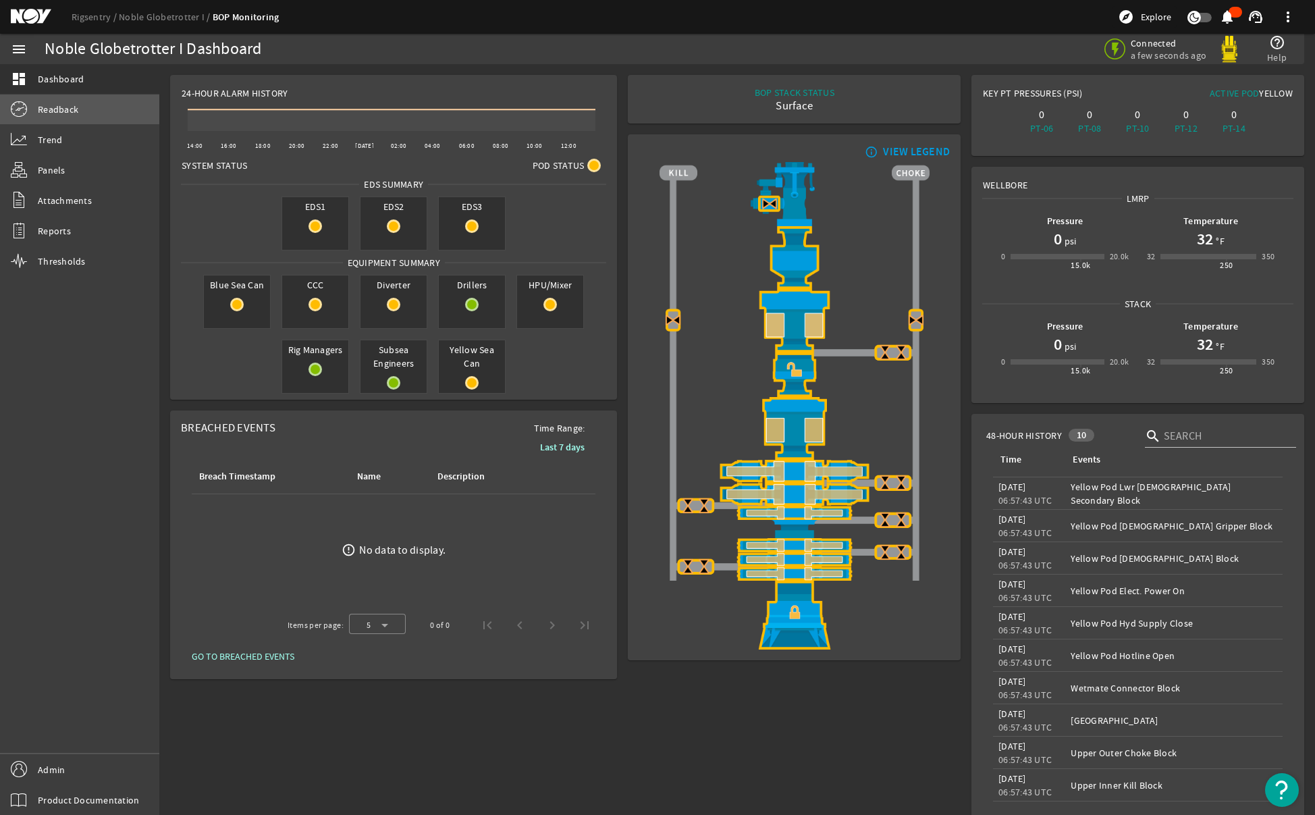
click at [54, 120] on link "Readback" at bounding box center [79, 110] width 159 height 30
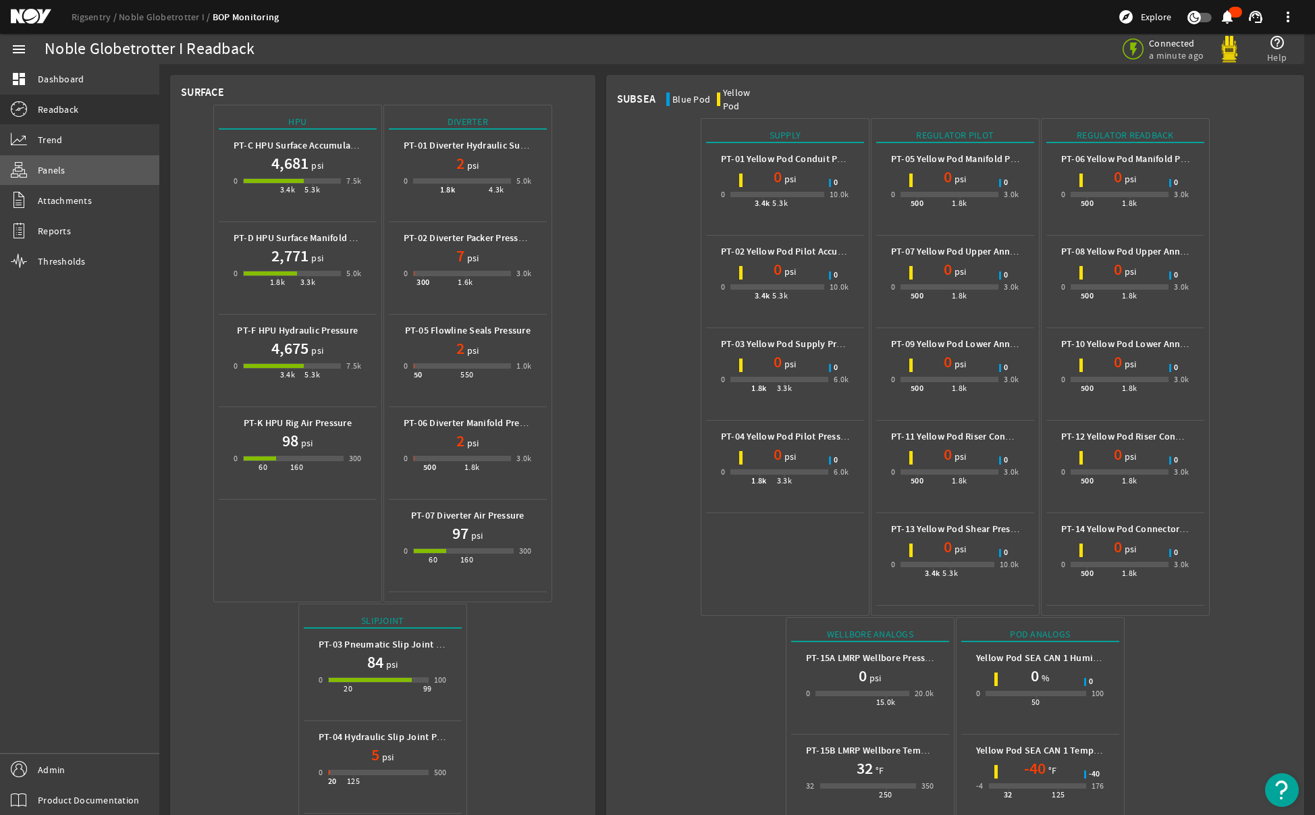
click at [57, 161] on link "Panels" at bounding box center [79, 170] width 159 height 30
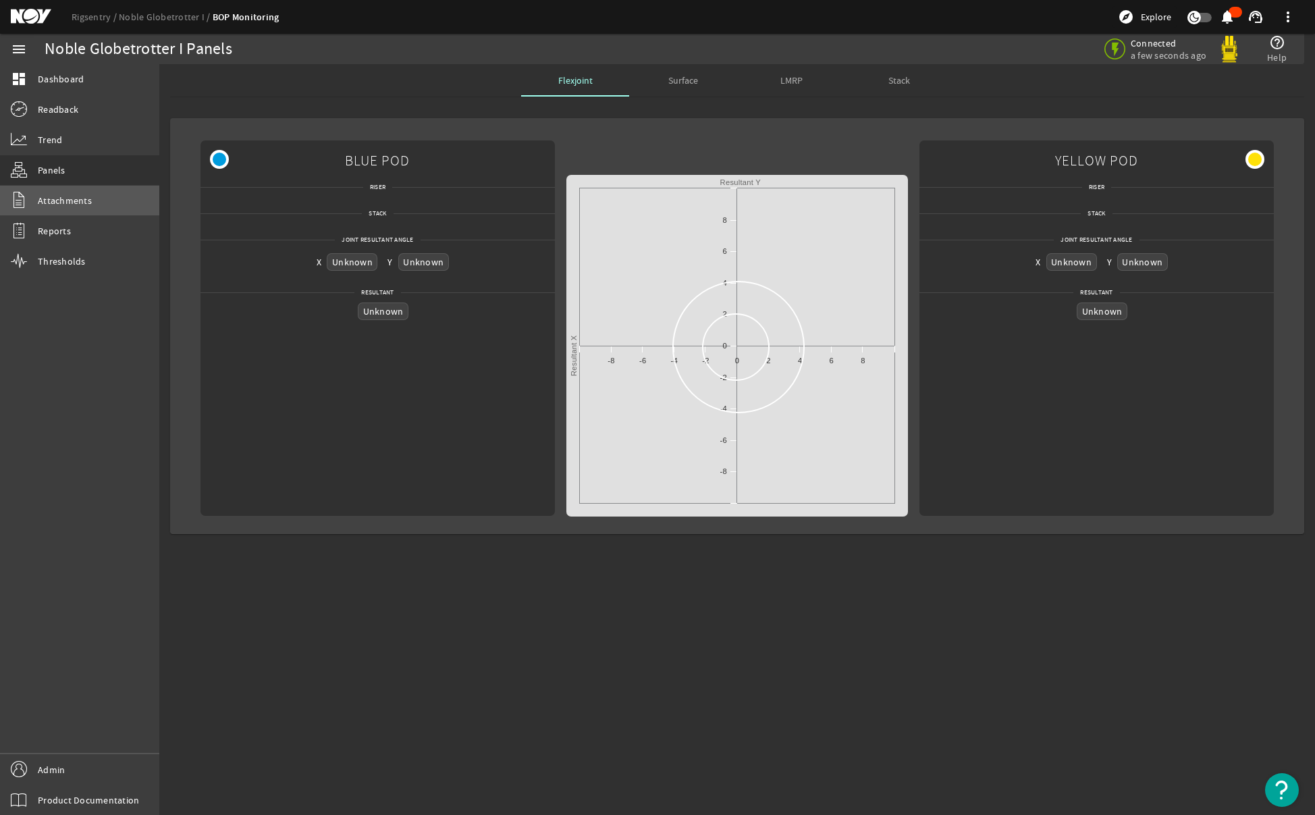
click at [65, 210] on link "Attachments" at bounding box center [79, 201] width 159 height 30
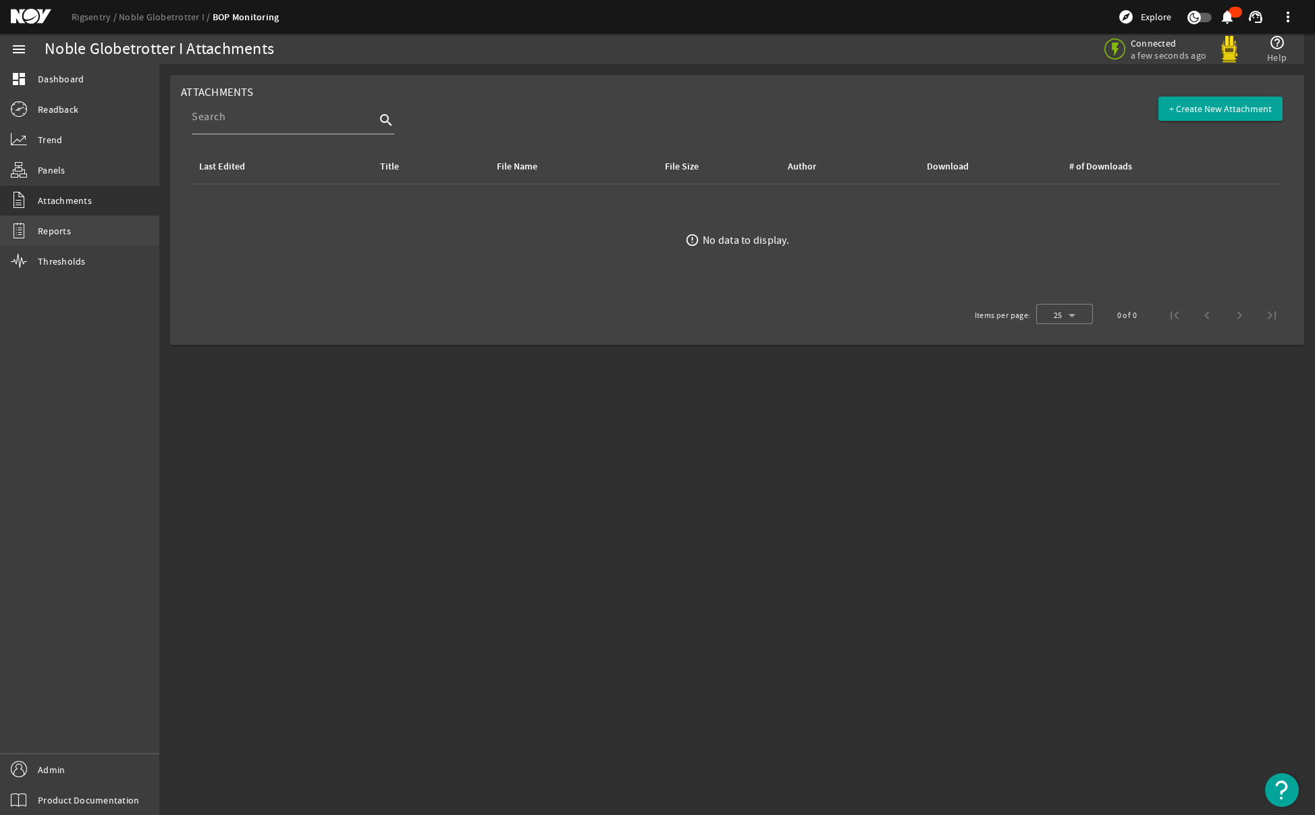
click at [68, 235] on span "Reports" at bounding box center [54, 231] width 33 height 14
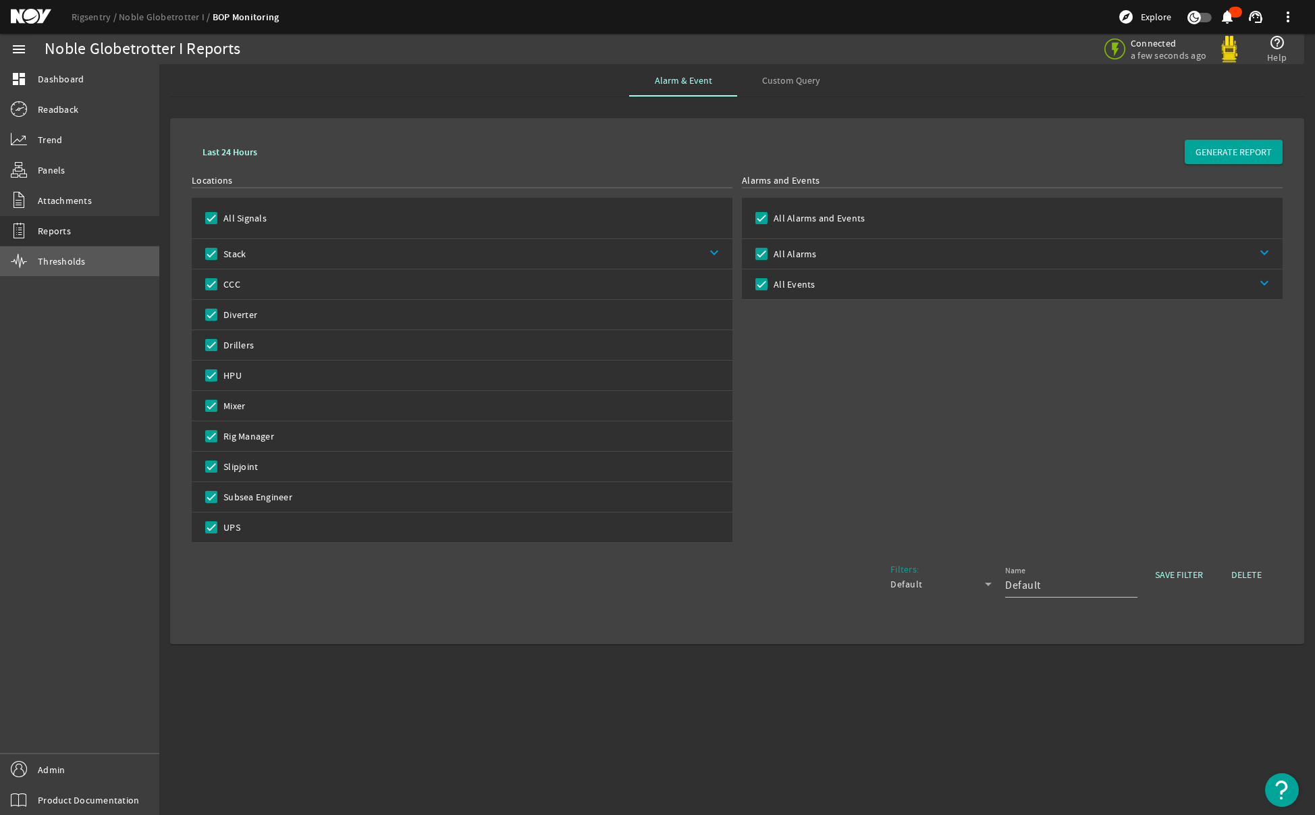
click at [72, 270] on link "Thresholds" at bounding box center [79, 261] width 159 height 30
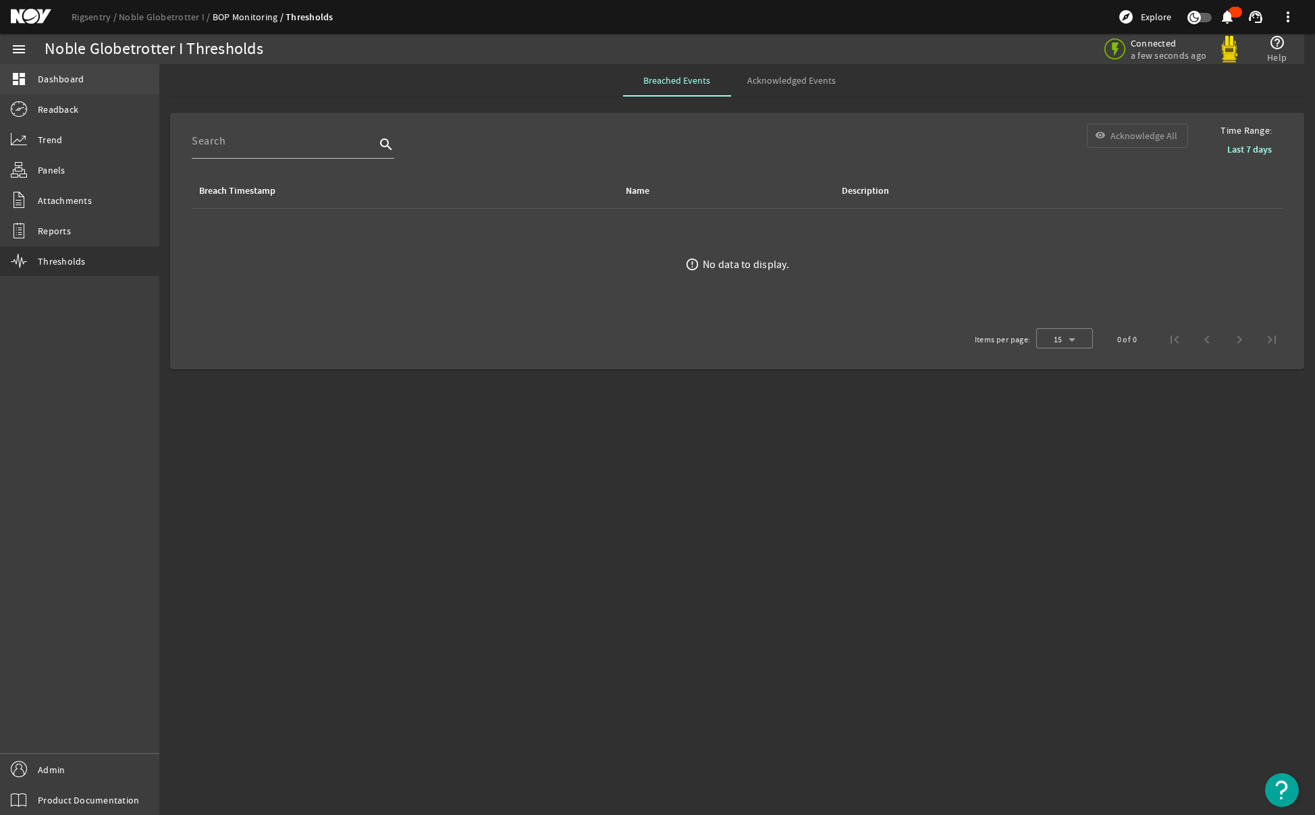
click at [79, 69] on link "dashboard Dashboard" at bounding box center [79, 79] width 159 height 30
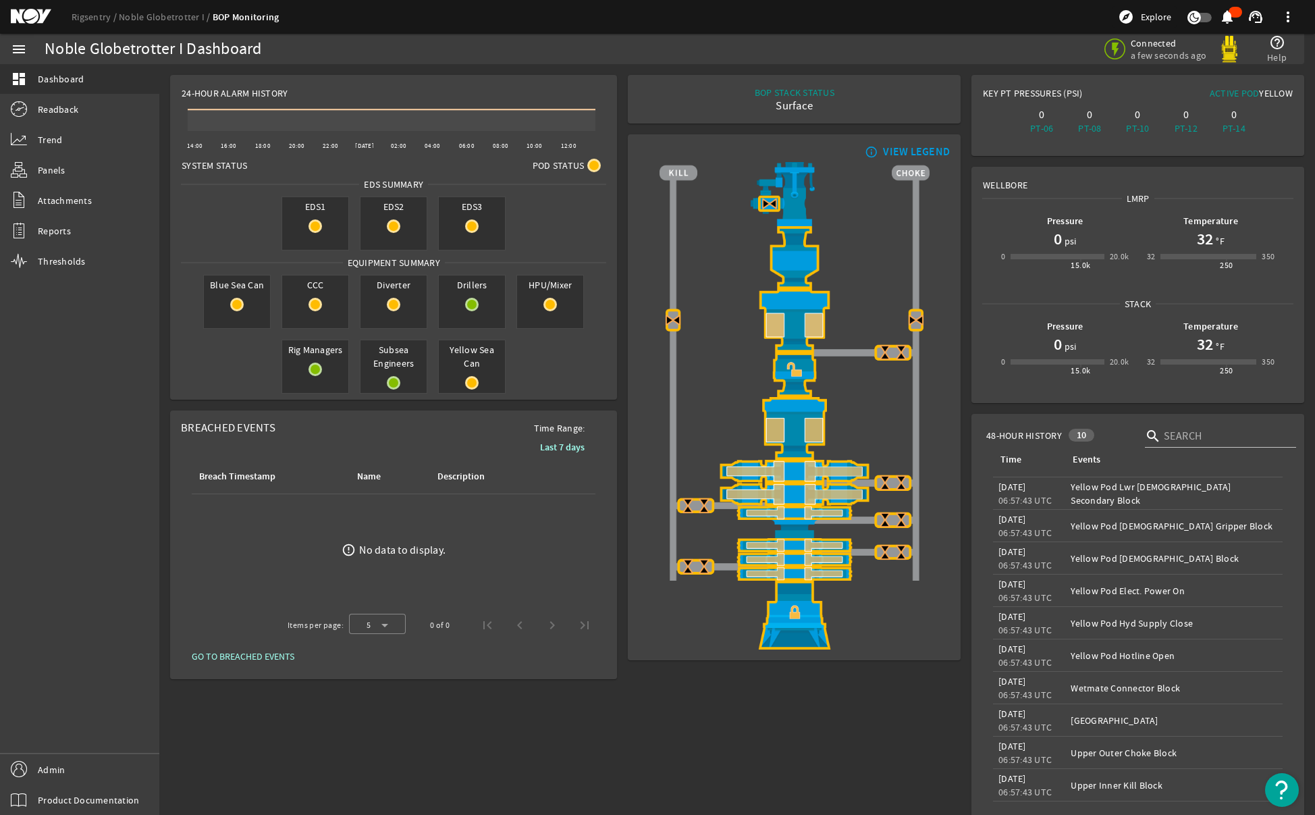
click at [740, 45] on div "Connected a few seconds ago help_outline Help" at bounding box center [984, 49] width 618 height 30
click at [863, 151] on mat-icon "info_outline" at bounding box center [870, 151] width 16 height 11
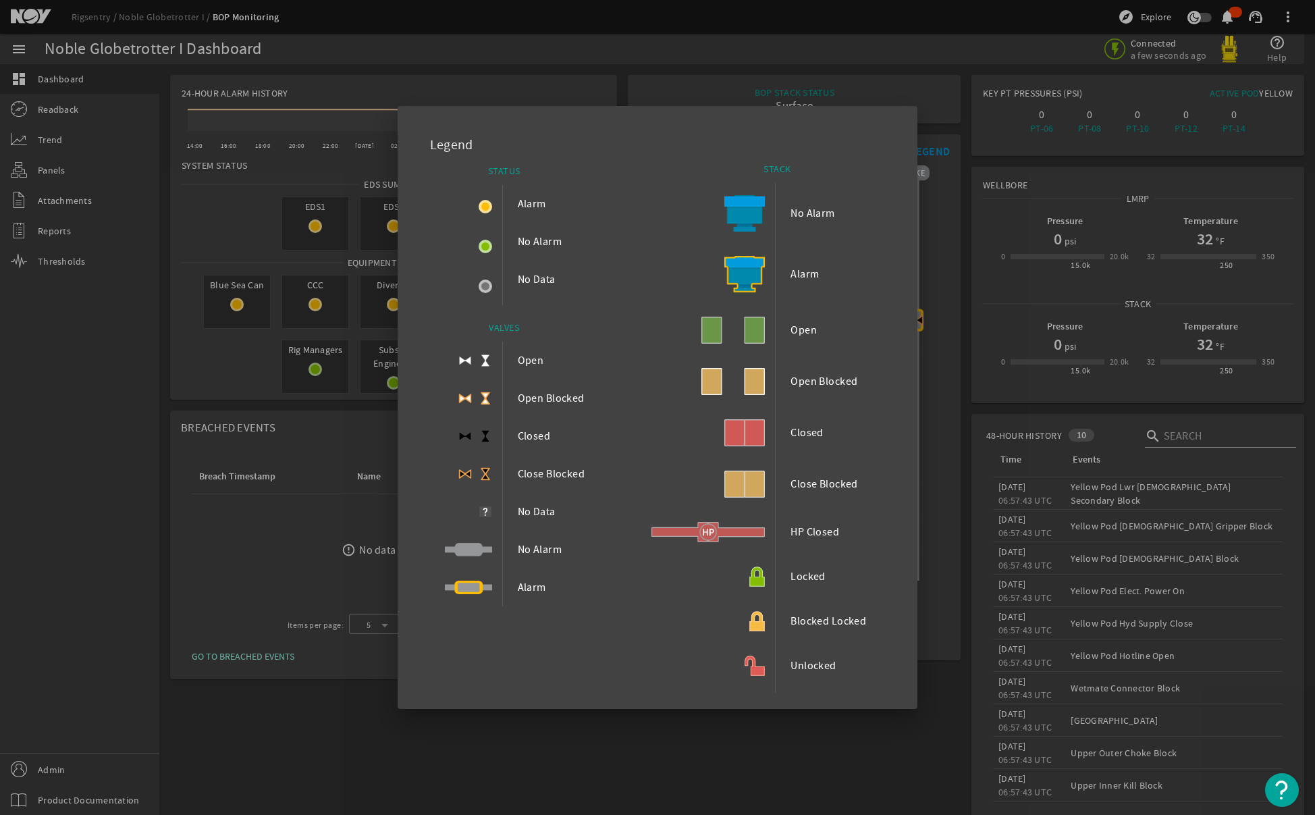
click at [720, 768] on div at bounding box center [657, 407] width 1315 height 815
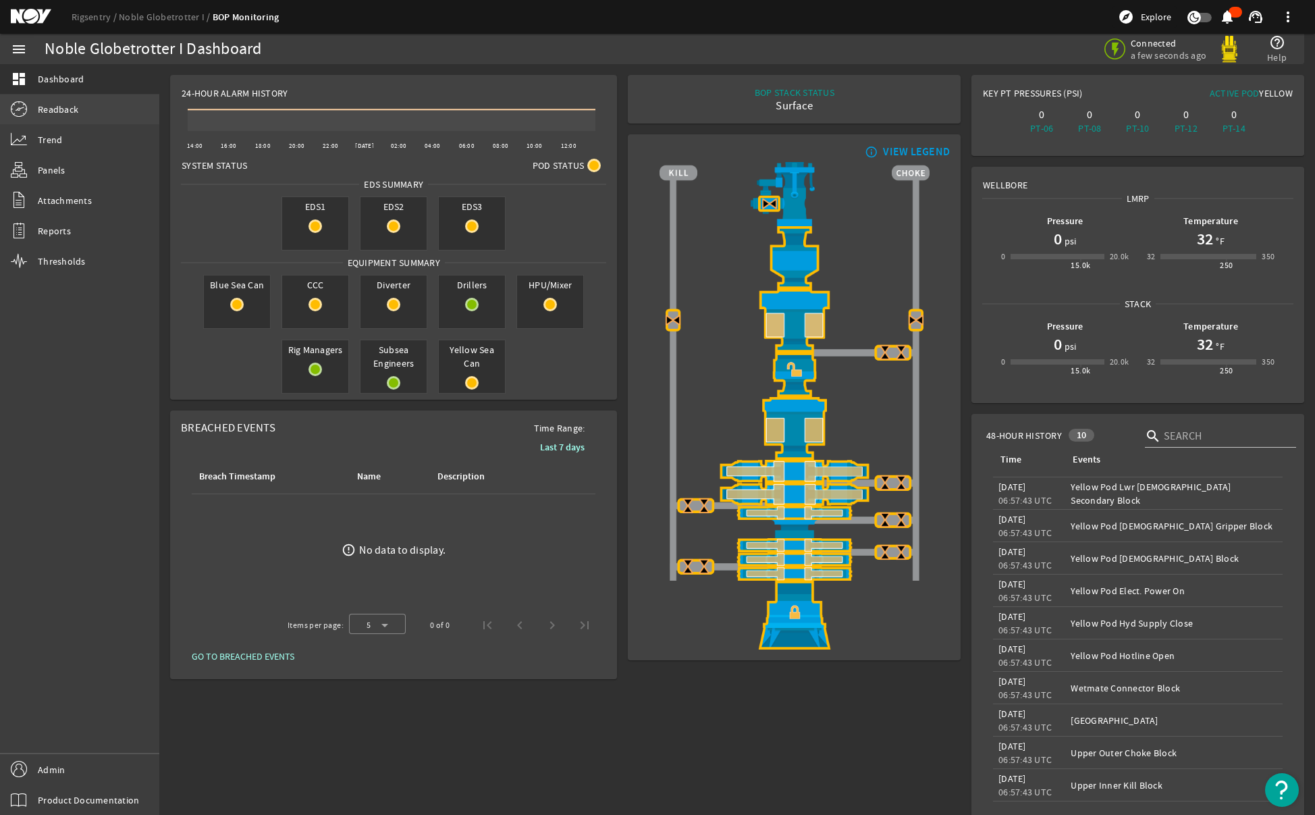
click at [26, 107] on mat-icon at bounding box center [19, 109] width 16 height 16
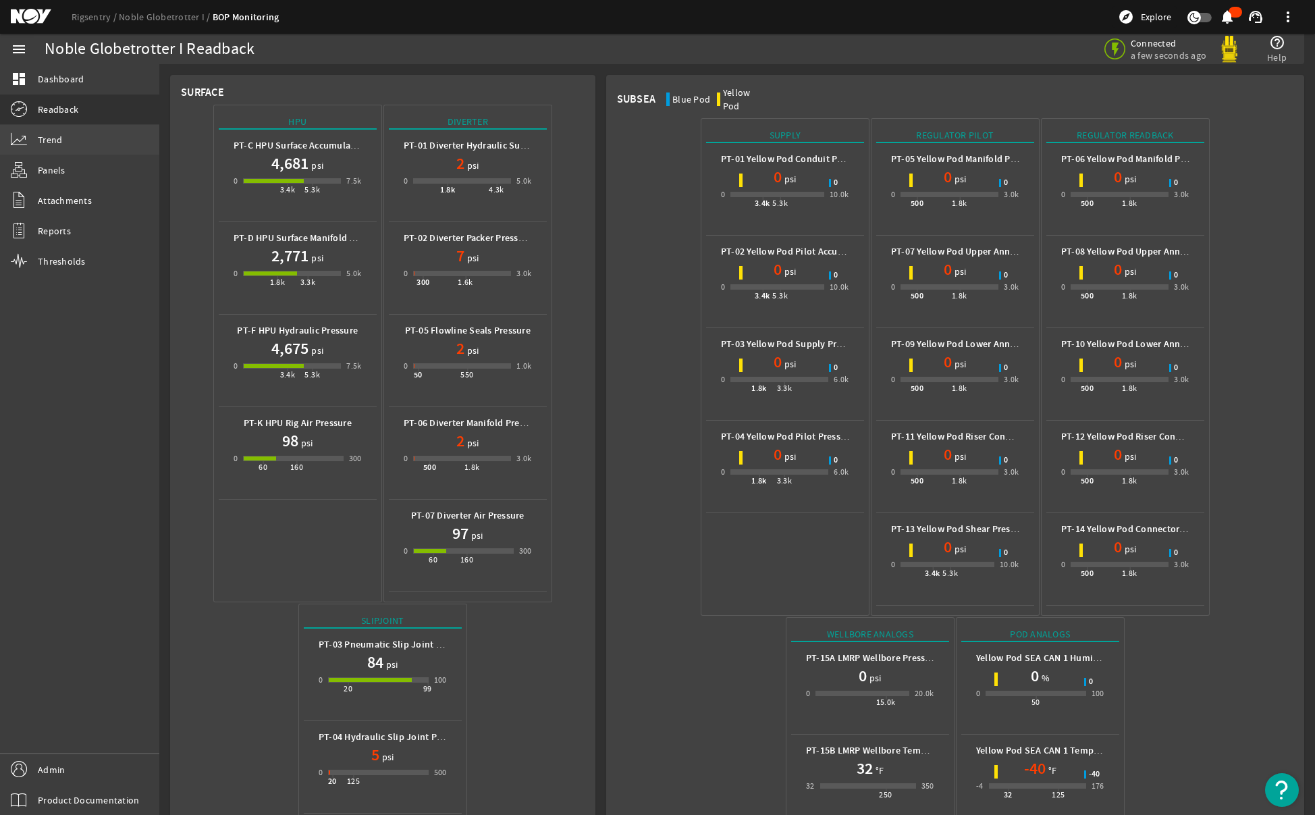
click at [34, 144] on link "Trend" at bounding box center [79, 140] width 159 height 30
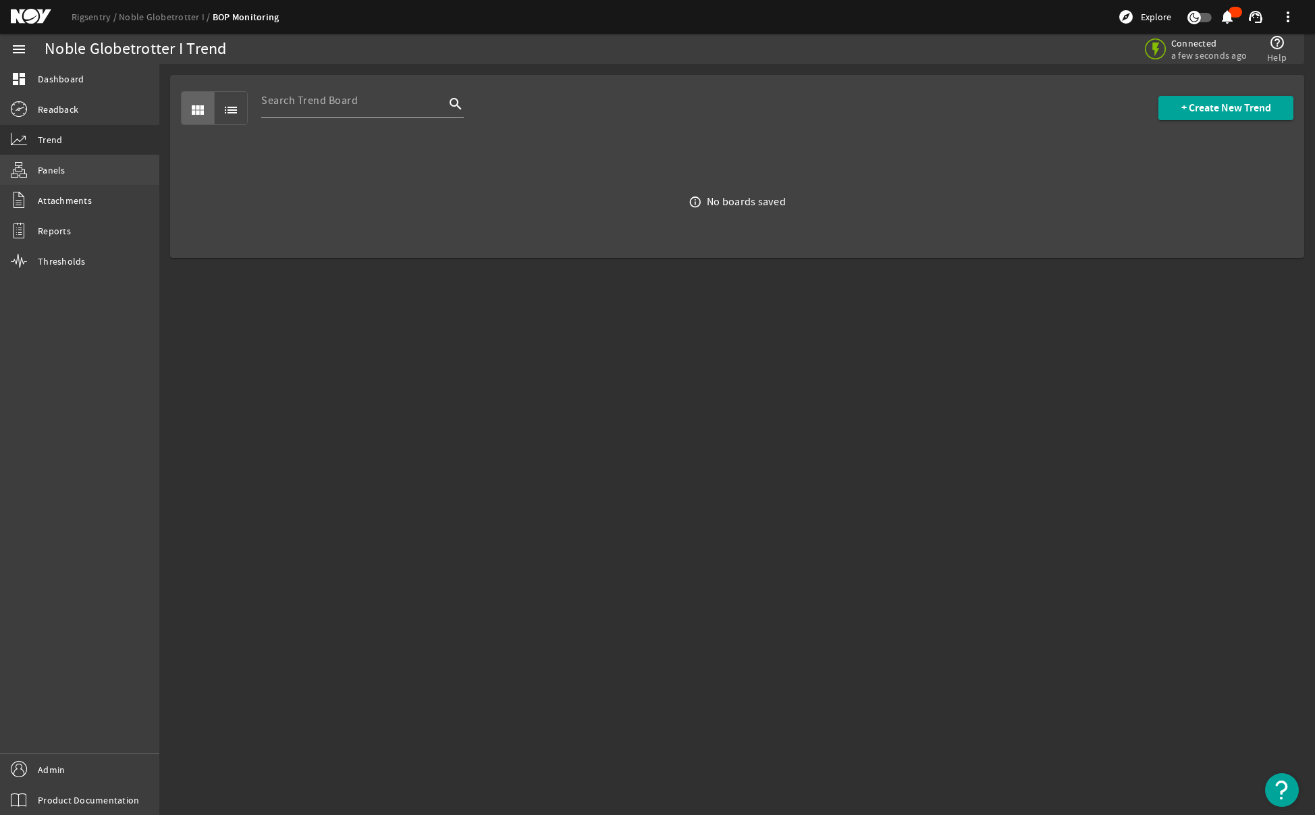
click at [36, 176] on link "Panels" at bounding box center [79, 170] width 159 height 30
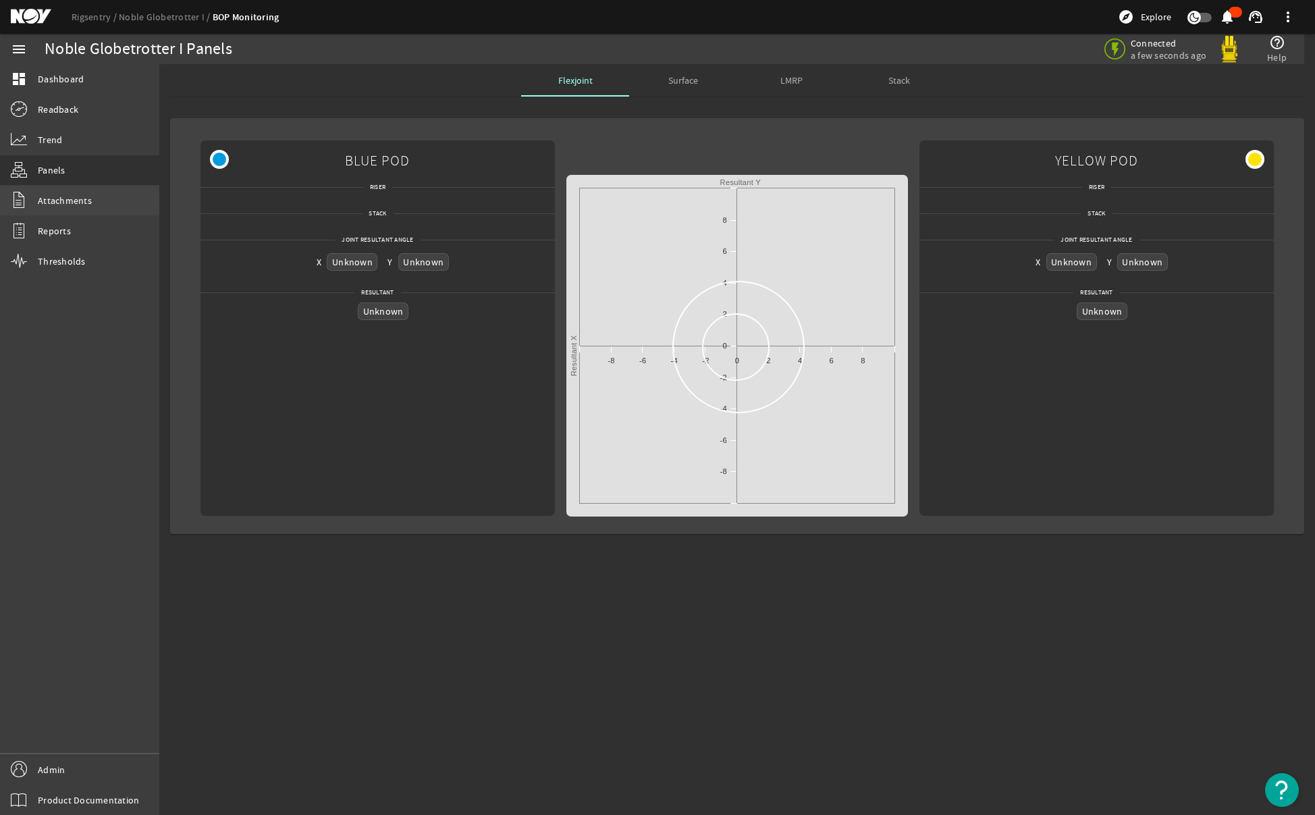
click at [59, 213] on link "Attachments" at bounding box center [79, 201] width 159 height 30
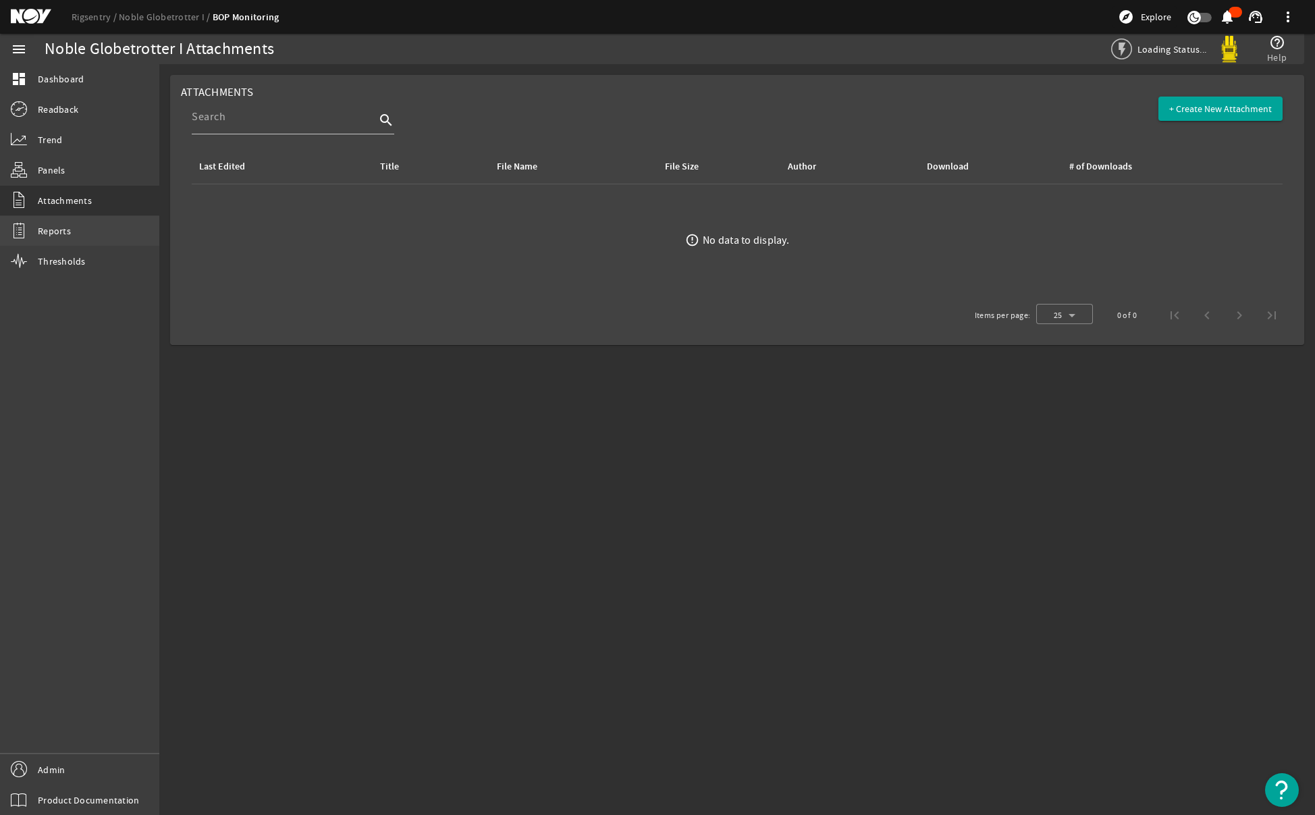
click at [59, 234] on span "Reports" at bounding box center [54, 231] width 33 height 14
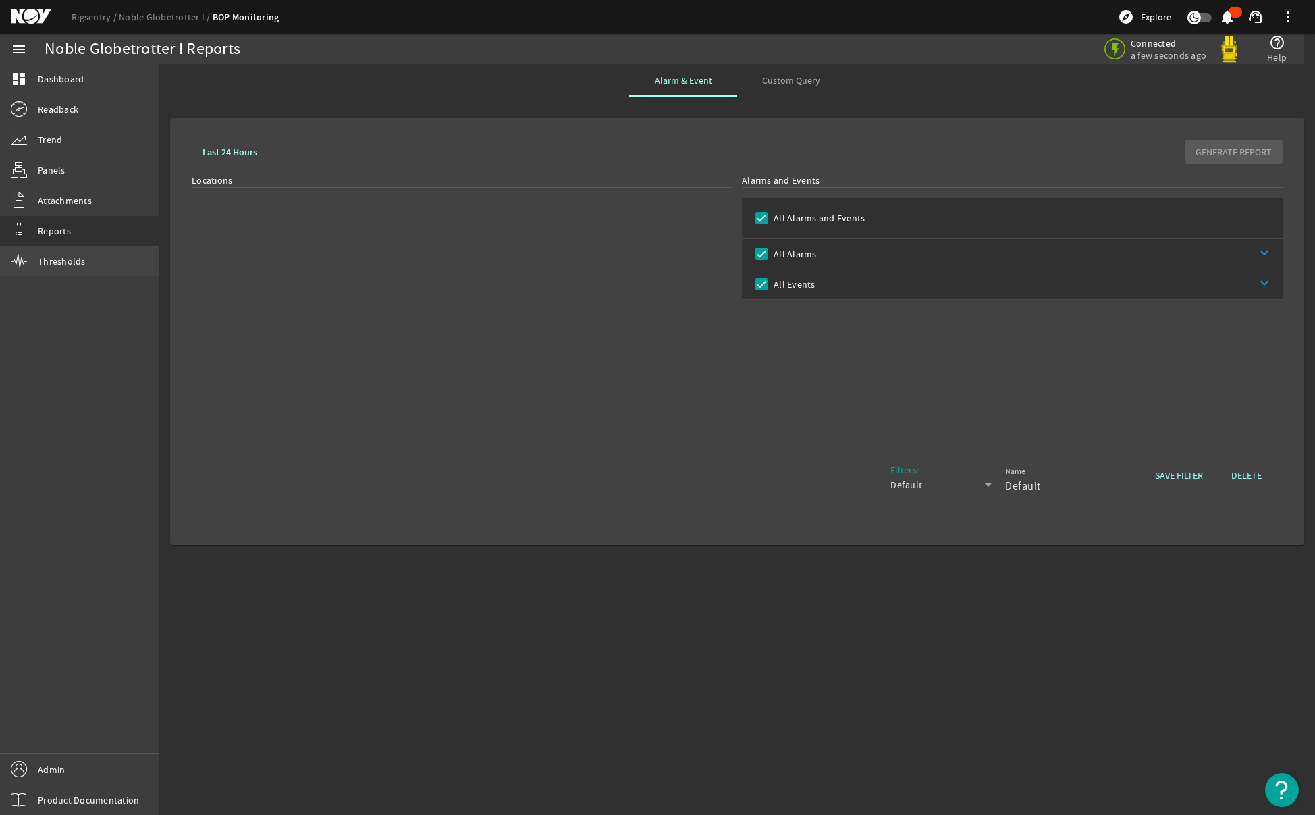
click at [50, 268] on link "Thresholds" at bounding box center [79, 261] width 159 height 30
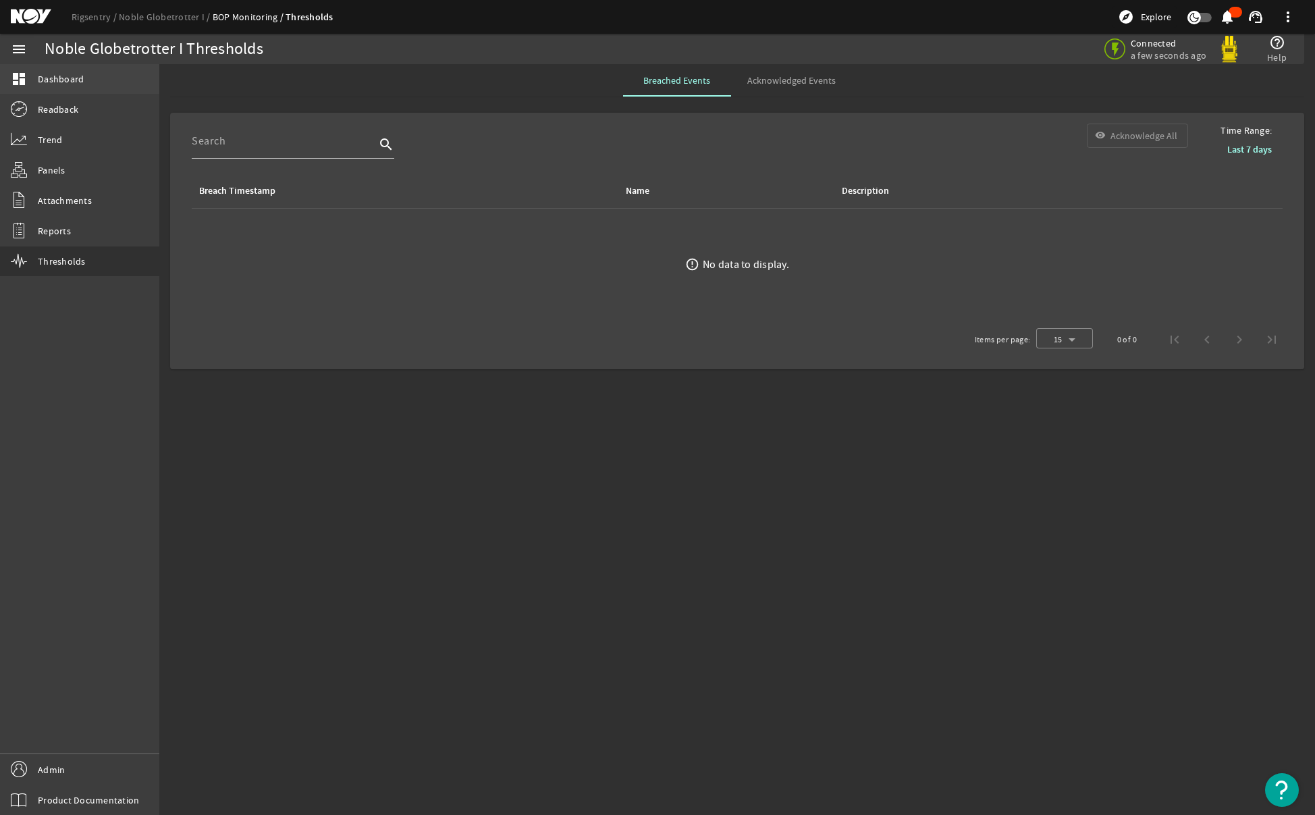
click at [69, 82] on span "Dashboard" at bounding box center [61, 79] width 46 height 14
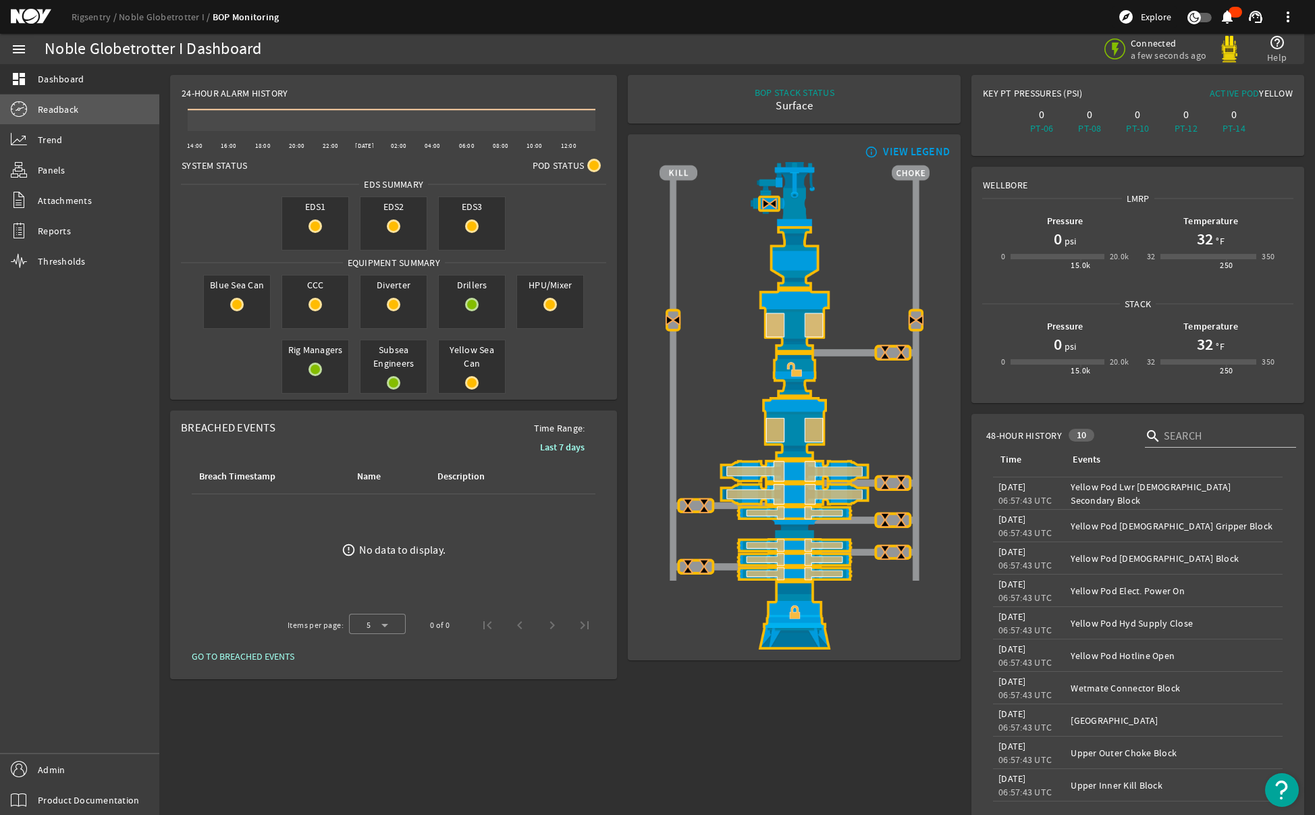
click at [53, 121] on link "Readback" at bounding box center [79, 110] width 159 height 30
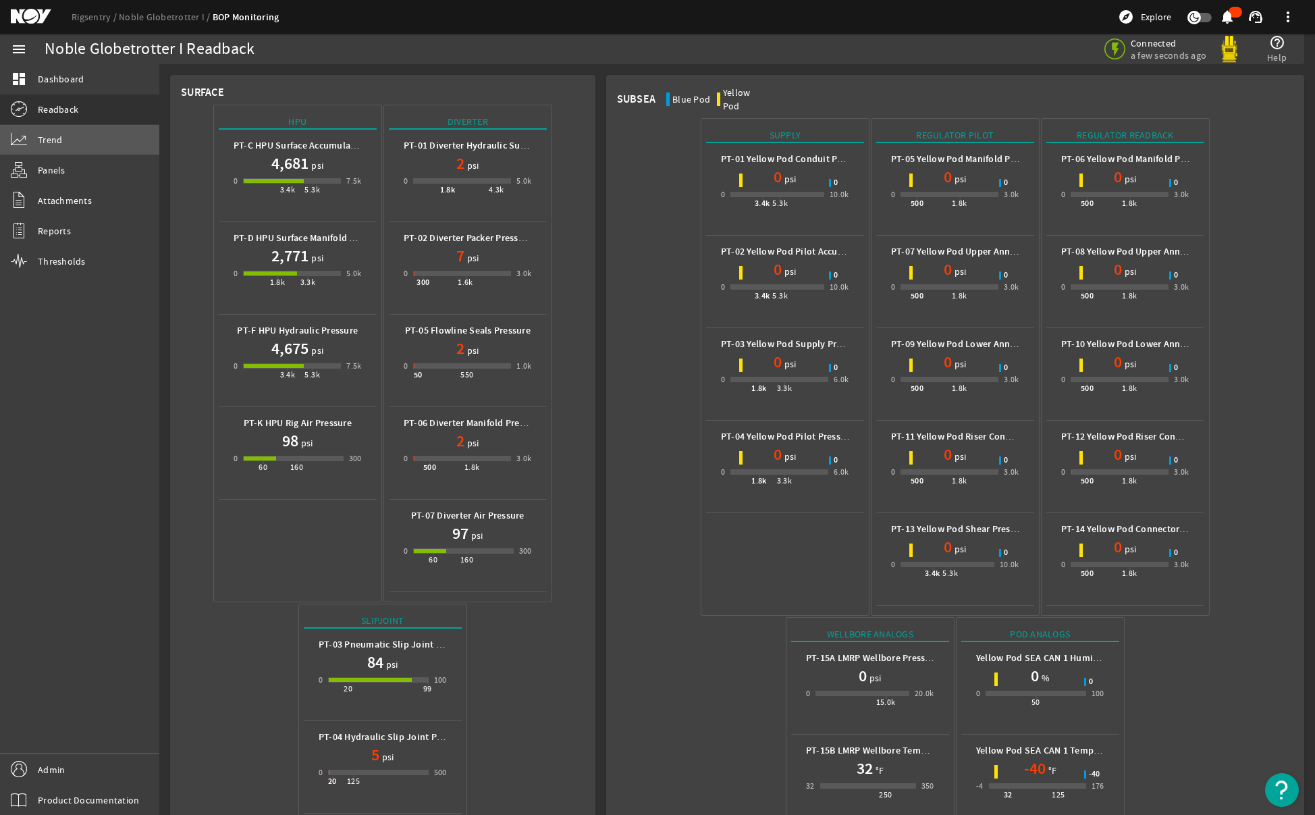
click at [54, 144] on span "Trend" at bounding box center [50, 140] width 24 height 14
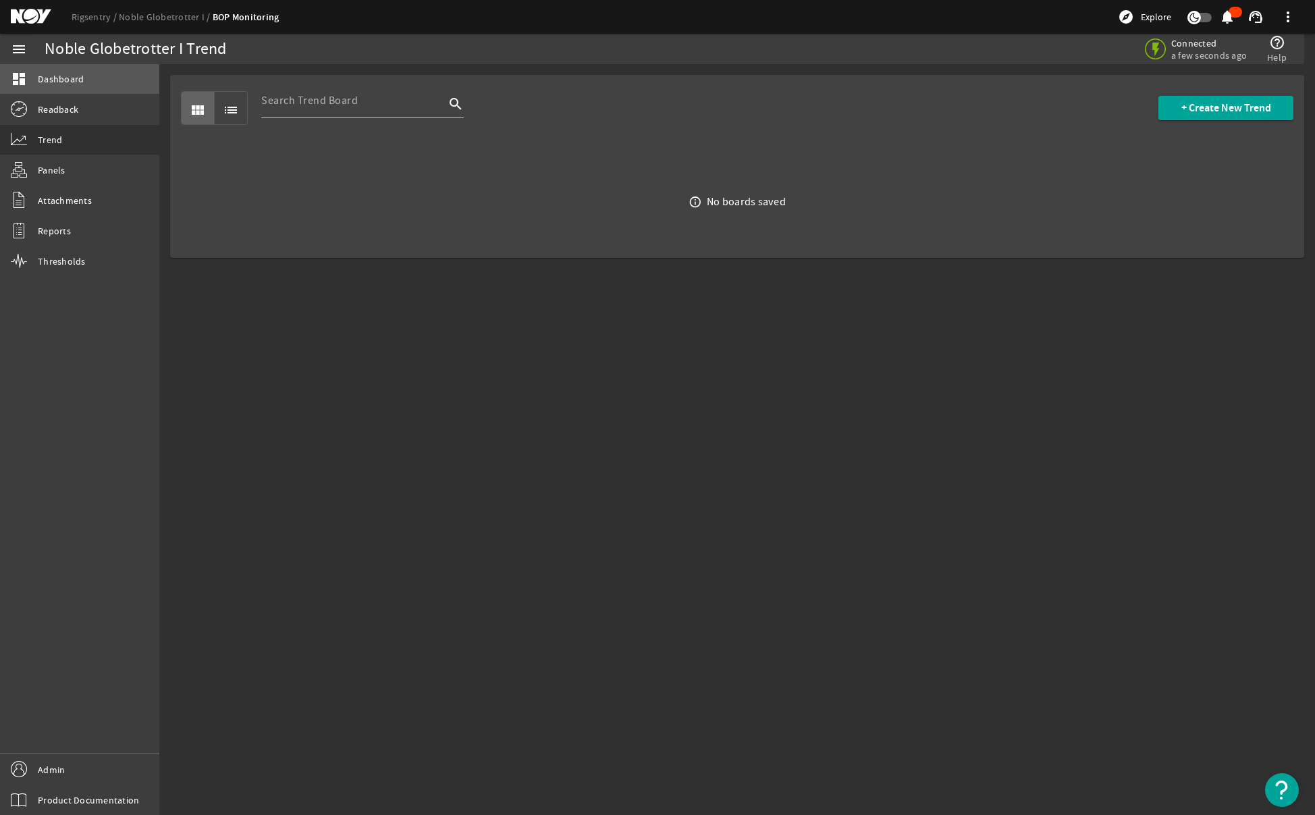
click at [57, 82] on span "Dashboard" at bounding box center [61, 79] width 46 height 14
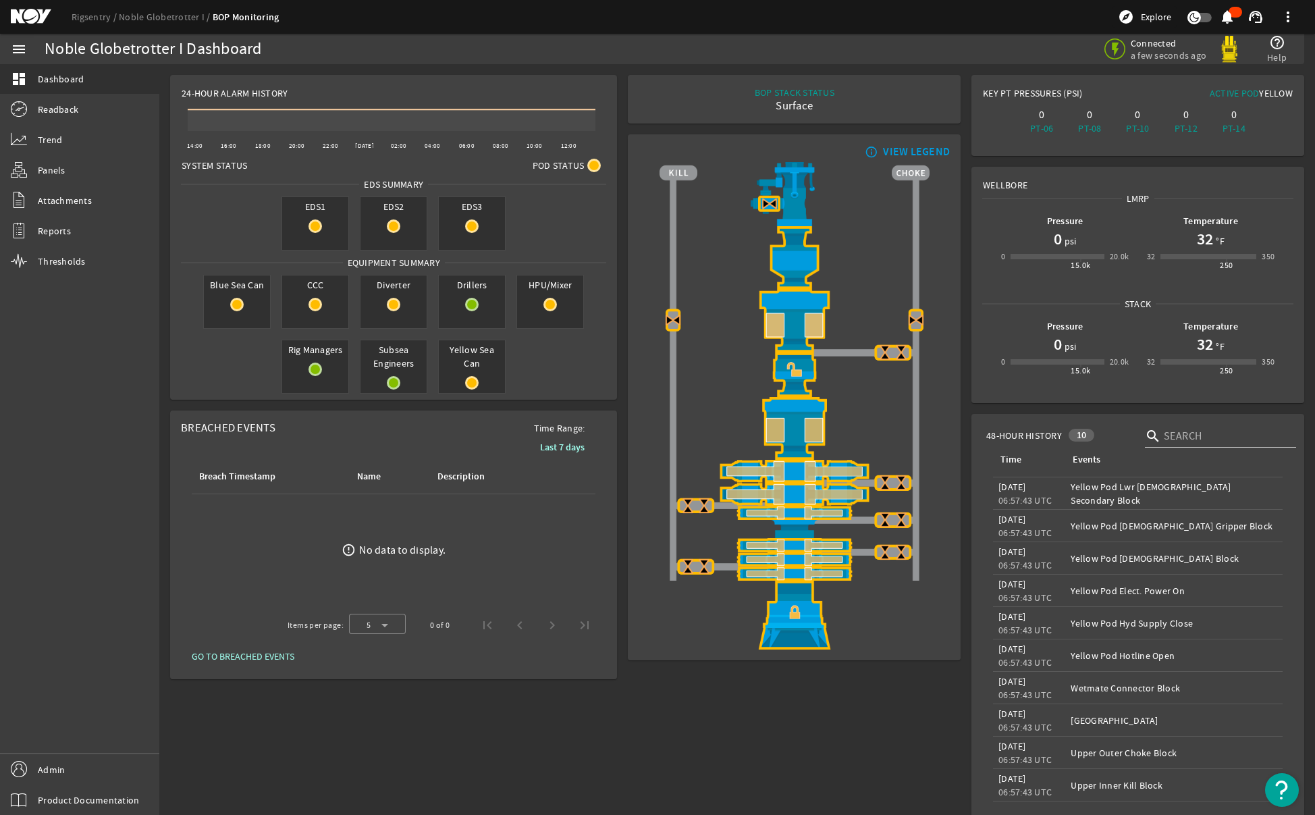
click at [864, 154] on mat-icon "info_outline" at bounding box center [870, 151] width 16 height 11
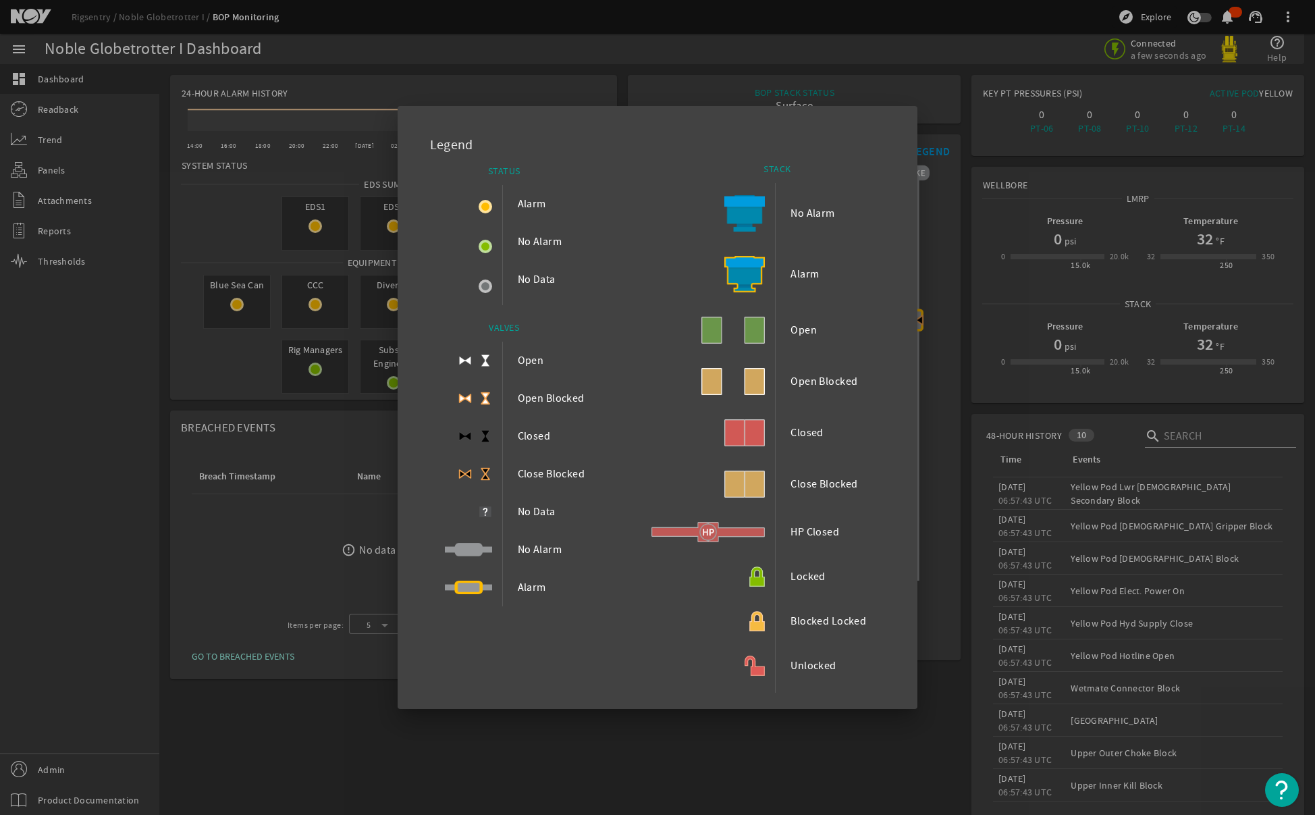
click at [879, 735] on div at bounding box center [657, 407] width 1315 height 815
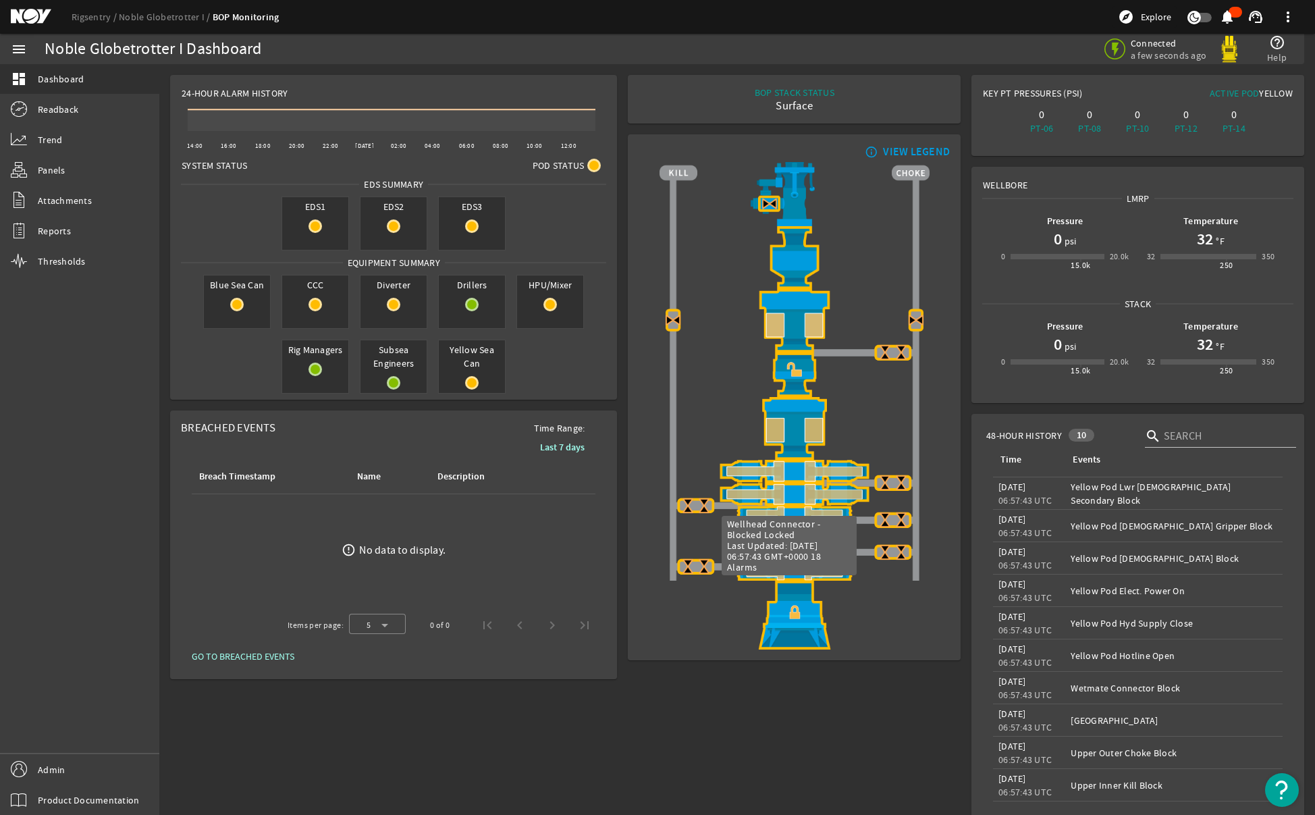
click at [791, 614] on img at bounding box center [795, 615] width 270 height 69
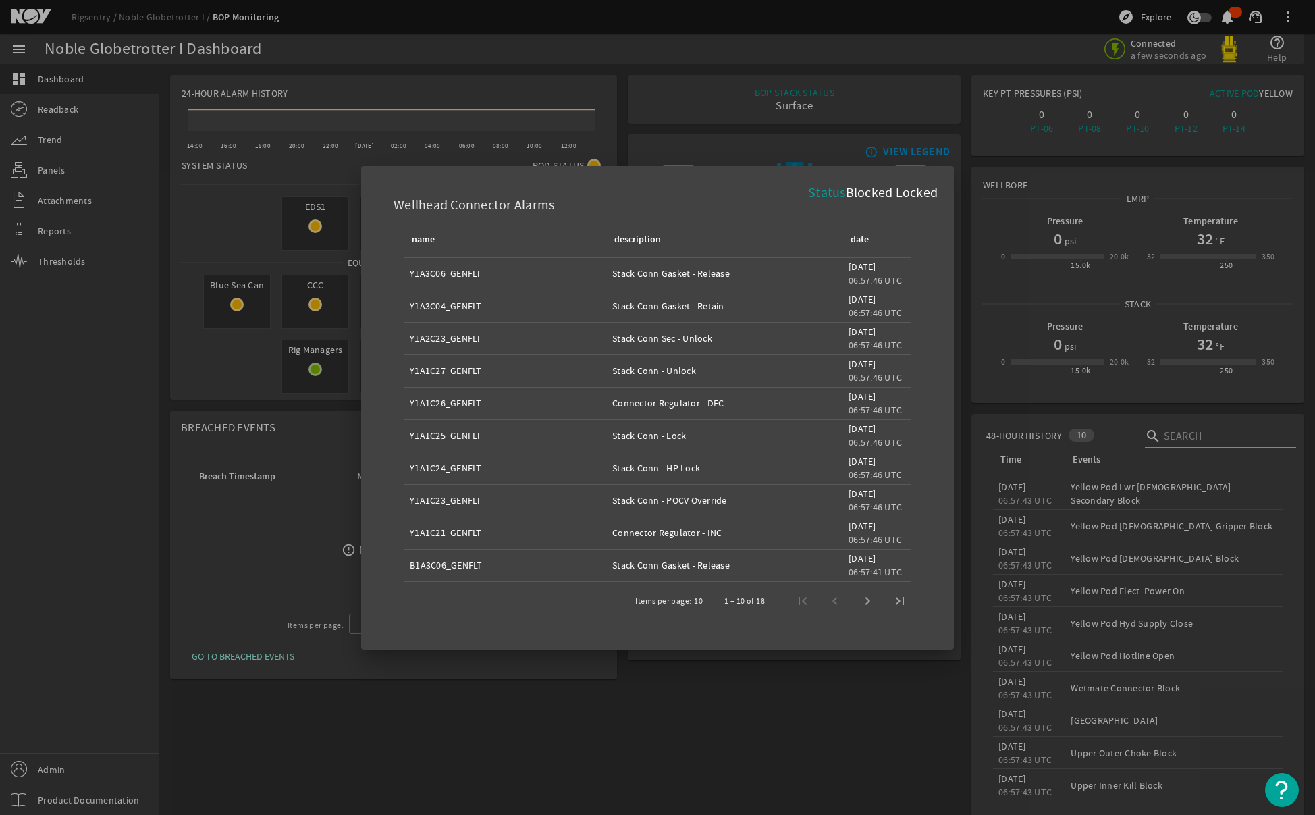
click at [727, 768] on div at bounding box center [657, 407] width 1315 height 815
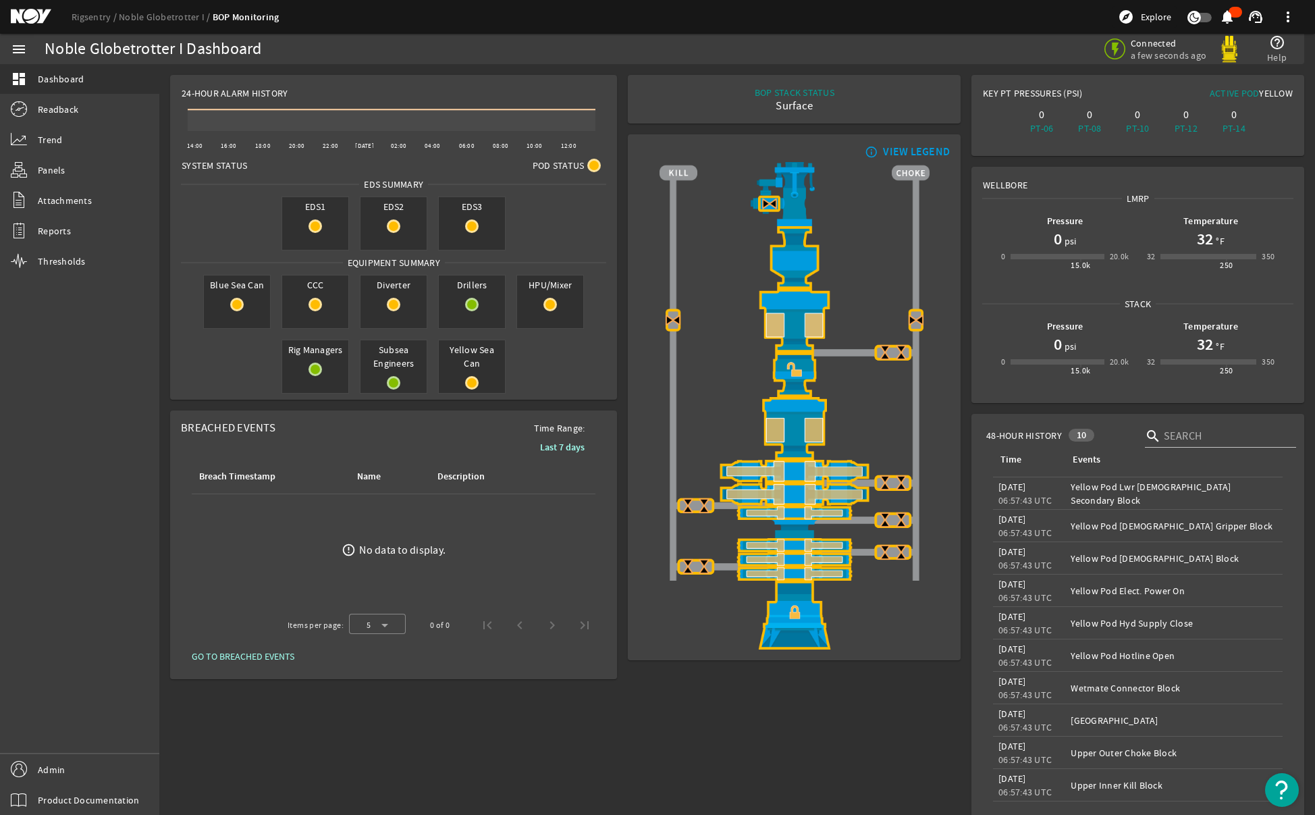
click at [836, 747] on div "BOP STACK STATUS Surface END OF WELL - ACTIVE STACK - info_outline VIEW LEGEND" at bounding box center [794, 463] width 344 height 786
click at [146, 17] on link "Noble Globetrotter I" at bounding box center [166, 17] width 94 height 12
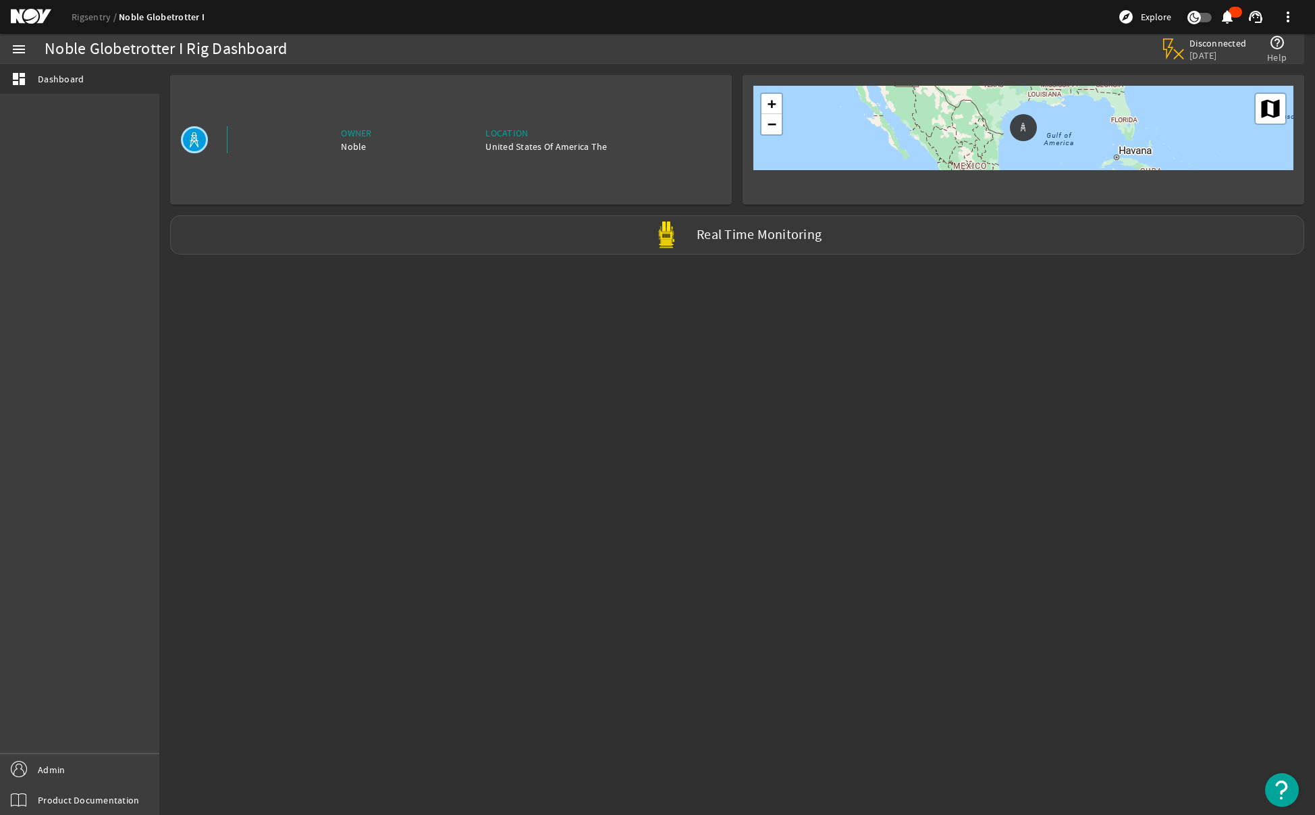
click at [736, 244] on div "Real Time Monitoring" at bounding box center [737, 234] width 1134 height 39
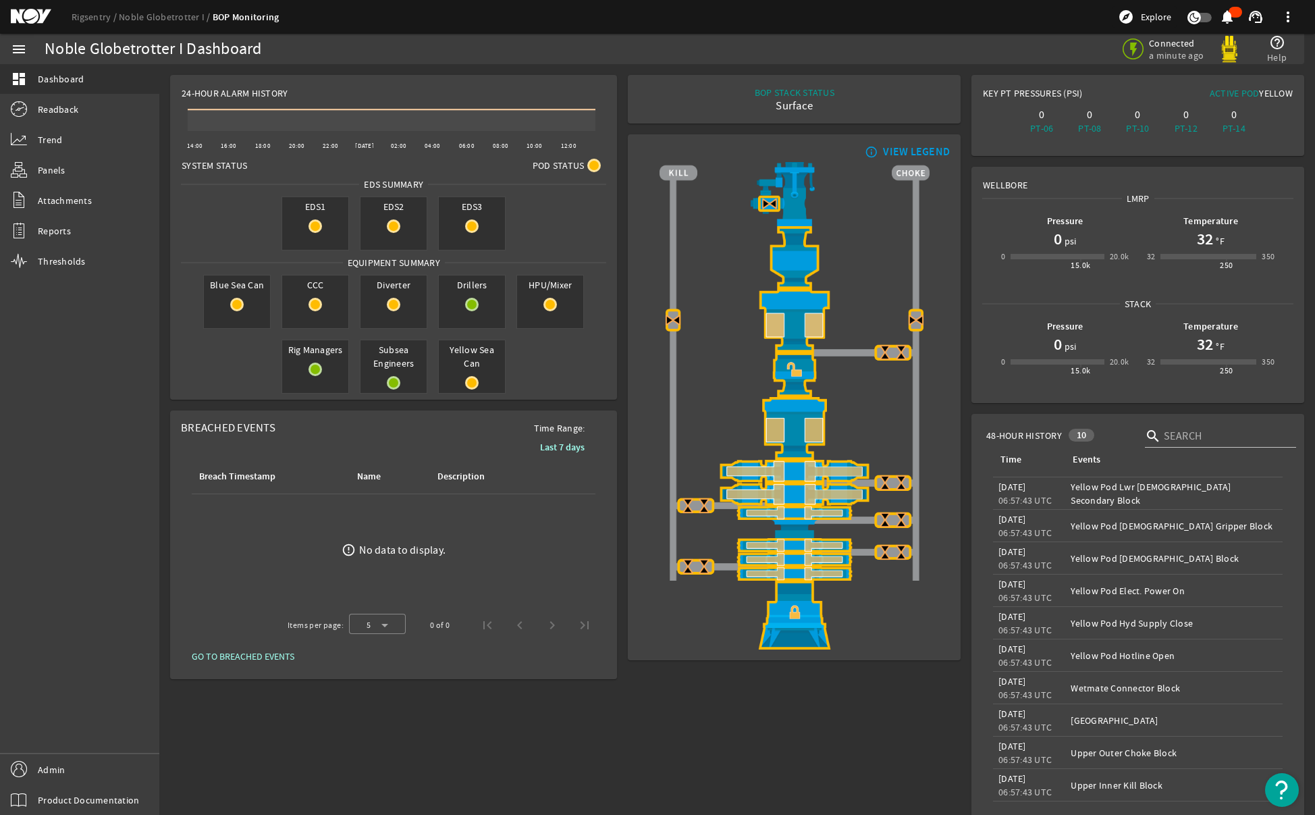
click at [740, 737] on div "BOP STACK STATUS Surface END OF WELL - ACTIVE STACK - info_outline VIEW LEGEND" at bounding box center [794, 463] width 344 height 786
click at [59, 109] on span "Readback" at bounding box center [58, 110] width 41 height 14
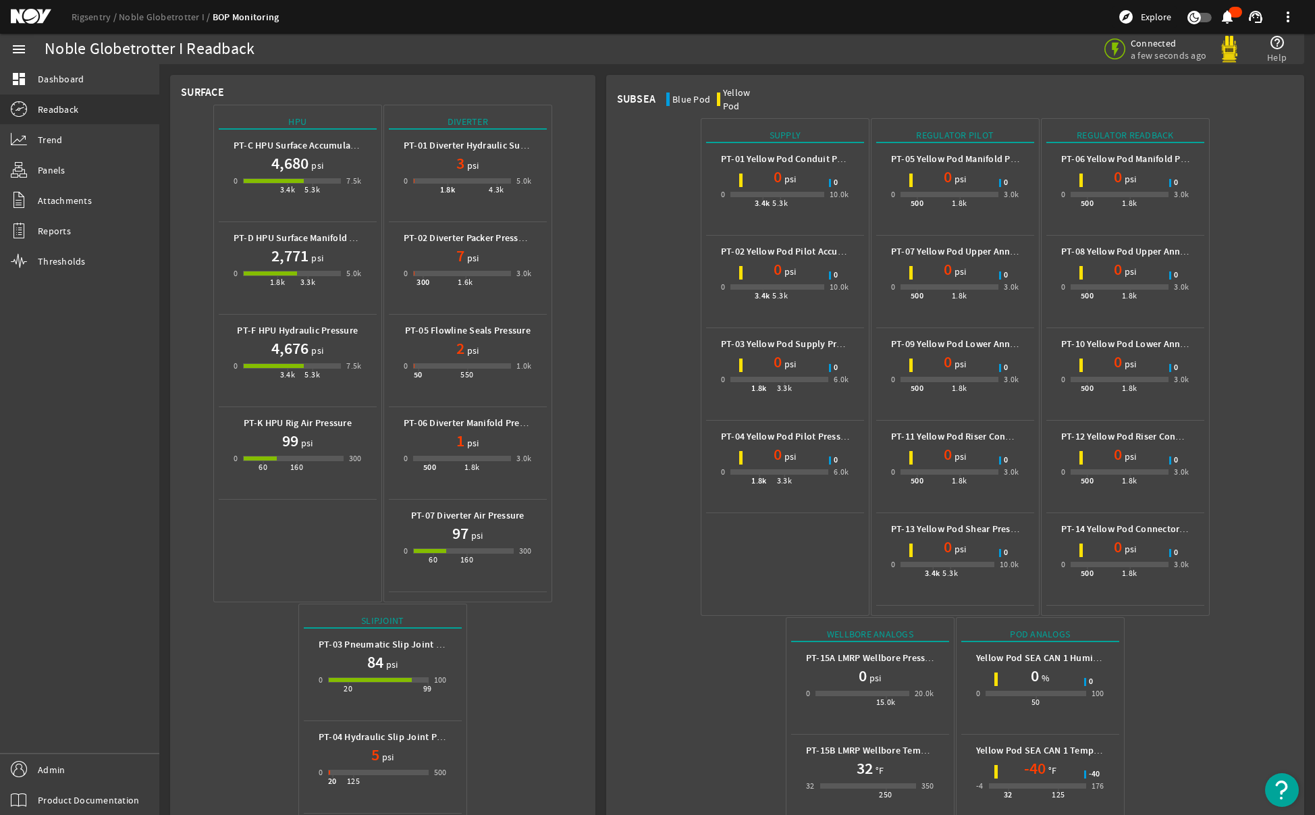
click at [268, 176] on div "0 3.4k 5.3k 7.5k" at bounding box center [298, 187] width 128 height 26
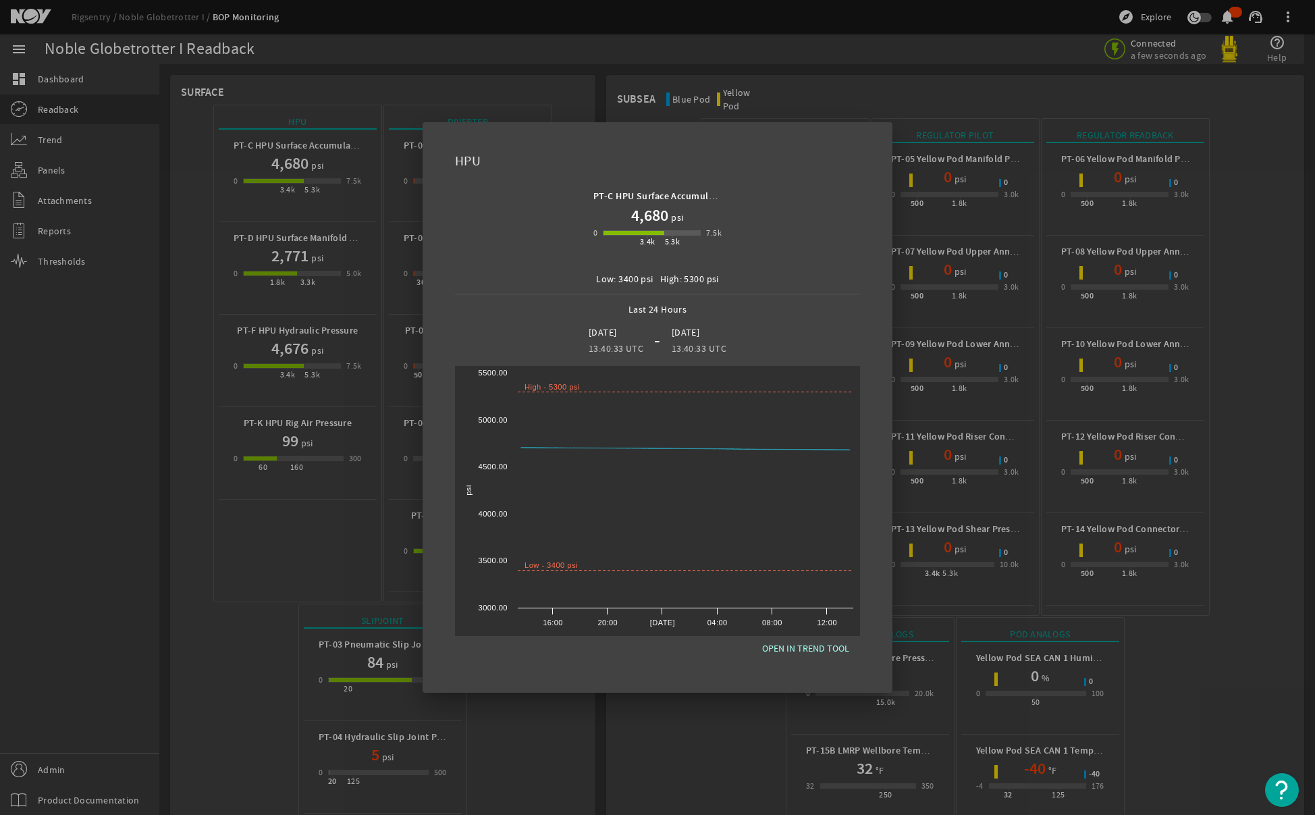
click at [234, 566] on div at bounding box center [657, 407] width 1315 height 815
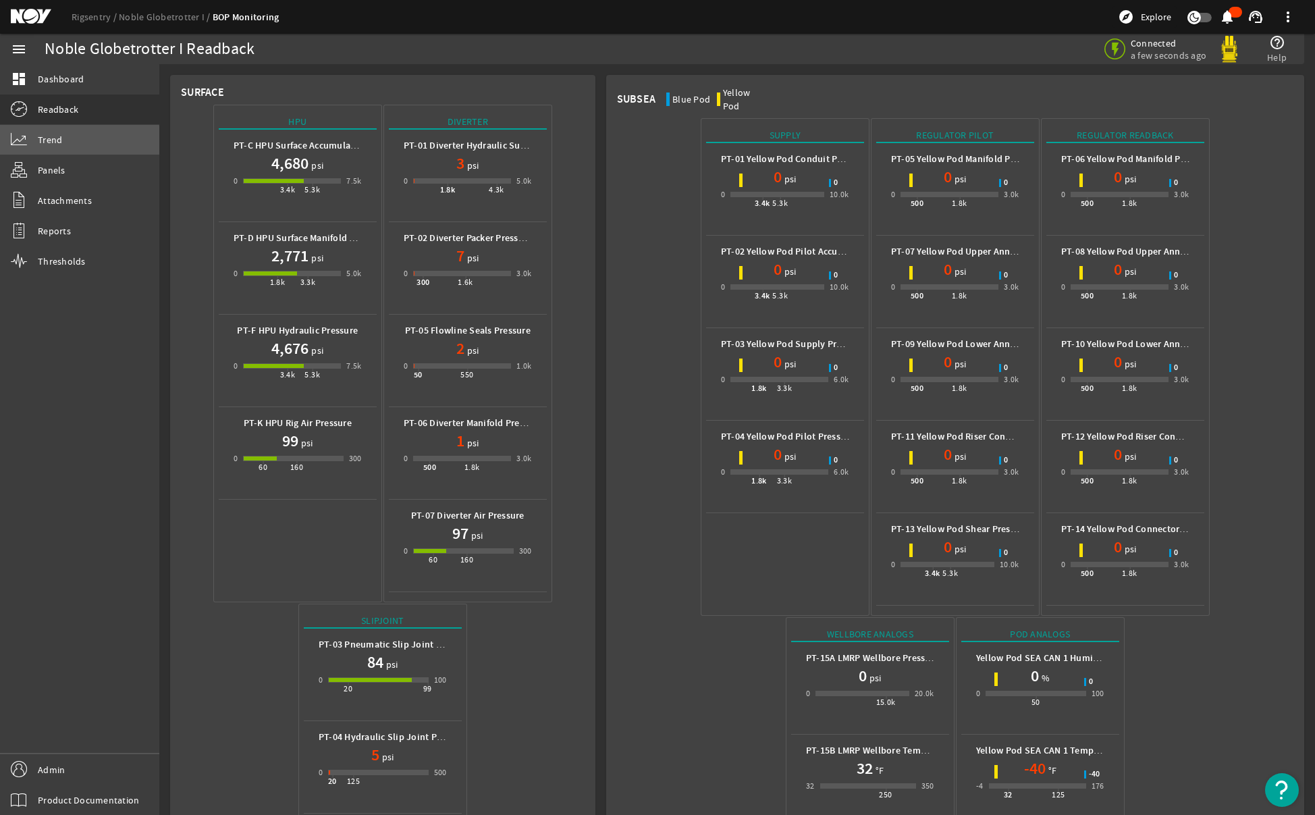
click at [46, 151] on link "Trend" at bounding box center [79, 140] width 159 height 30
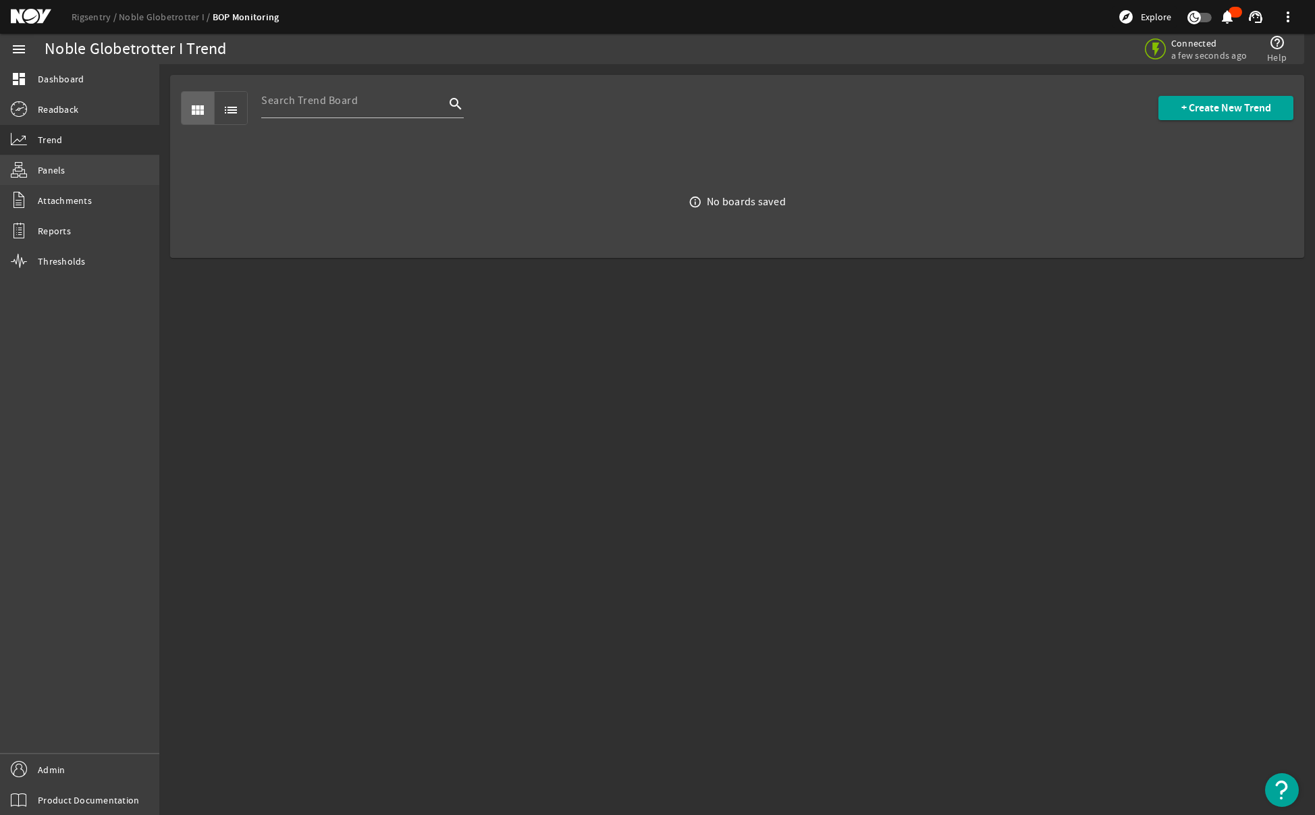
click at [53, 184] on link "Panels" at bounding box center [79, 170] width 159 height 30
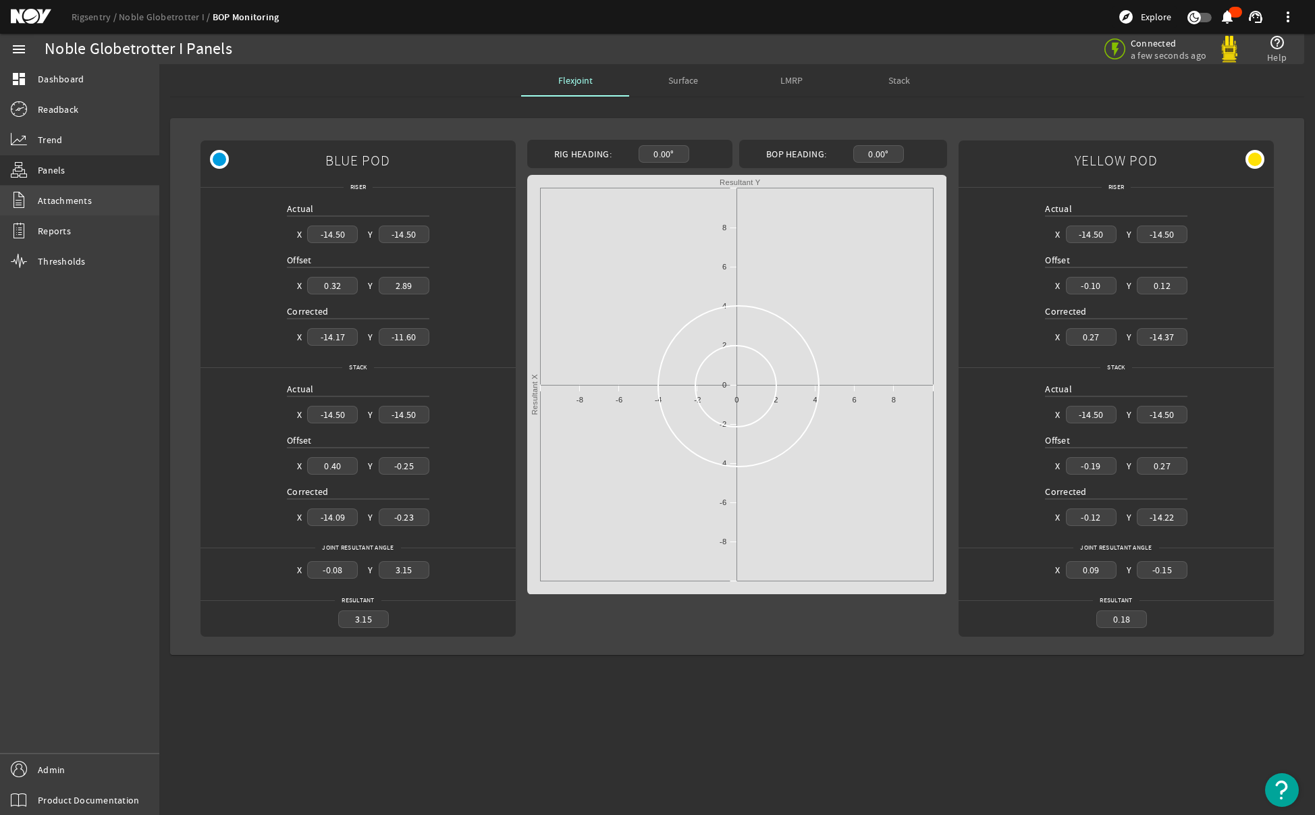
click at [63, 207] on link "Attachments" at bounding box center [79, 201] width 159 height 30
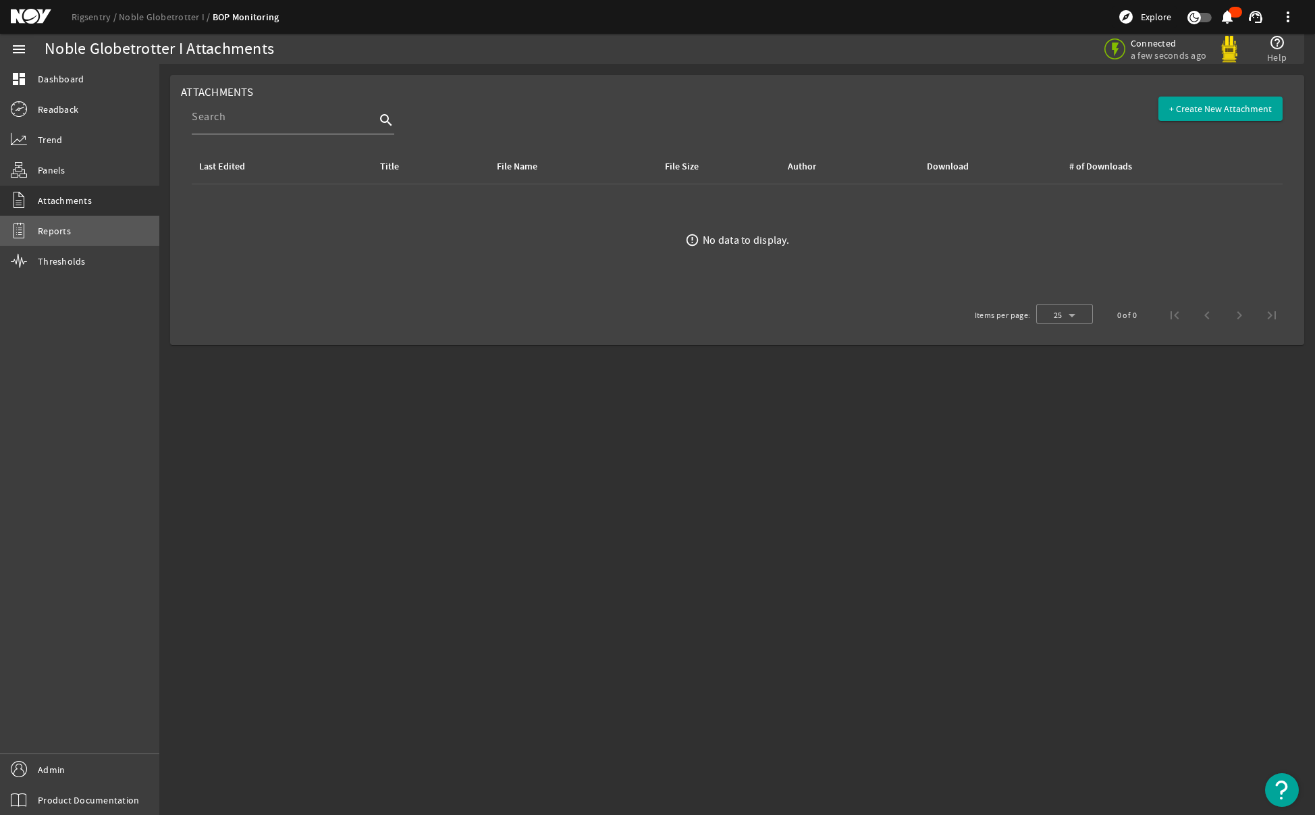
click at [59, 244] on link "Reports" at bounding box center [79, 231] width 159 height 30
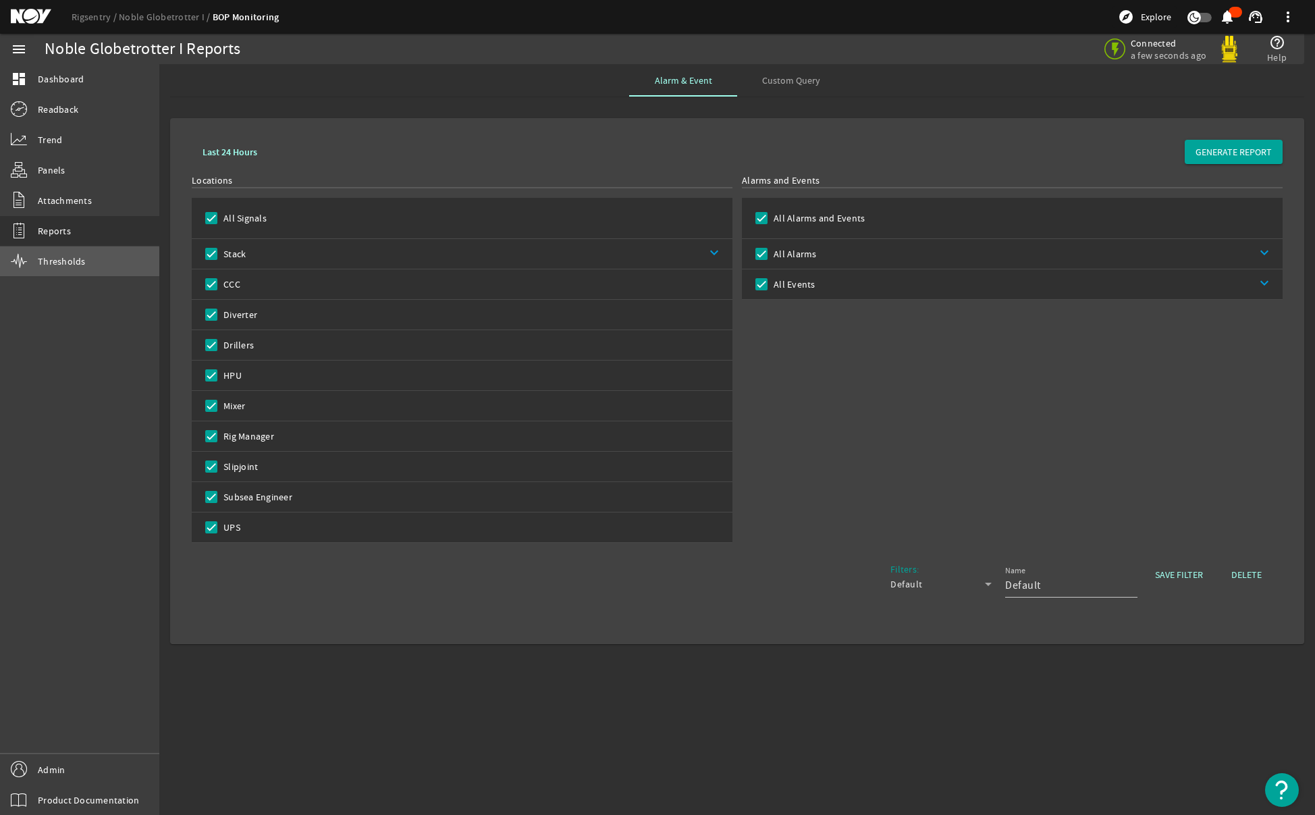
click at [64, 273] on link "Thresholds" at bounding box center [79, 261] width 159 height 30
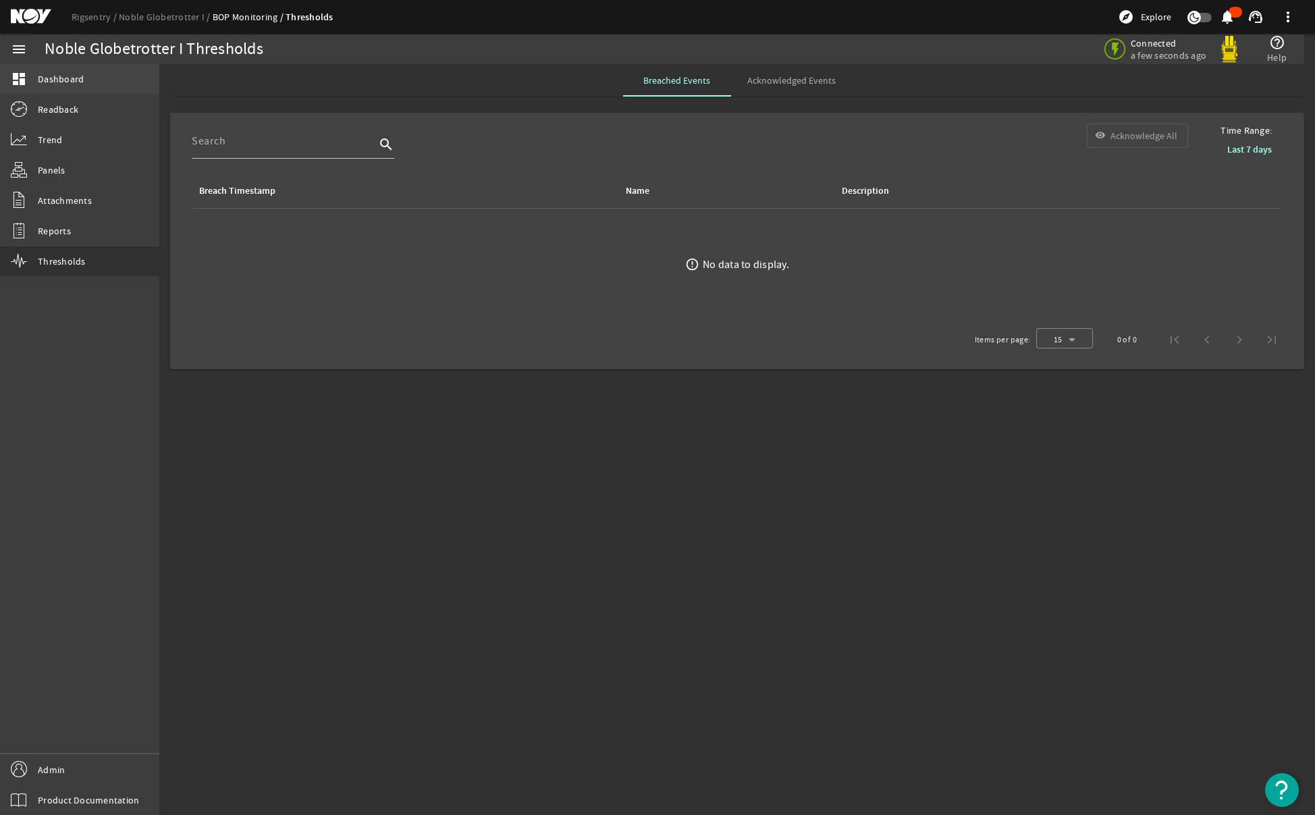
click at [55, 78] on span "Dashboard" at bounding box center [61, 79] width 46 height 14
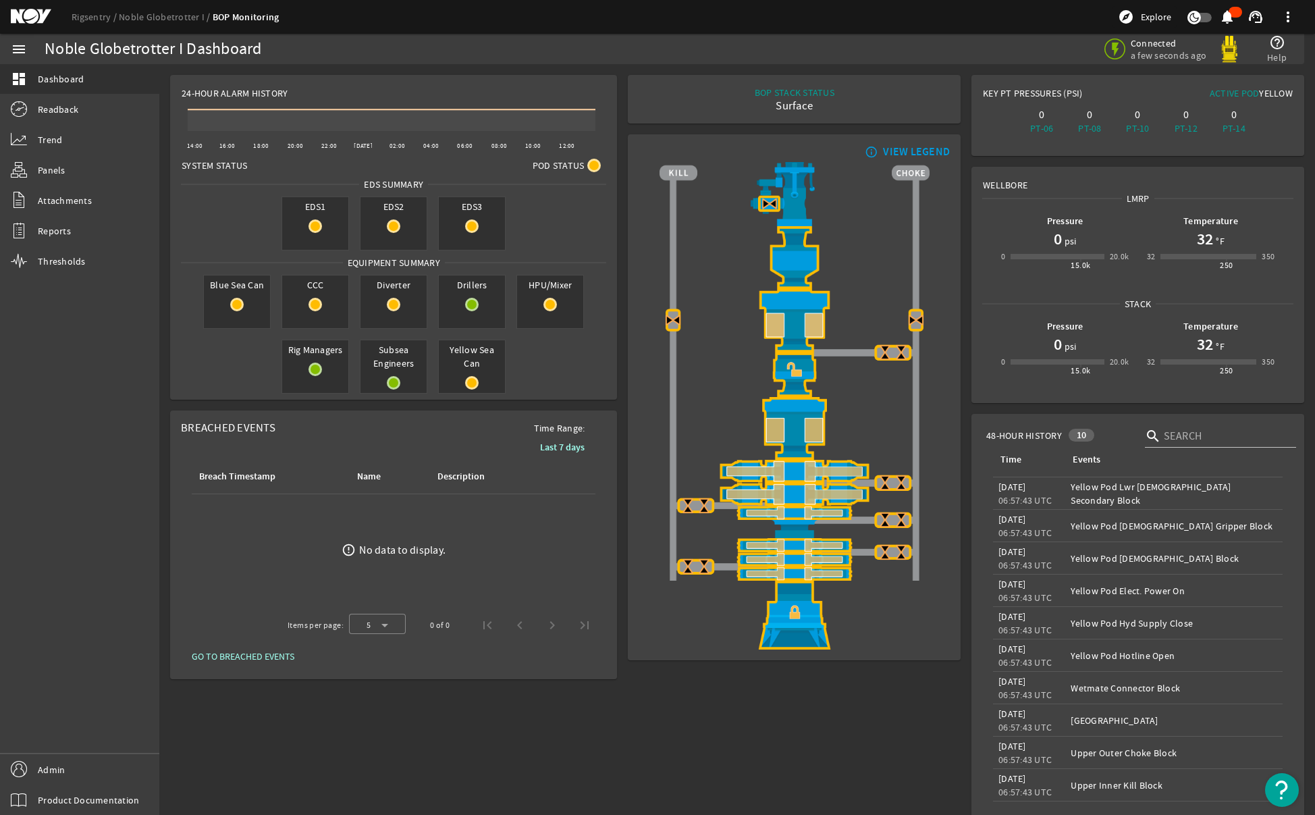
click at [525, 45] on div "Noble Globetrotter I Dashboard" at bounding box center [360, 50] width 631 height 14
click at [769, 327] on img at bounding box center [795, 320] width 270 height 63
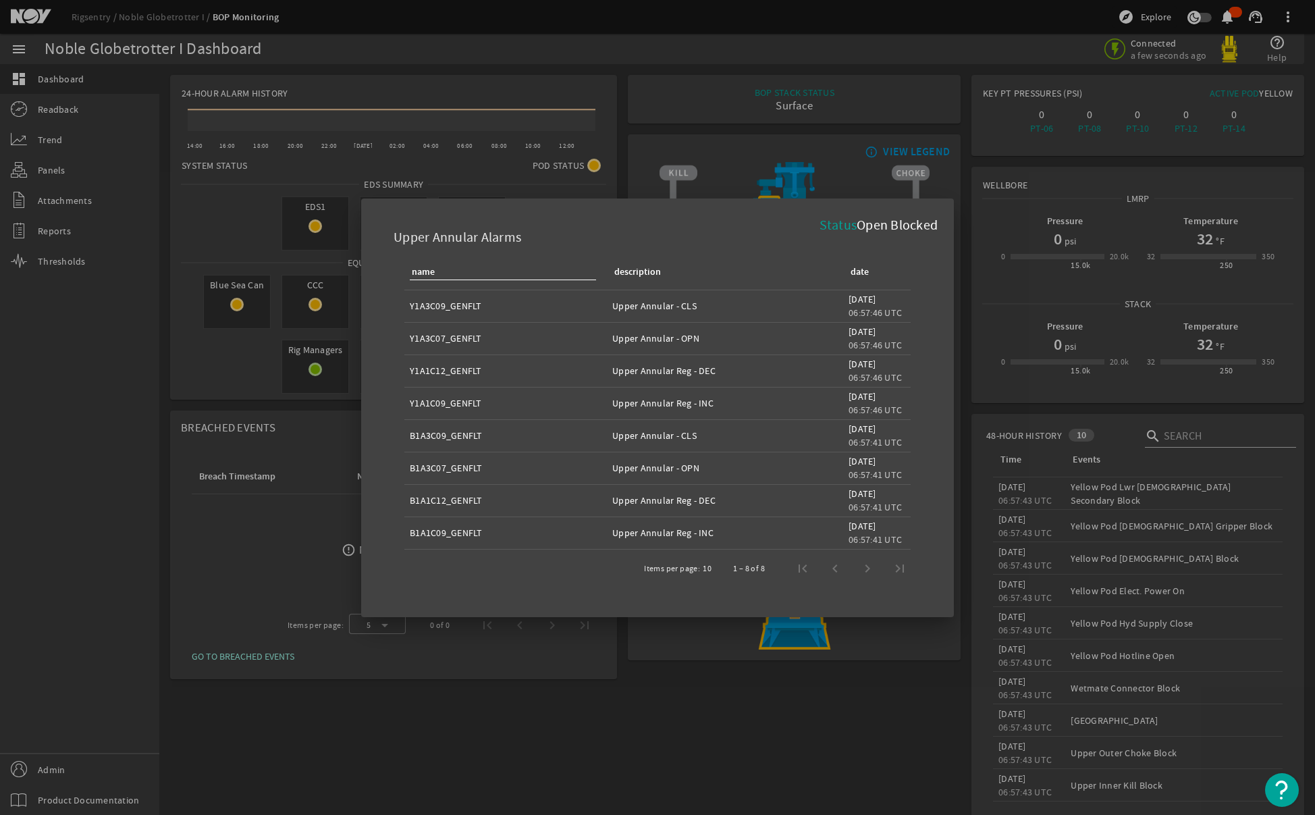
click at [818, 97] on div at bounding box center [657, 407] width 1315 height 815
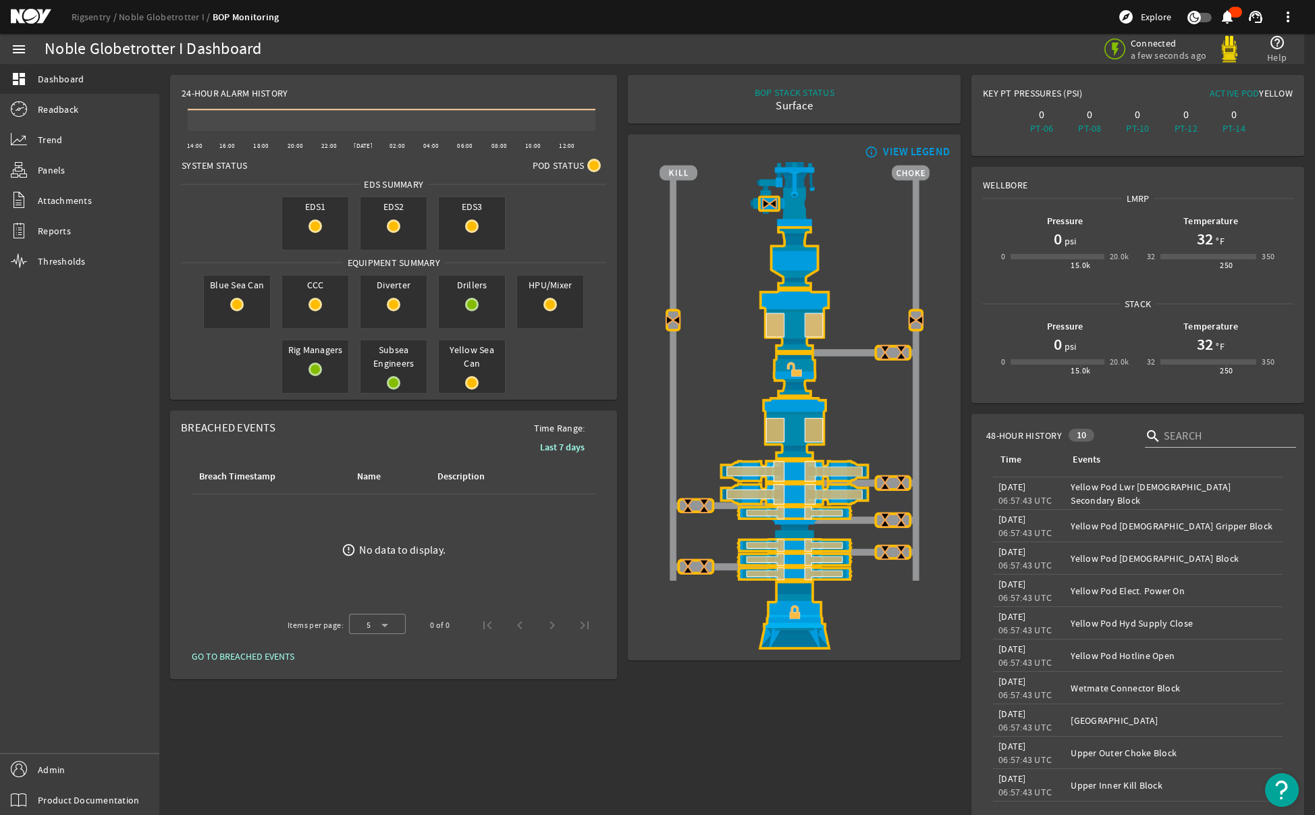
click at [867, 151] on mat-icon "info_outline" at bounding box center [870, 151] width 16 height 11
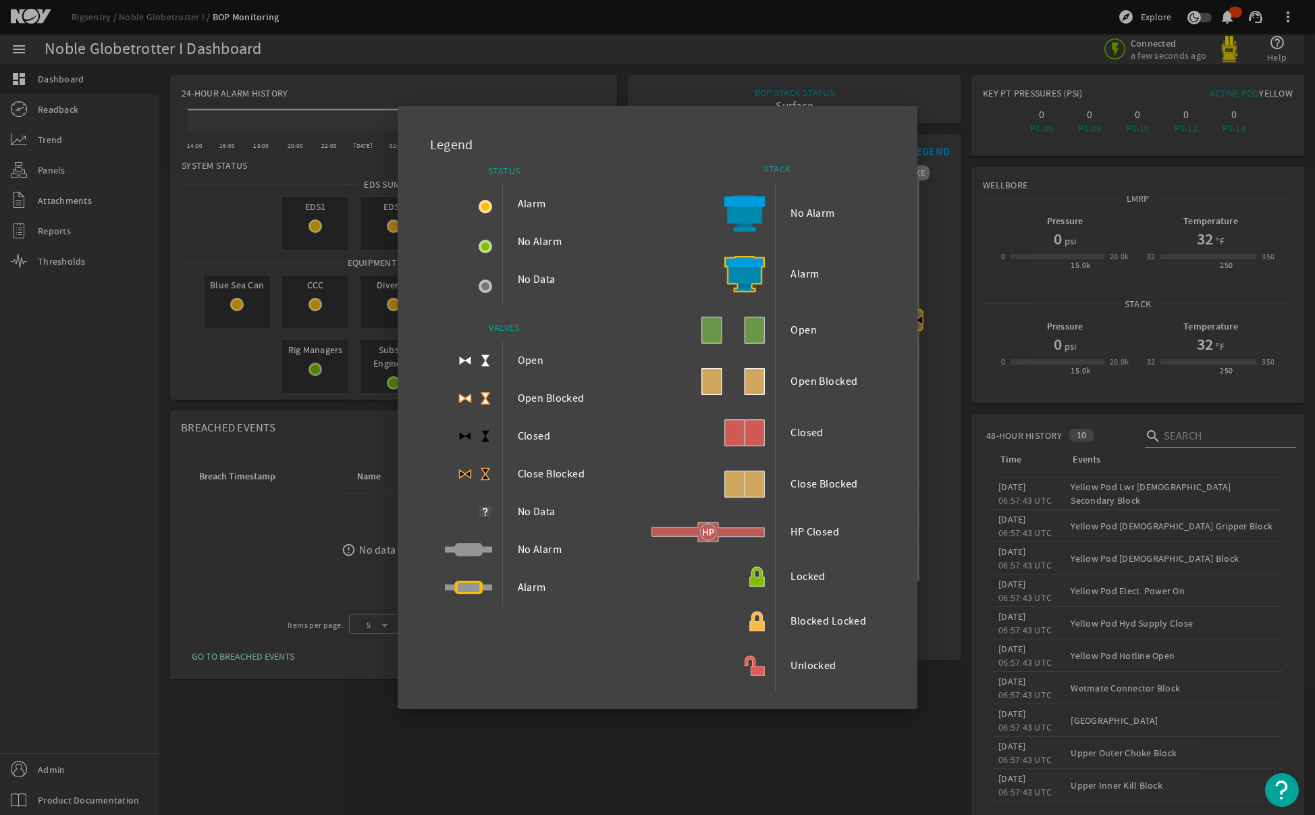
click at [487, 73] on div at bounding box center [657, 407] width 1315 height 815
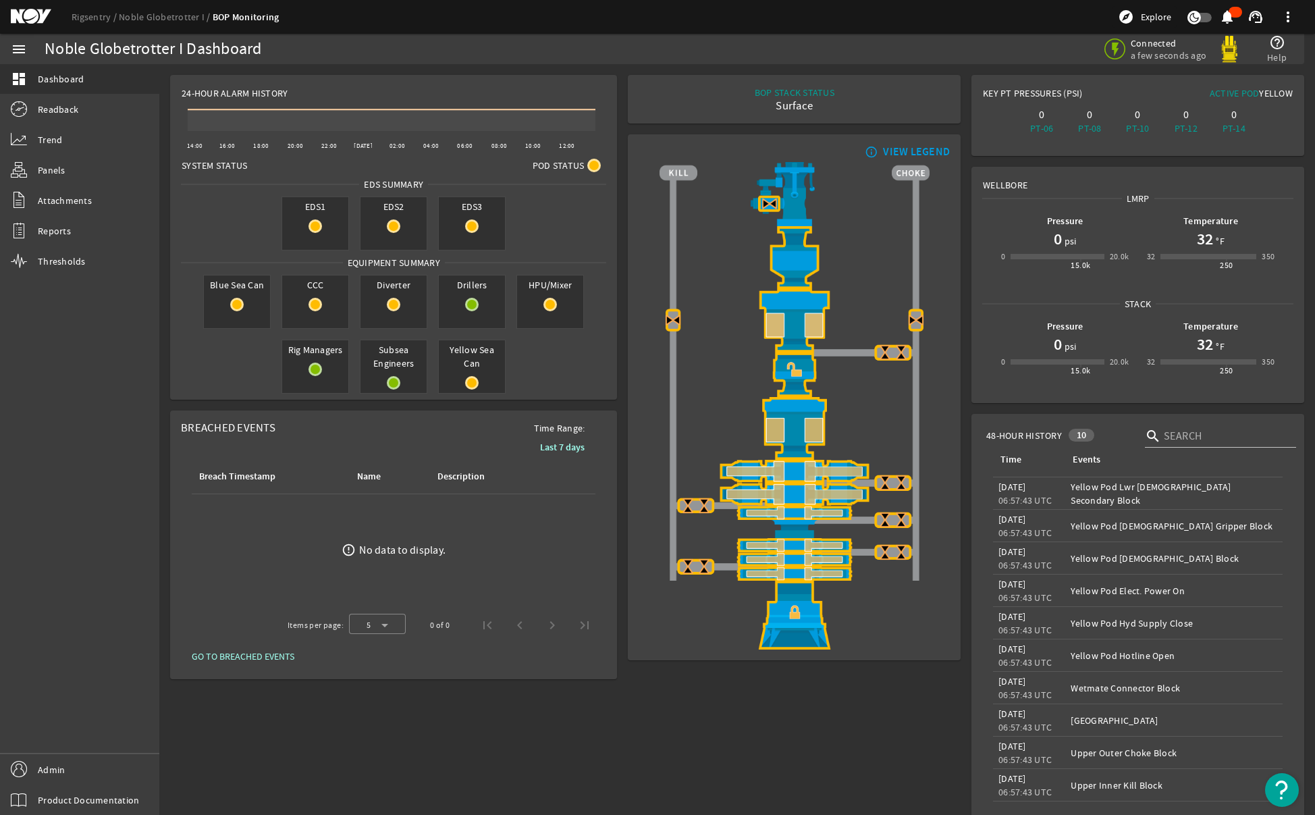
click at [582, 70] on rigsentry-mat-card "24-Hour Alarm History Created with Highcharts 11.1.0 14:00 16:00 18:00 20:00 22…" at bounding box center [394, 238] width 458 height 336
click at [791, 617] on img at bounding box center [795, 615] width 270 height 69
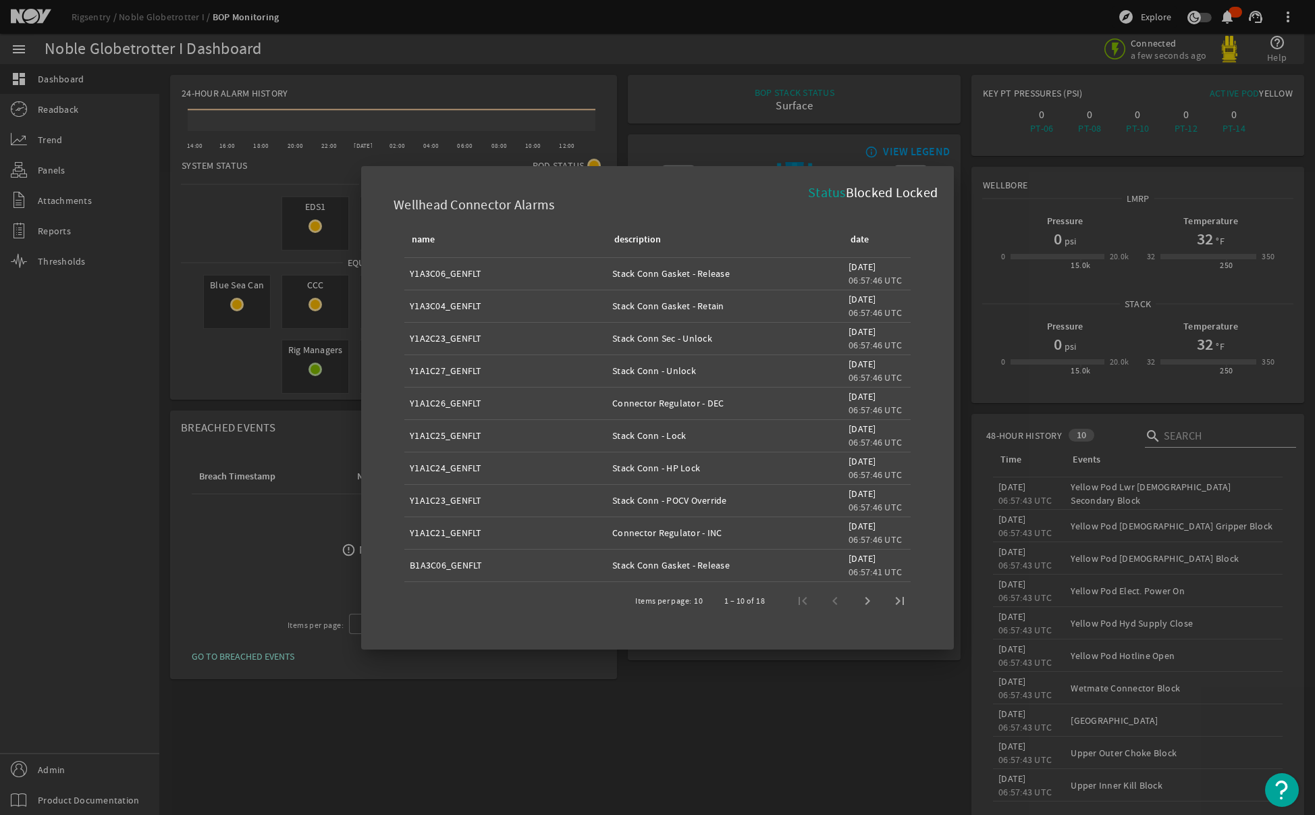
click at [788, 747] on div at bounding box center [657, 407] width 1315 height 815
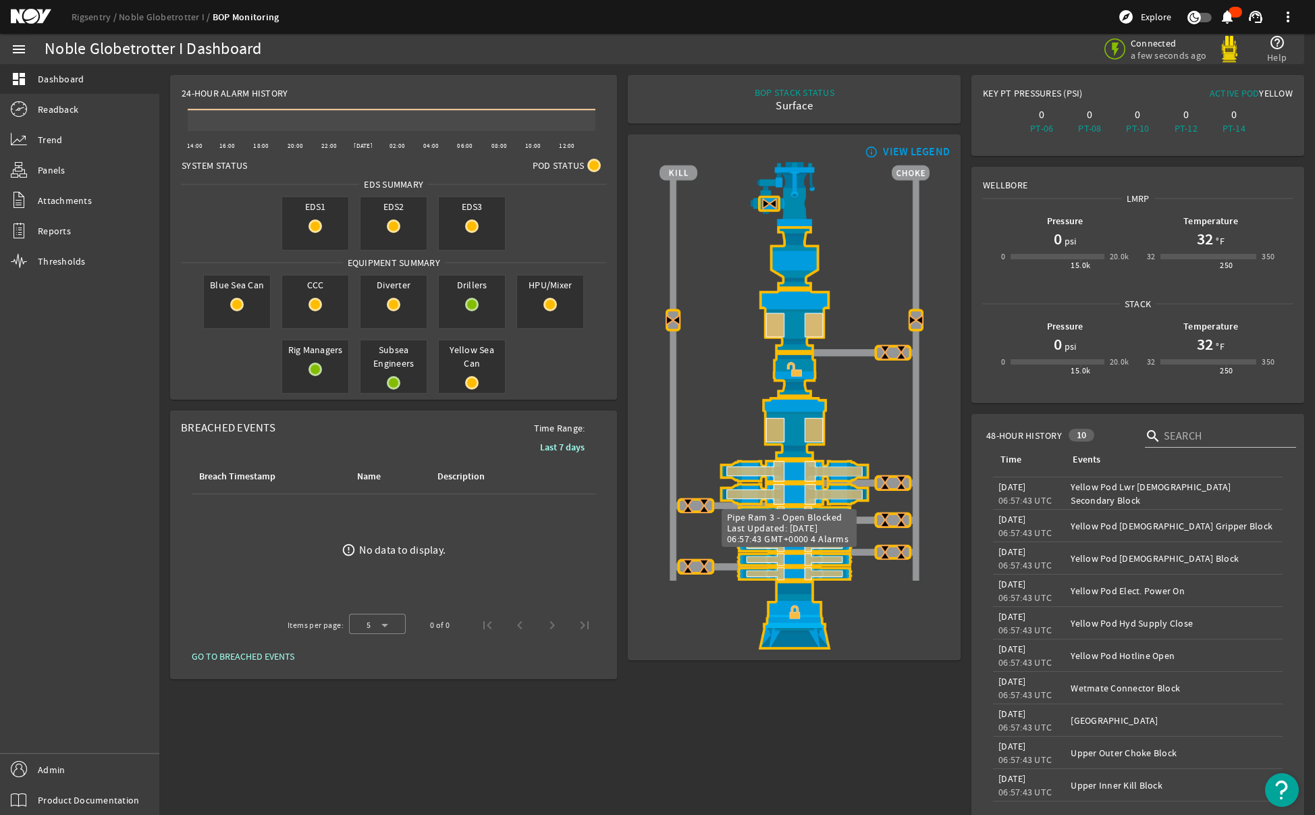
click at [834, 559] on img at bounding box center [795, 559] width 270 height 14
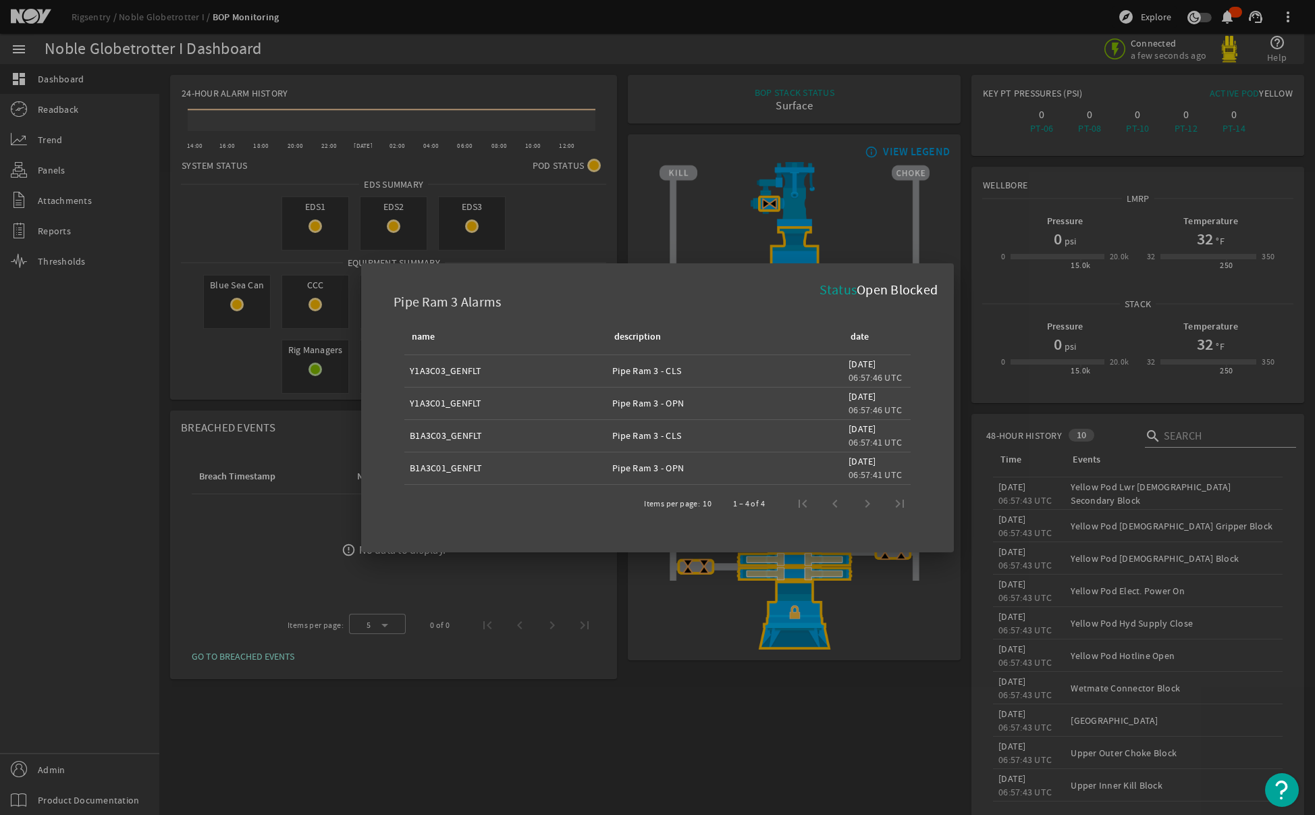
click at [884, 651] on div at bounding box center [657, 407] width 1315 height 815
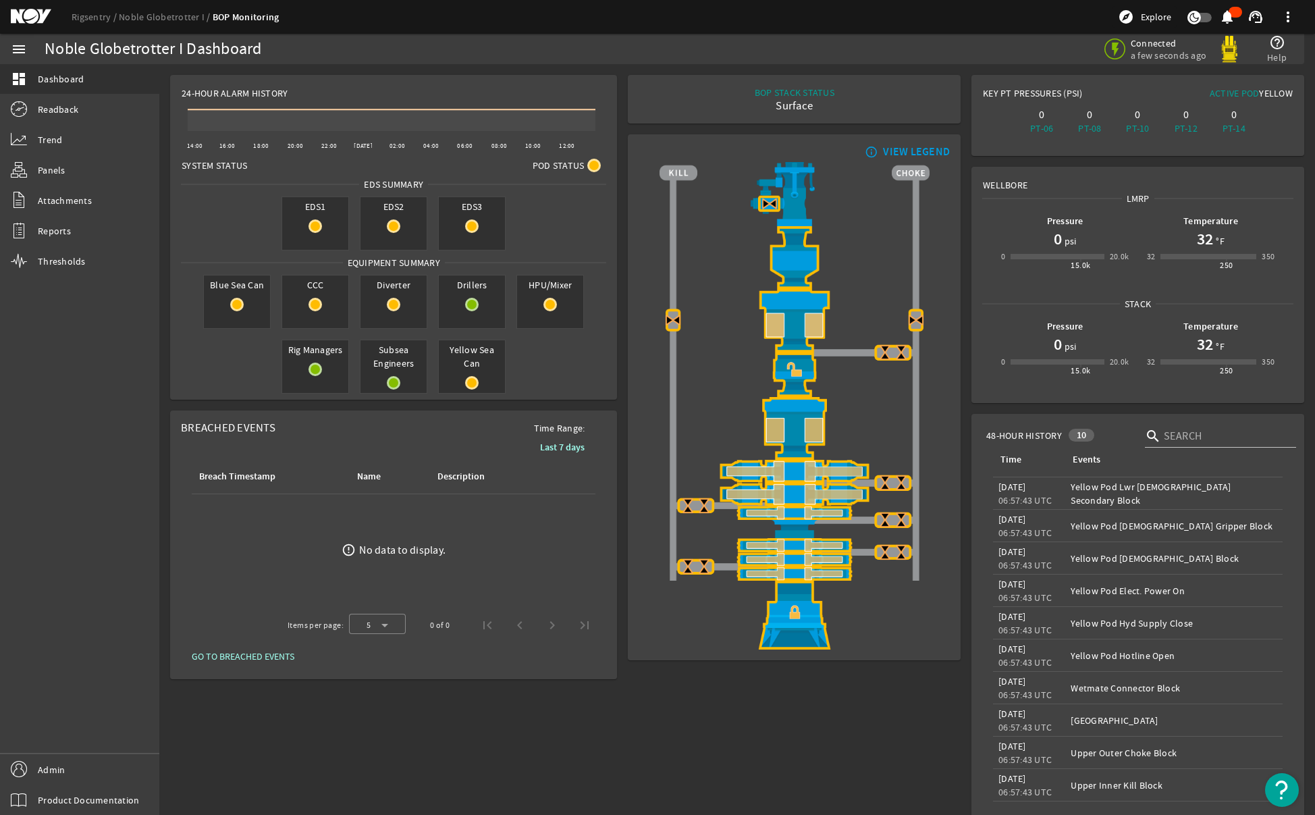
click at [133, 534] on div "menu dashboard Dashboard Readback Trend Panels Attachments Reports Thresholds A…" at bounding box center [79, 424] width 159 height 781
